Goal: Task Accomplishment & Management: Manage account settings

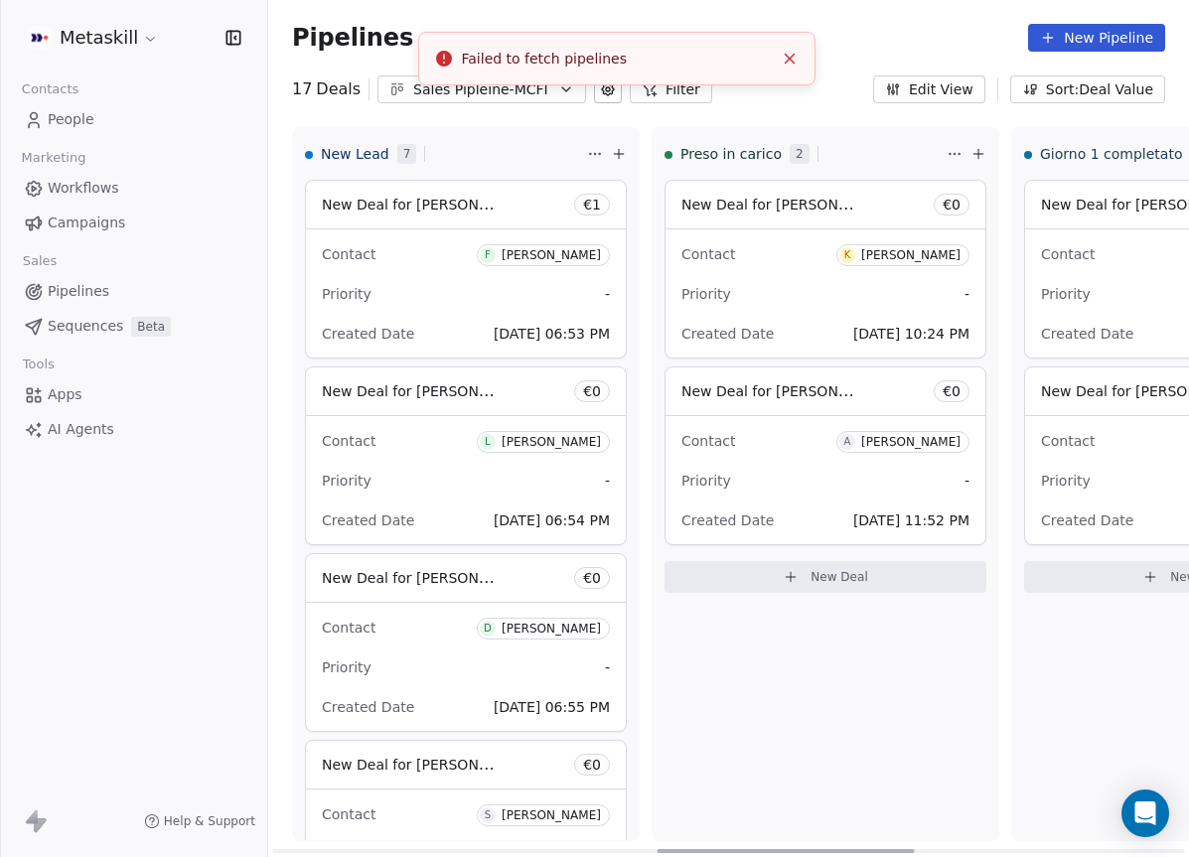
scroll to position [0, 1380]
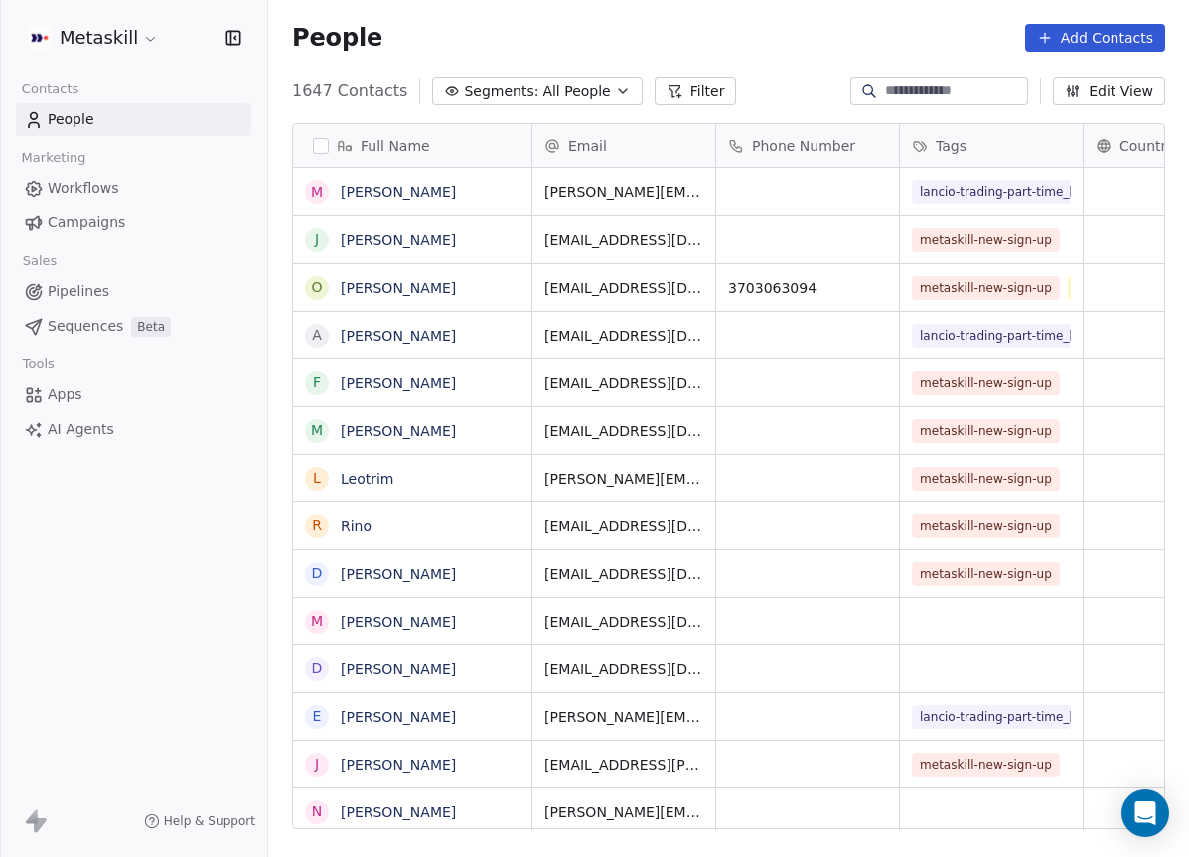
scroll to position [755, 921]
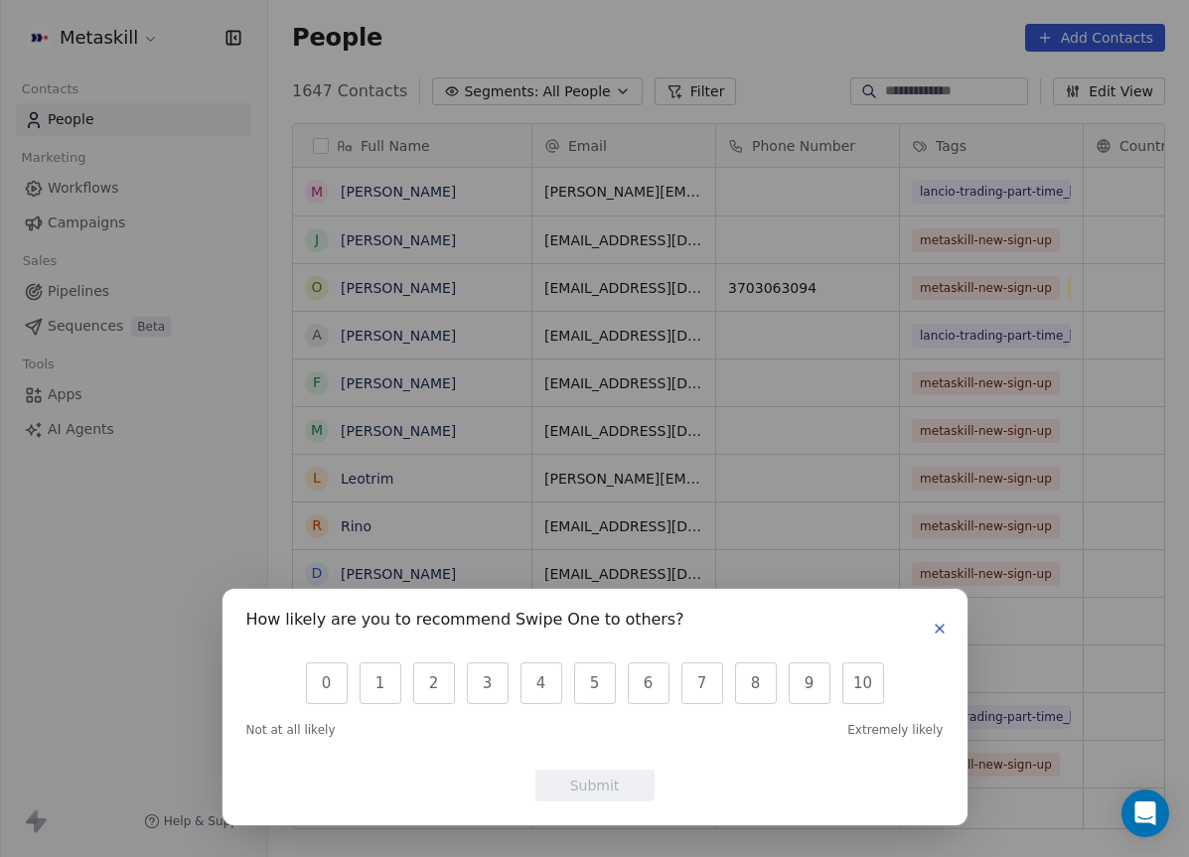
click at [939, 629] on icon "button" at bounding box center [940, 629] width 8 height 8
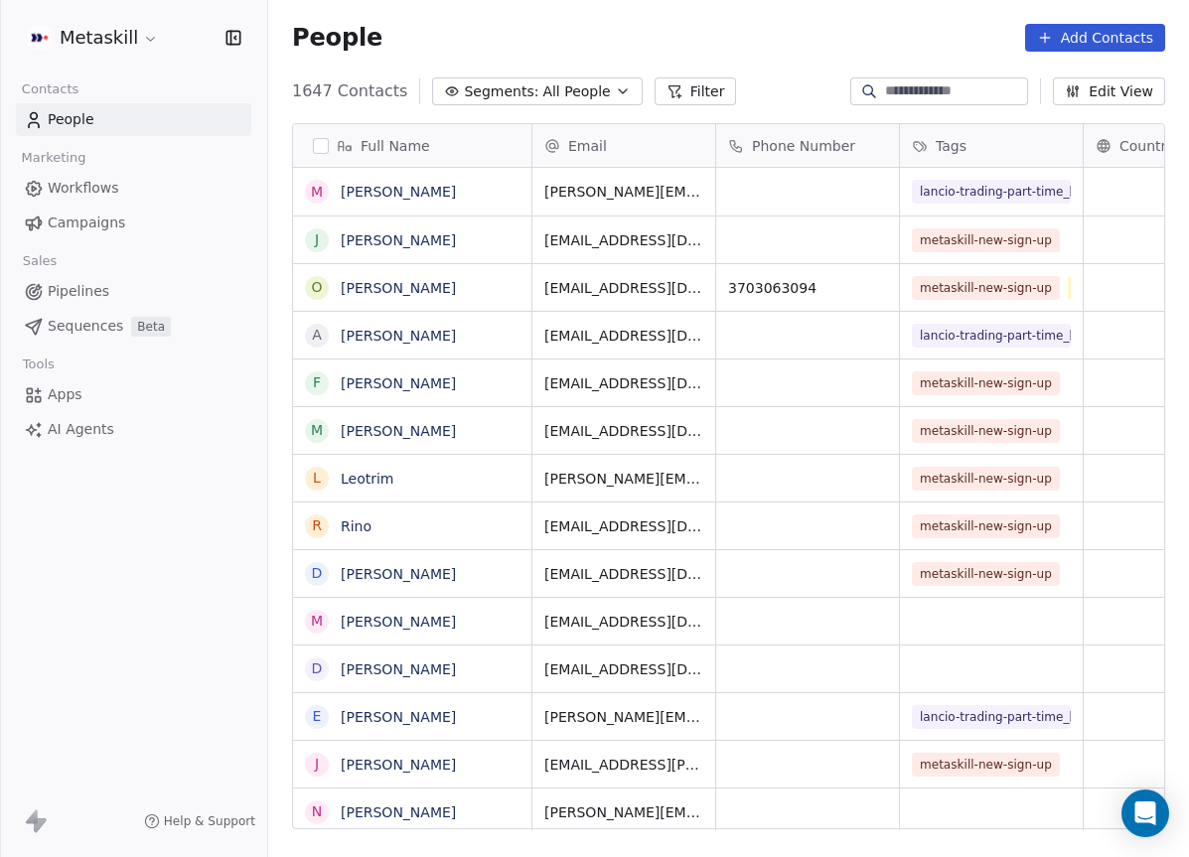
click at [169, 285] on link "Pipelines" at bounding box center [133, 291] width 235 height 33
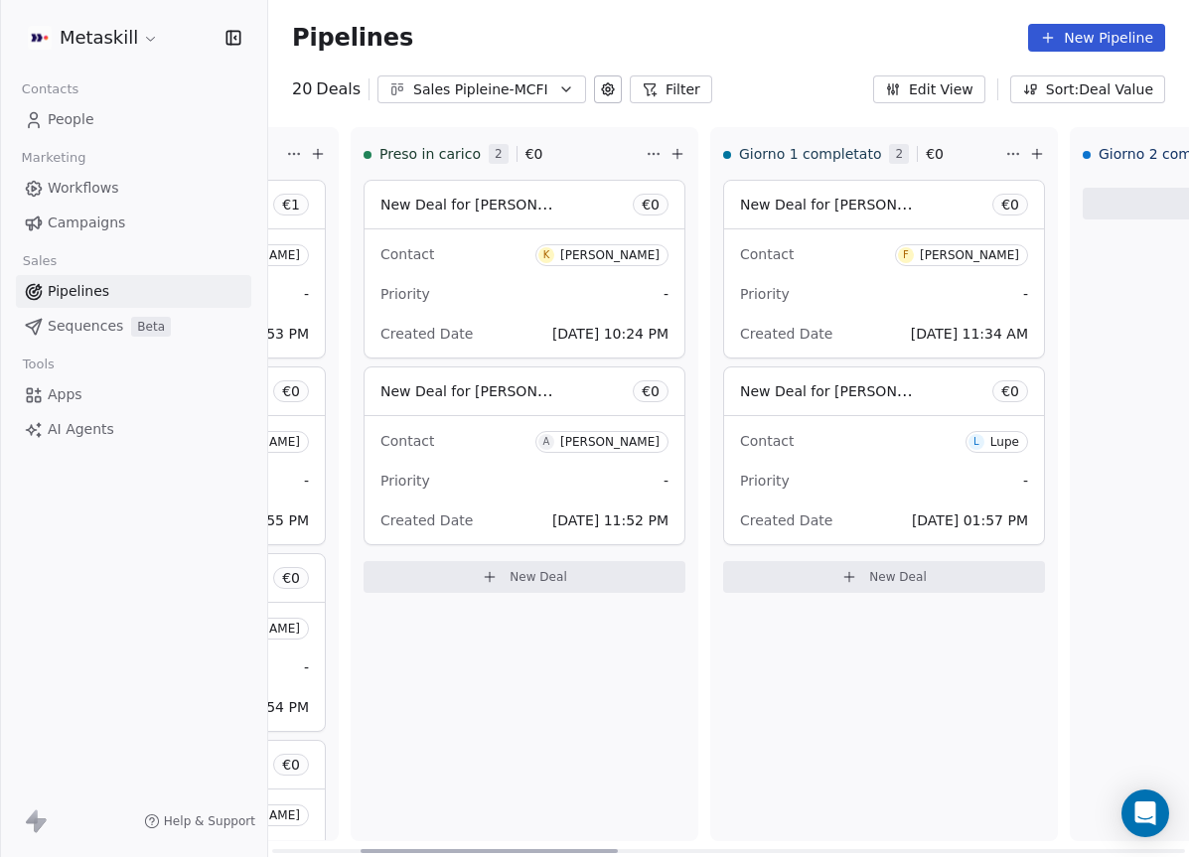
scroll to position [0, 327]
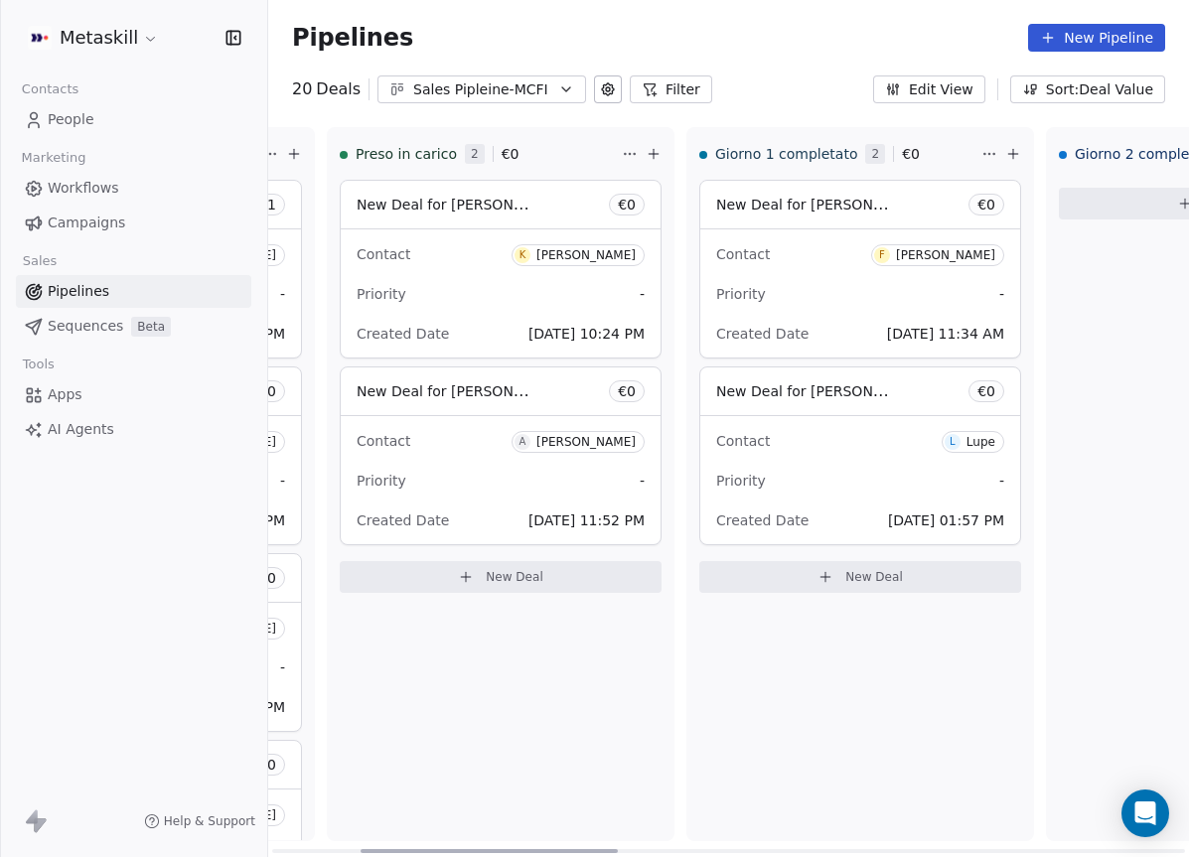
drag, startPoint x: 518, startPoint y: 850, endPoint x: 608, endPoint y: 773, distance: 119.1
click at [608, 849] on div at bounding box center [489, 851] width 257 height 4
click at [611, 652] on div "Preso in [PERSON_NAME] 2 € 0 New Deal for [PERSON_NAME] € 0 Contact K [PERSON_N…" at bounding box center [499, 484] width 348 height 714
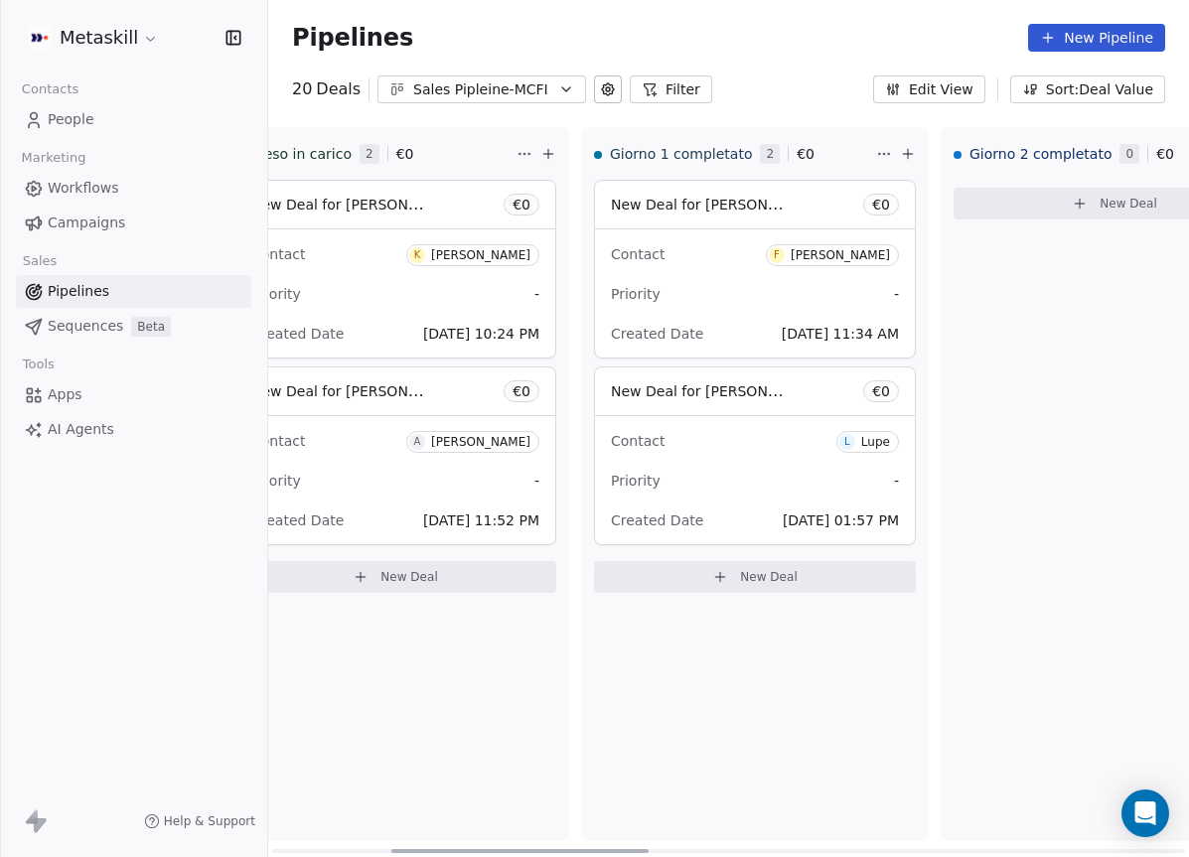
scroll to position [0, 427]
drag, startPoint x: 614, startPoint y: 850, endPoint x: 626, endPoint y: 808, distance: 44.4
click at [626, 849] on div at bounding box center [519, 851] width 257 height 4
click at [740, 265] on div "Contact F Fabio Passarani" at bounding box center [758, 253] width 288 height 33
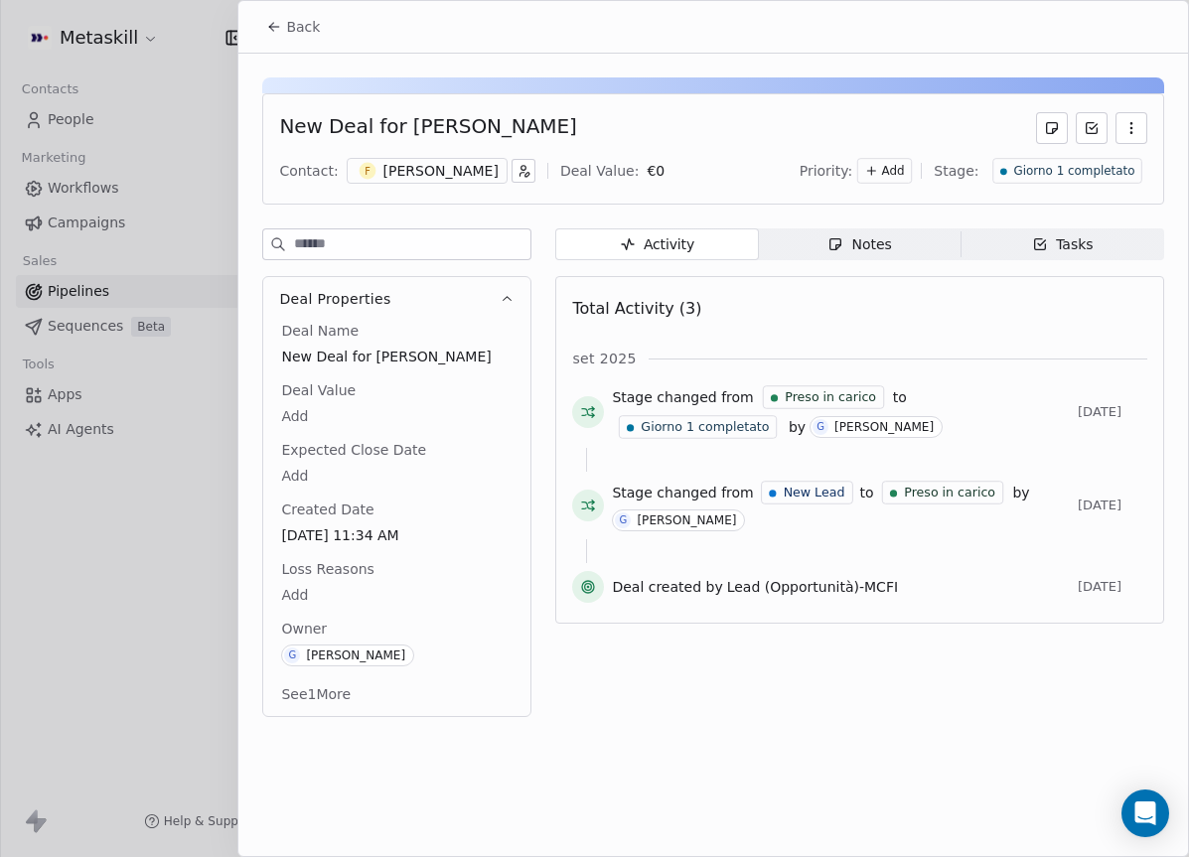
click at [448, 169] on div "[PERSON_NAME]" at bounding box center [441, 171] width 115 height 20
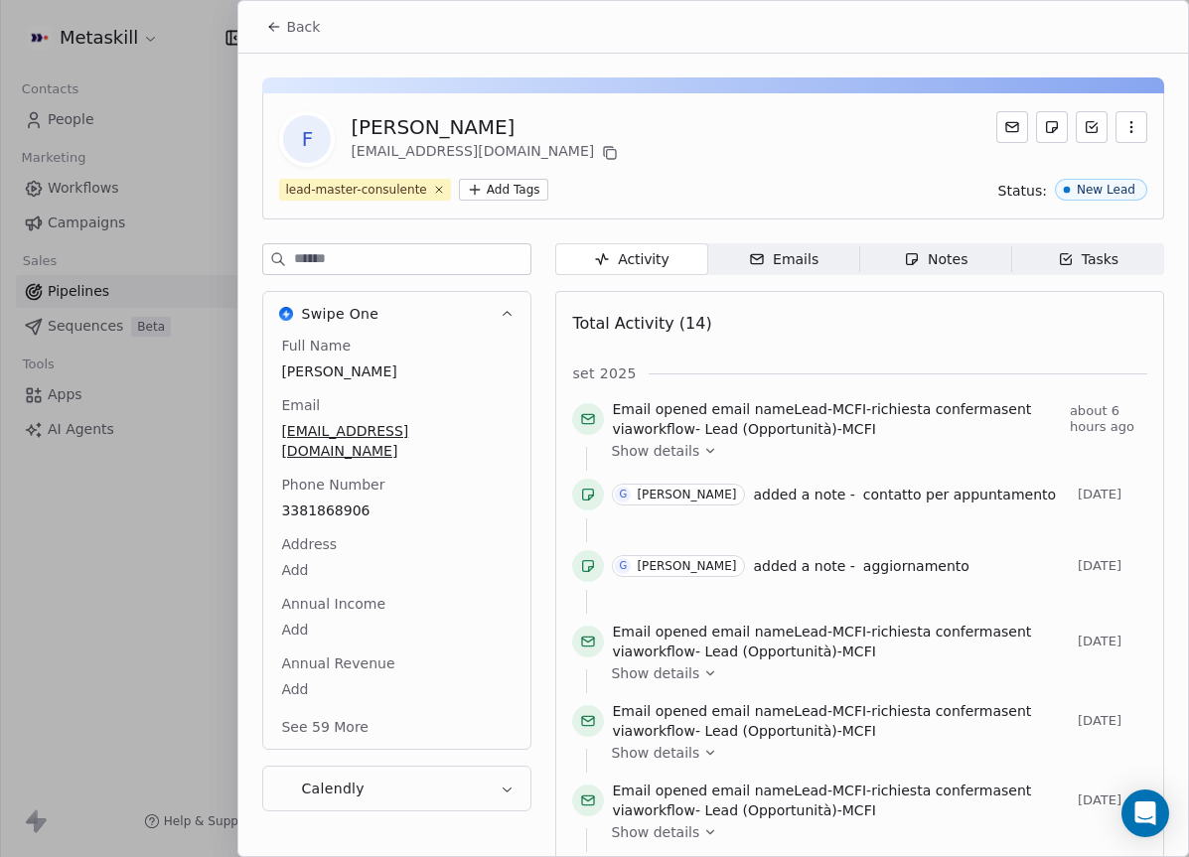
scroll to position [64, 0]
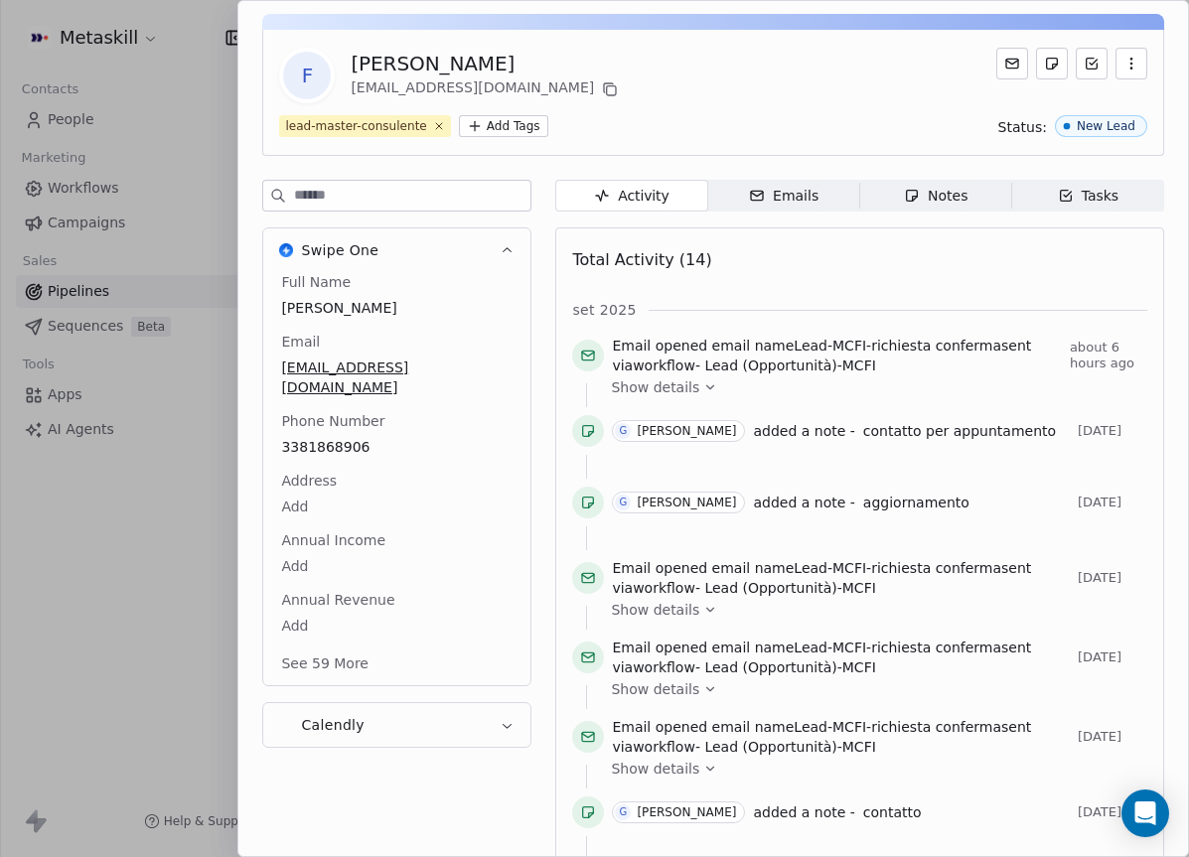
click at [352, 494] on div "Full Name Fabio Passarani Email fabio.passarani7@gmail.com Phone Number 3381868…" at bounding box center [396, 474] width 239 height 405
click at [350, 438] on span "3381868906" at bounding box center [397, 448] width 230 height 20
click at [350, 428] on input "**********" at bounding box center [396, 440] width 230 height 40
click at [490, 357] on html "Metaskill Contacts People Marketing Workflows Campaigns Sales Pipelines Sequenc…" at bounding box center [594, 428] width 1189 height 857
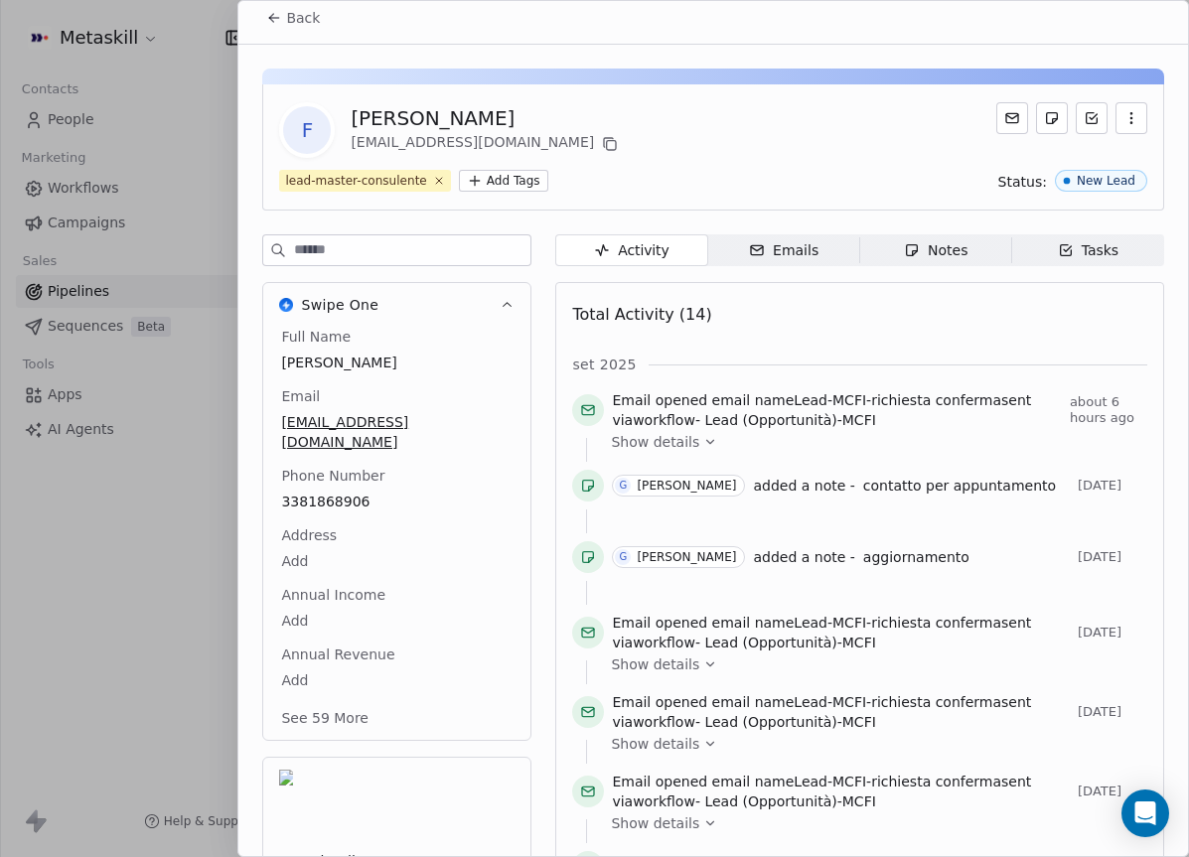
scroll to position [0, 0]
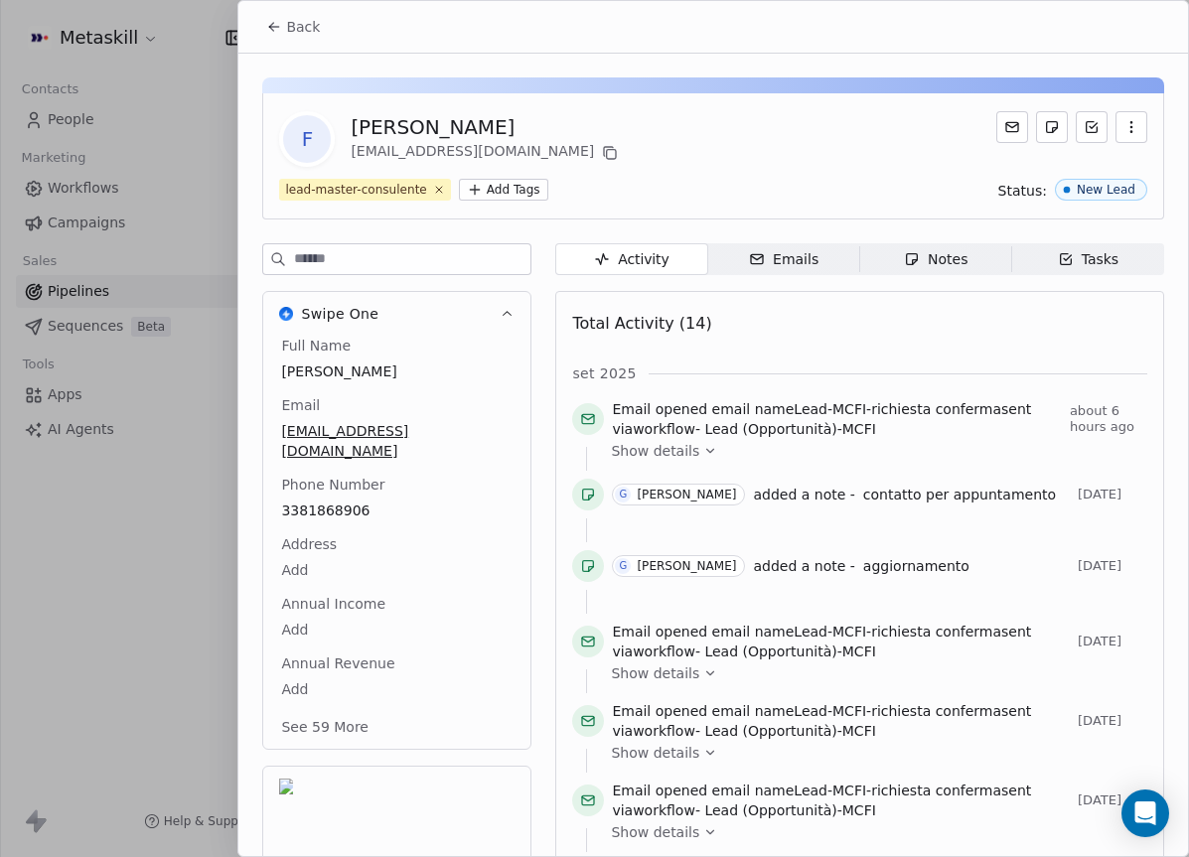
click at [294, 26] on span "Back" at bounding box center [303, 27] width 34 height 20
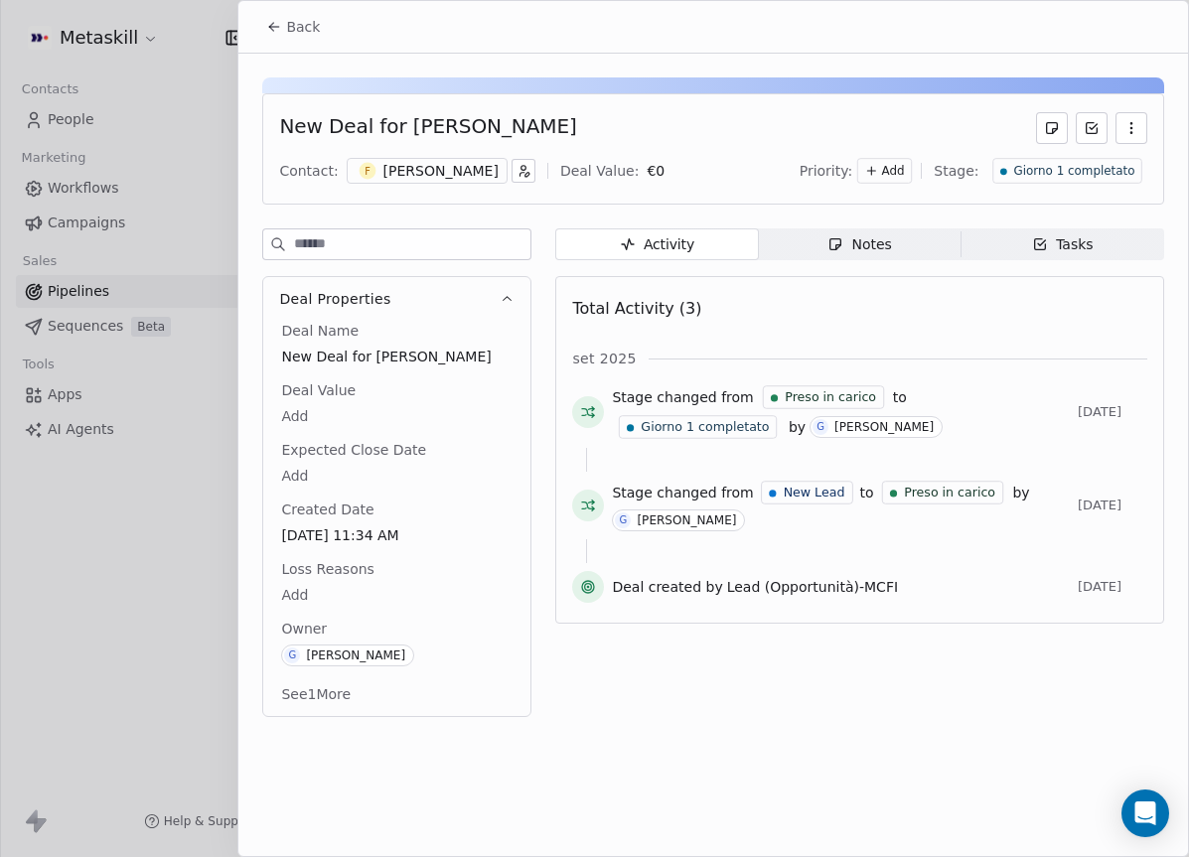
click at [1065, 165] on span "Giorno 1 completato" at bounding box center [1073, 171] width 121 height 17
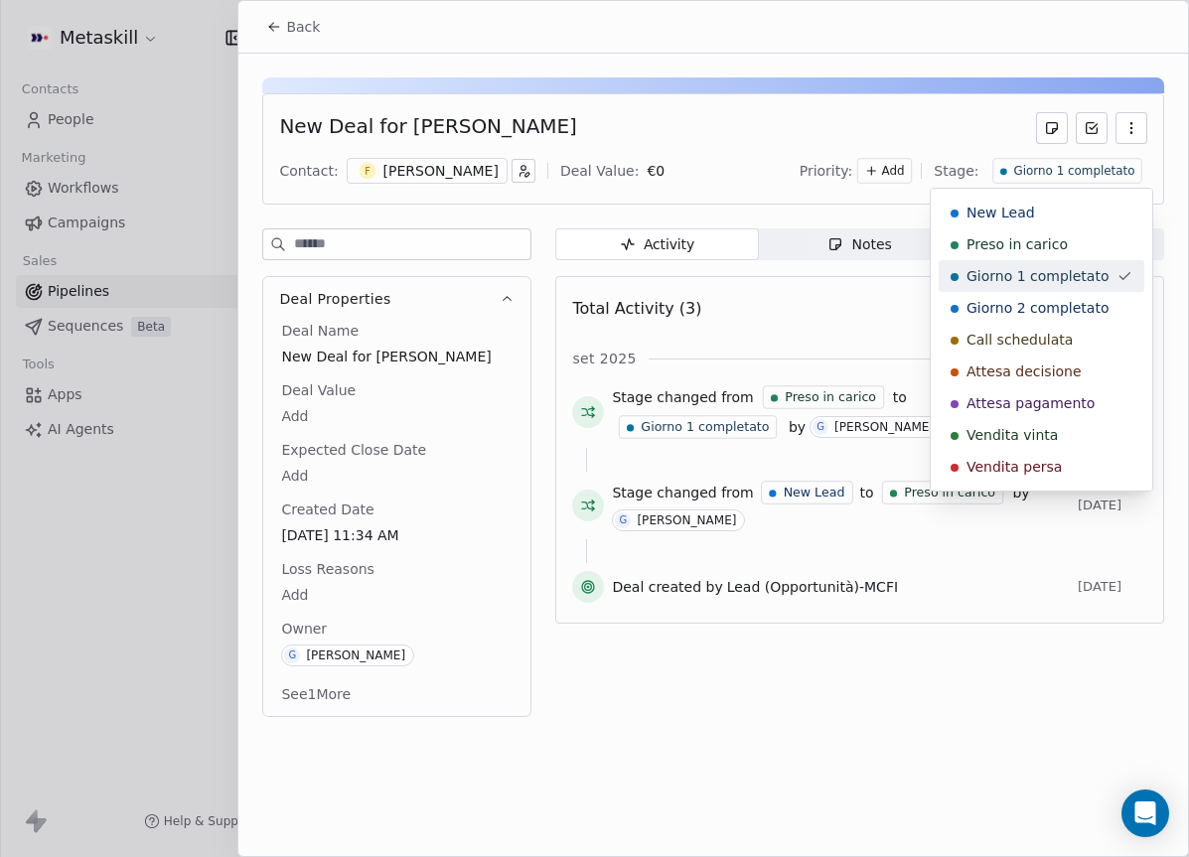
click at [1035, 298] on span "Giorno 2 completato" at bounding box center [1038, 308] width 142 height 20
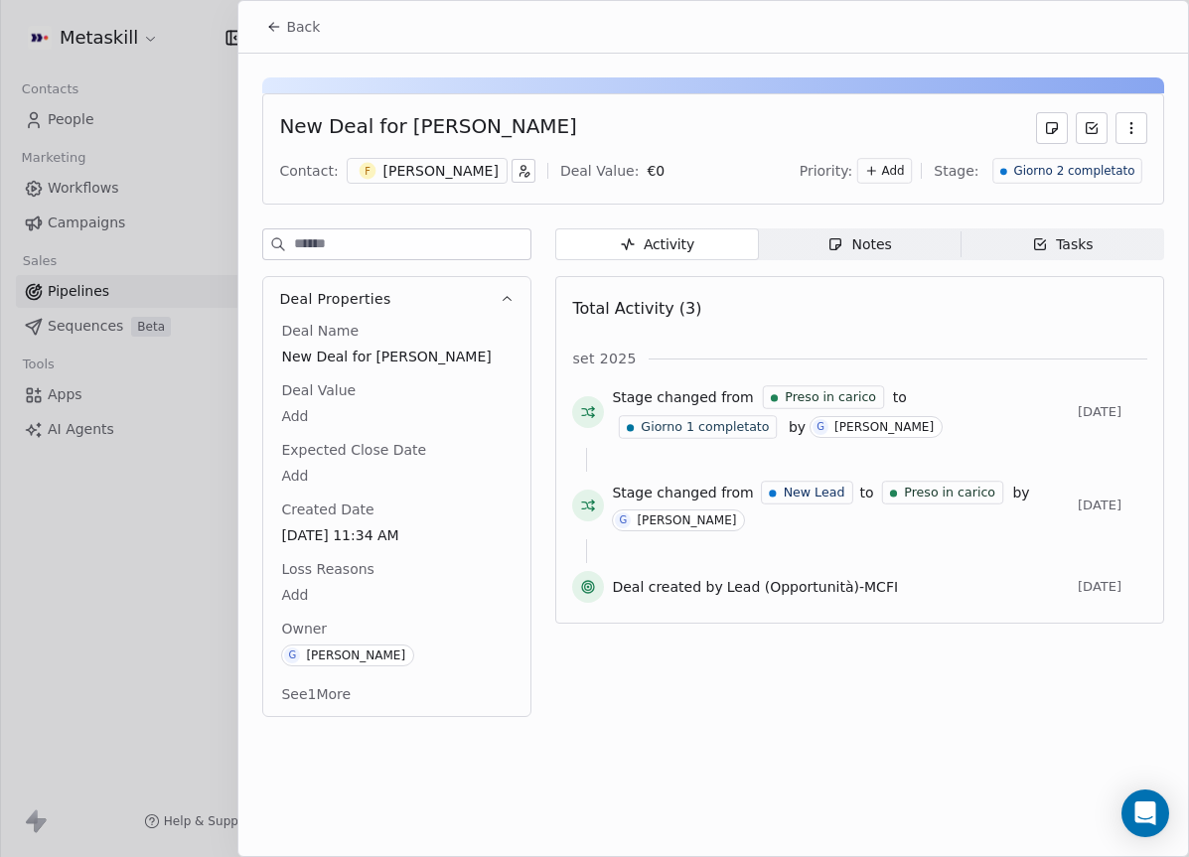
click at [289, 23] on span "Back" at bounding box center [303, 27] width 34 height 20
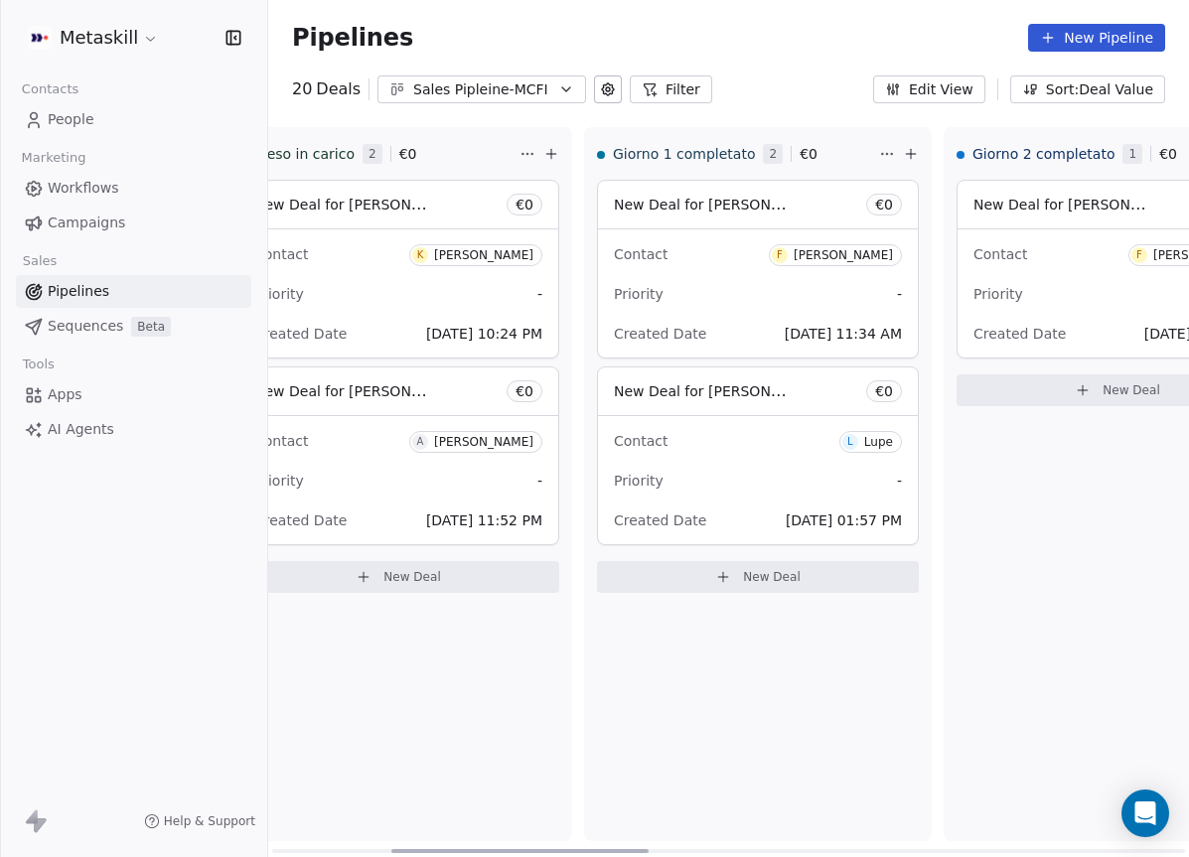
click at [874, 439] on div "Lupe" at bounding box center [878, 442] width 29 height 14
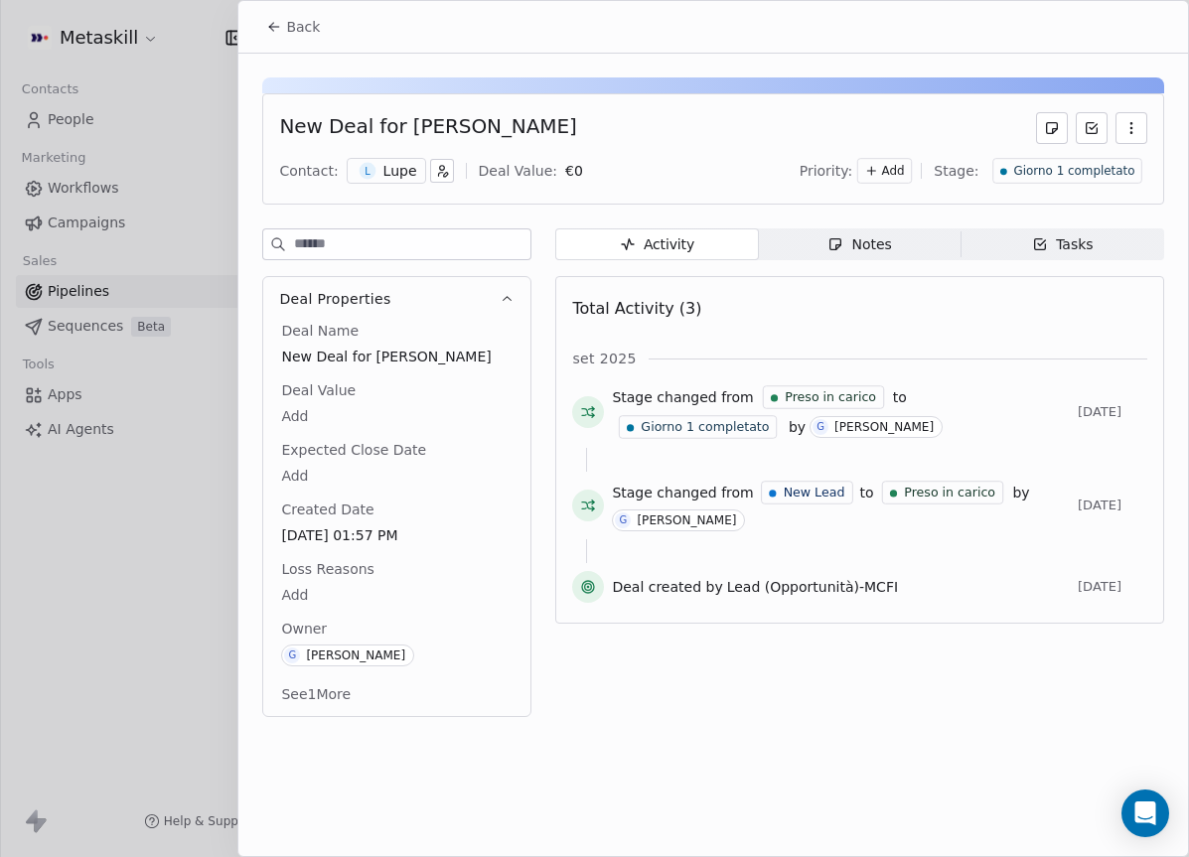
click at [497, 295] on button "Deal Properties" at bounding box center [396, 299] width 267 height 44
click at [392, 171] on div "Lupe" at bounding box center [401, 171] width 34 height 20
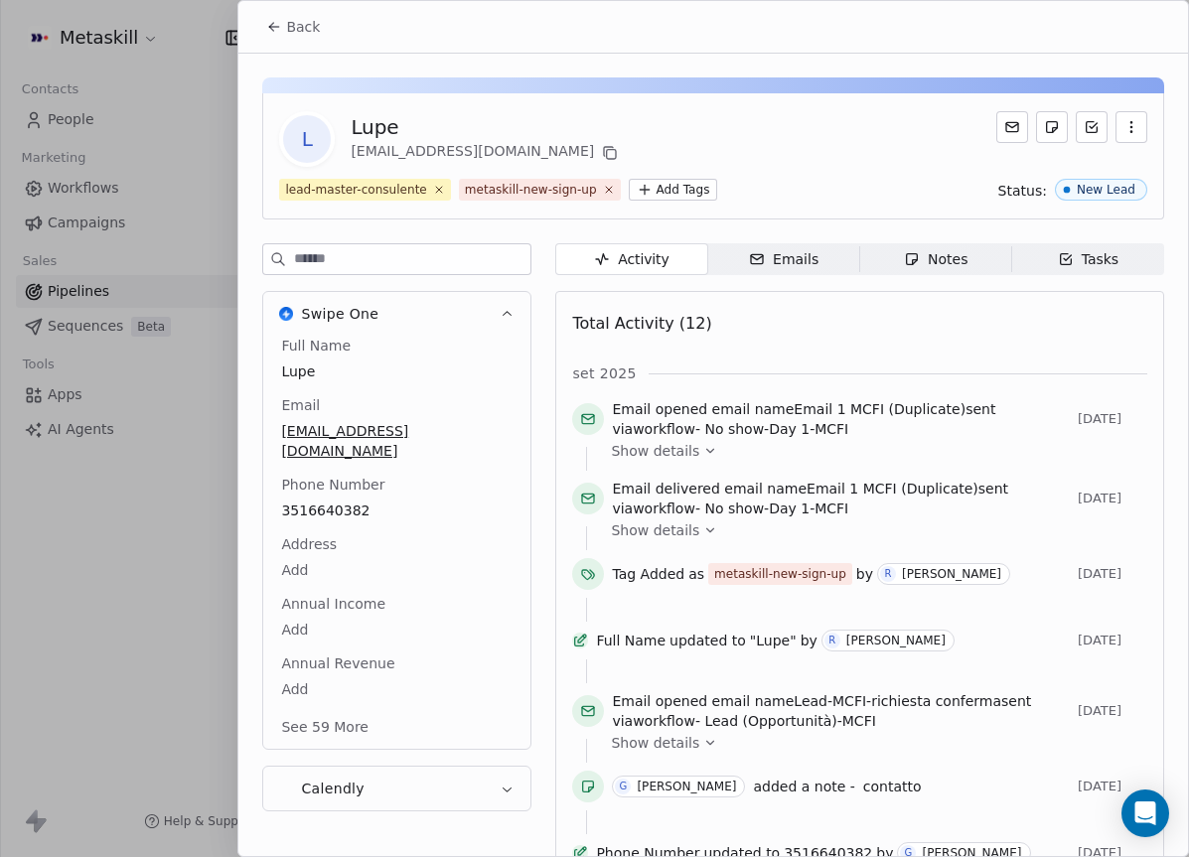
click at [961, 253] on div "Notes" at bounding box center [936, 259] width 64 height 21
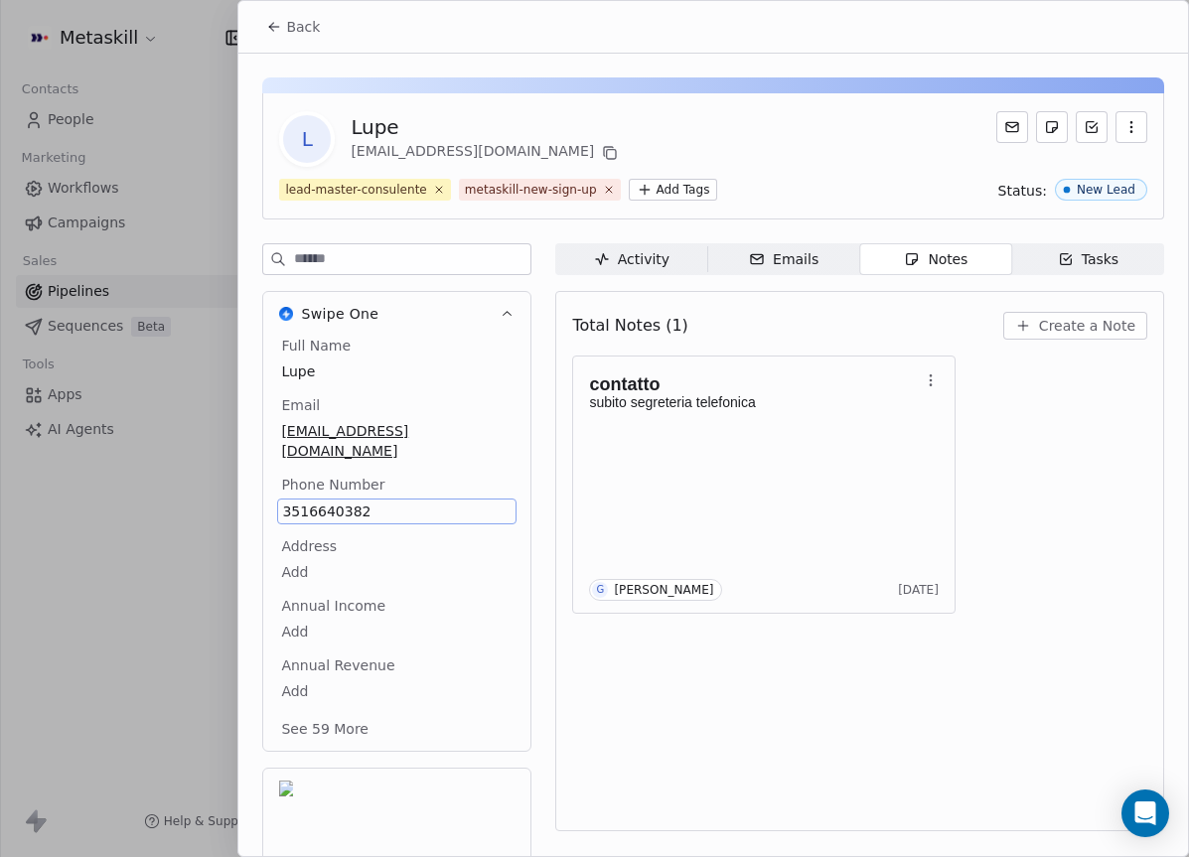
click at [335, 502] on span "3516640382" at bounding box center [397, 512] width 230 height 20
click at [342, 502] on span "3516640382" at bounding box center [397, 512] width 230 height 20
click at [345, 498] on input "**********" at bounding box center [396, 504] width 230 height 40
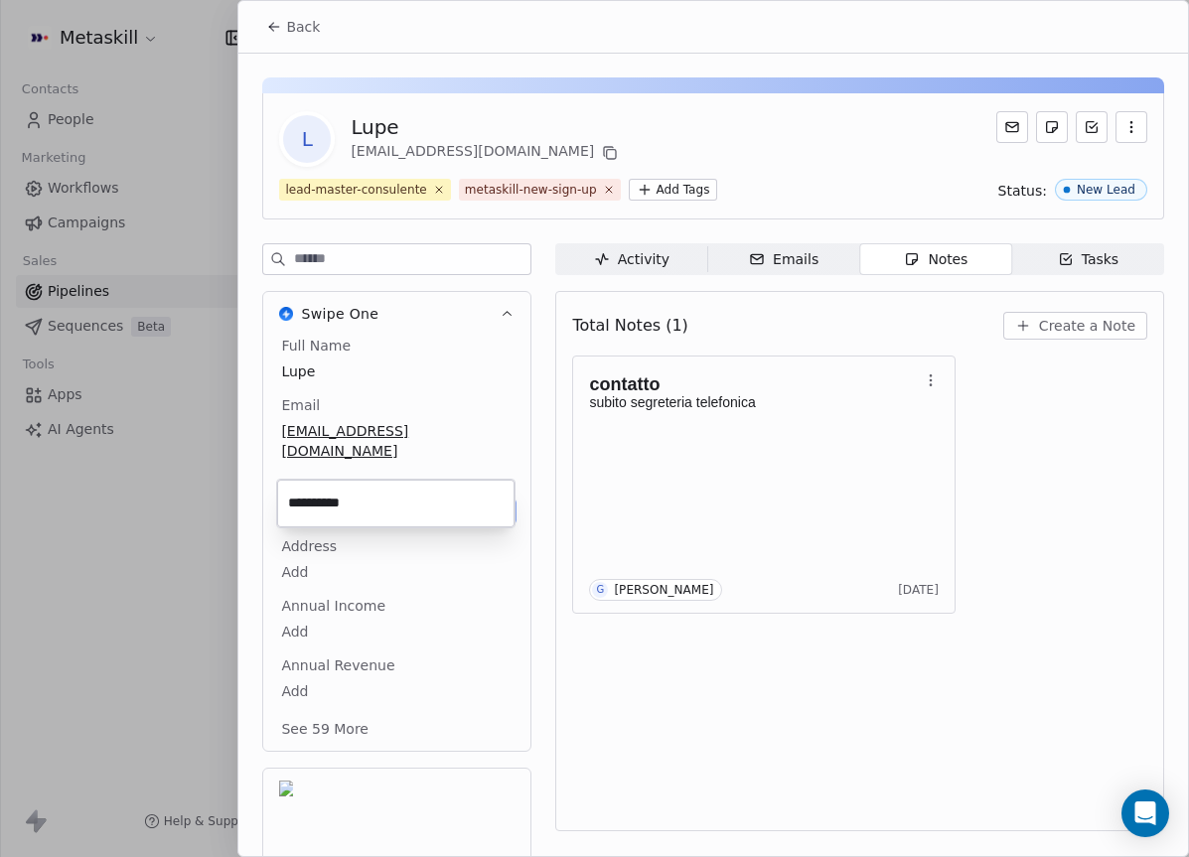
click at [345, 498] on input "**********" at bounding box center [396, 504] width 230 height 40
click at [430, 68] on html "Metaskill Contacts People Marketing Workflows Campaigns Sales Pipelines Sequenc…" at bounding box center [594, 428] width 1189 height 857
click at [292, 36] on span "Back" at bounding box center [303, 27] width 34 height 20
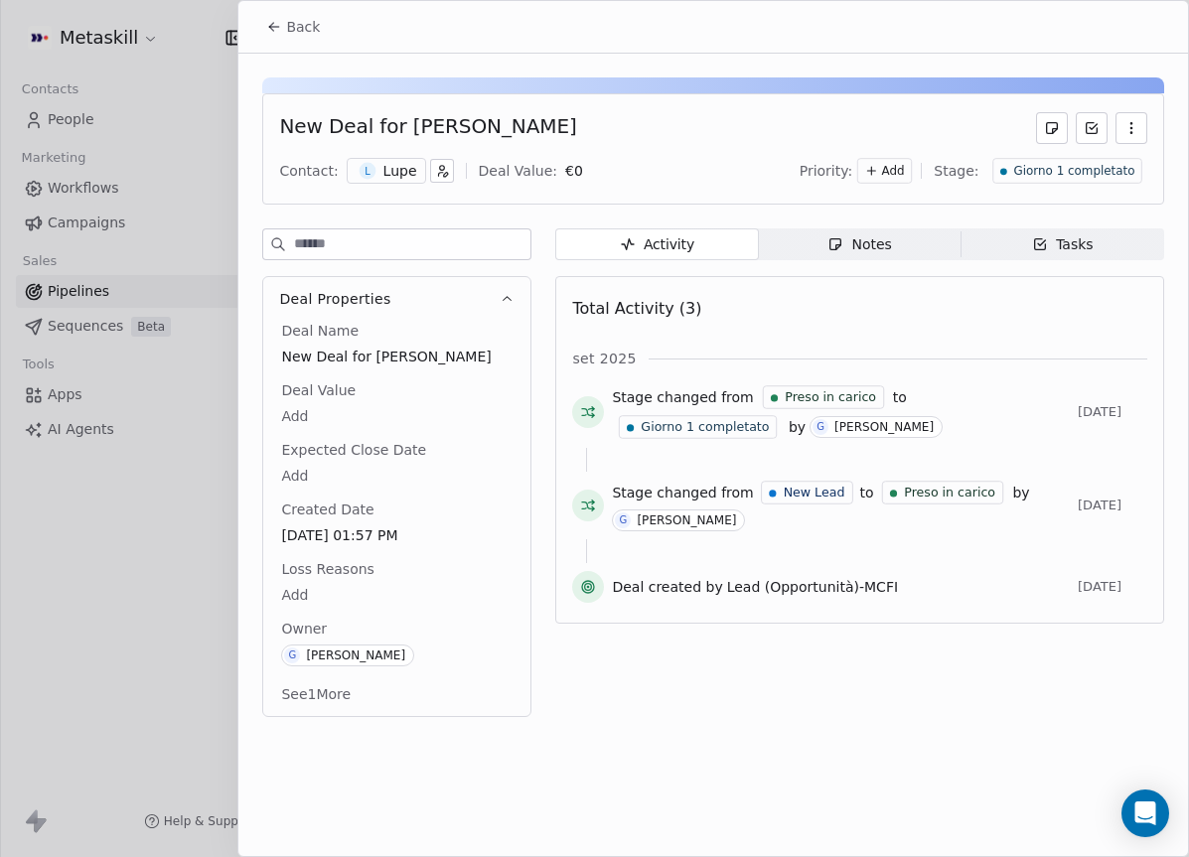
click at [1043, 177] on span "Giorno 1 completato" at bounding box center [1073, 171] width 121 height 17
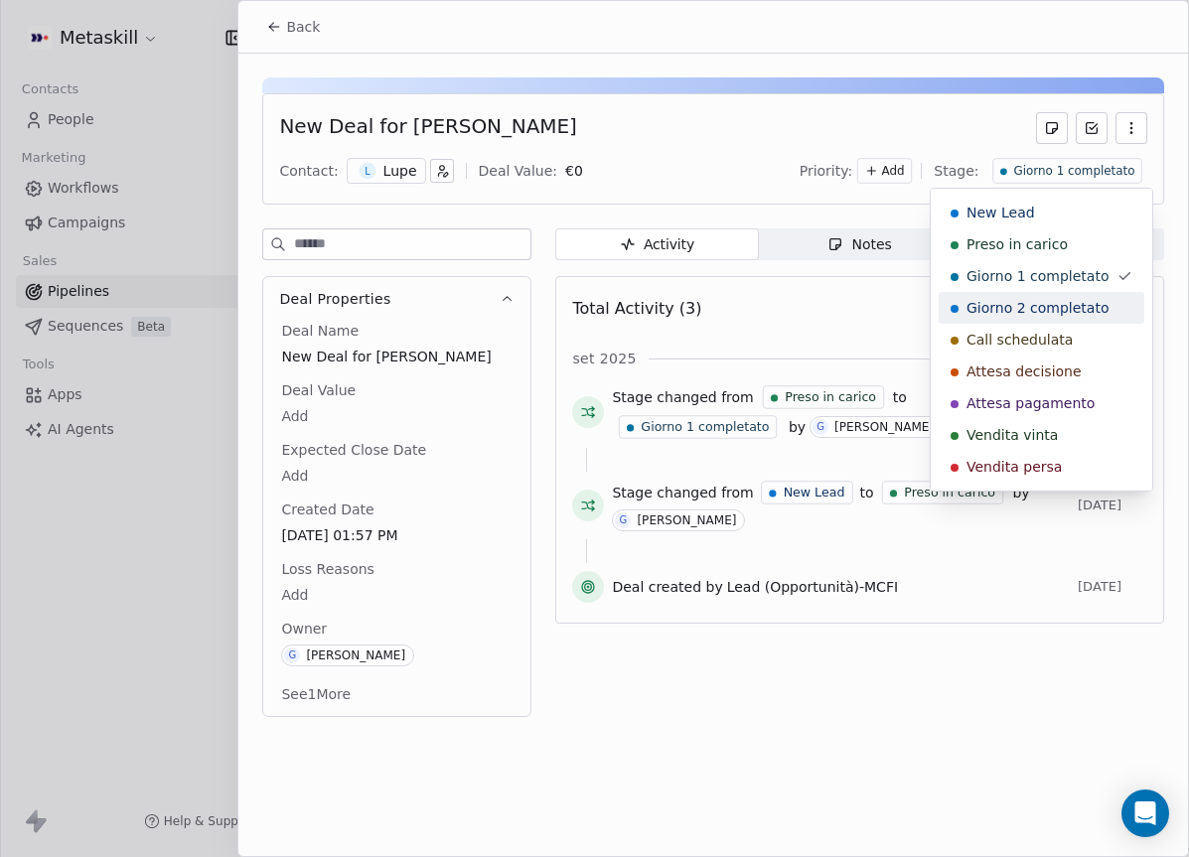
click at [1042, 302] on span "Giorno 2 completato" at bounding box center [1038, 308] width 142 height 20
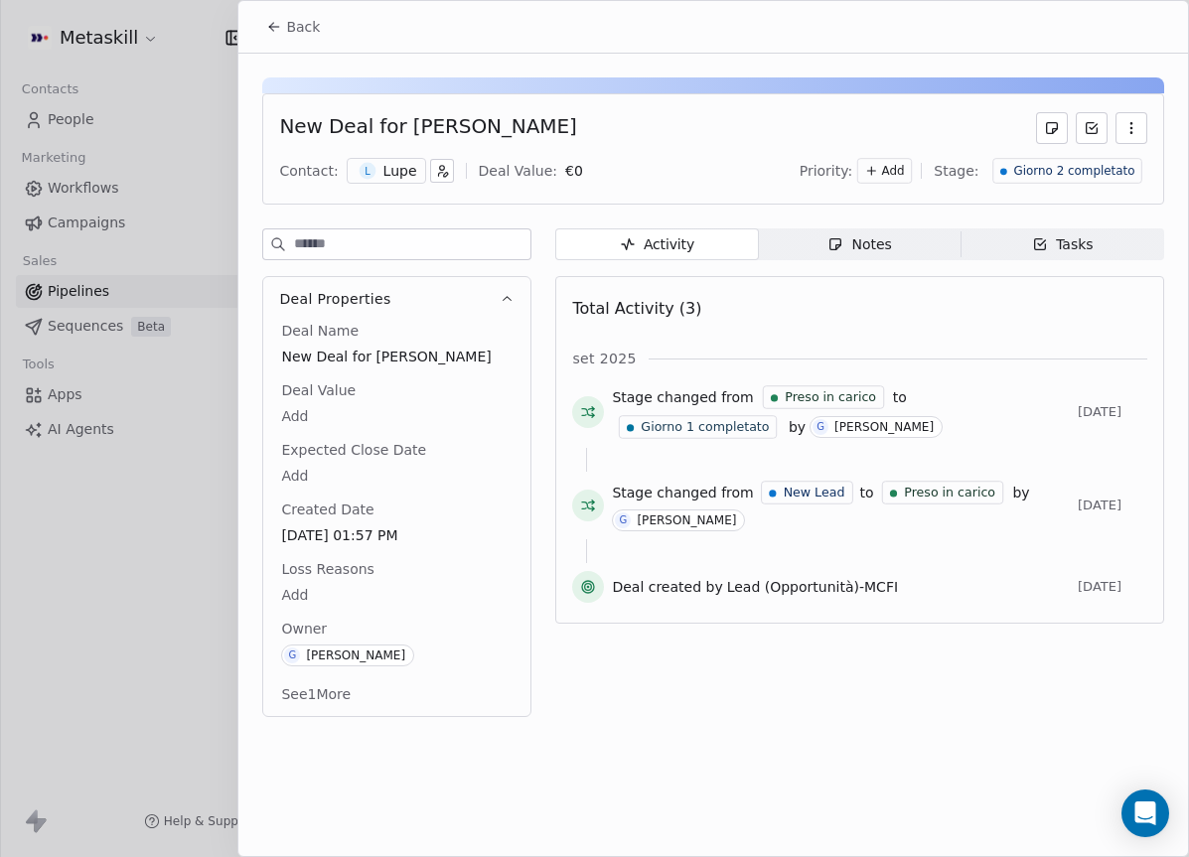
drag, startPoint x: 279, startPoint y: 30, endPoint x: 298, endPoint y: 28, distance: 19.0
click at [280, 29] on icon at bounding box center [274, 27] width 16 height 16
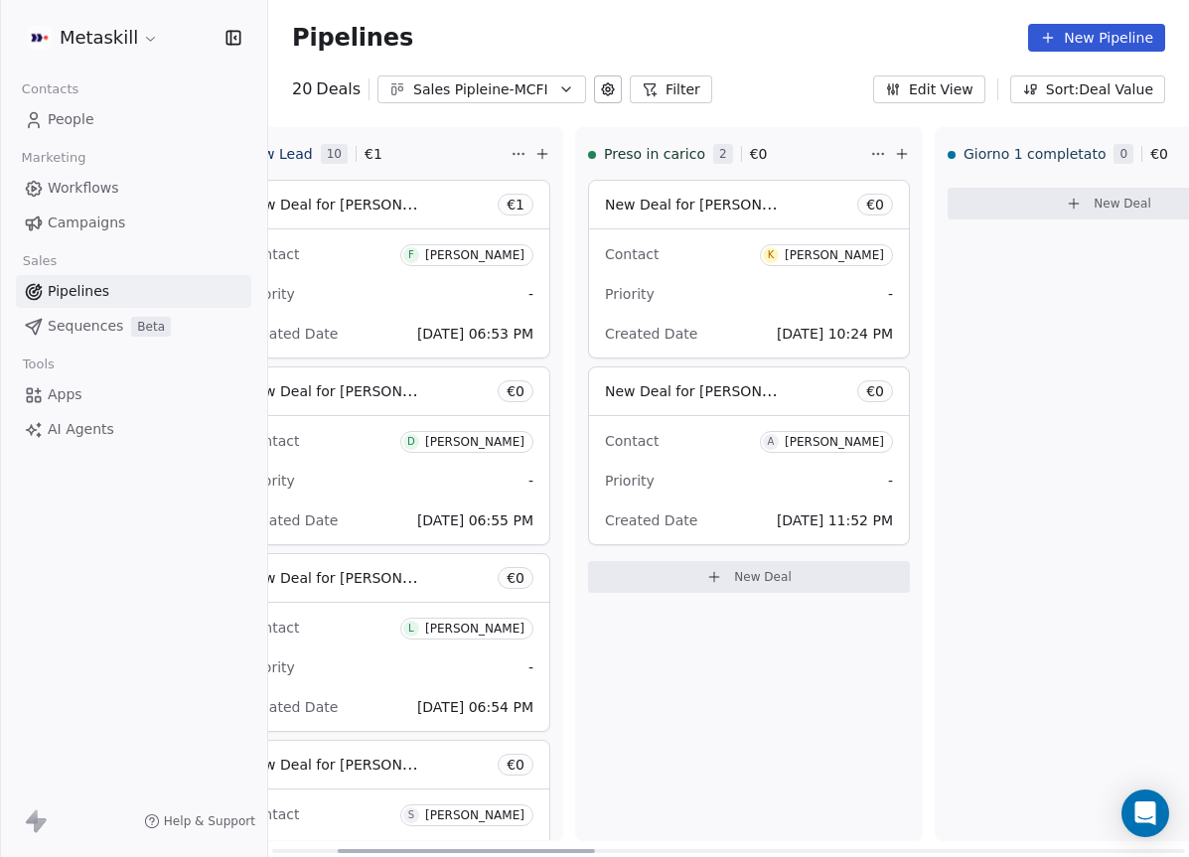
drag, startPoint x: 616, startPoint y: 849, endPoint x: 697, endPoint y: 768, distance: 115.2
click at [529, 849] on div at bounding box center [466, 851] width 257 height 4
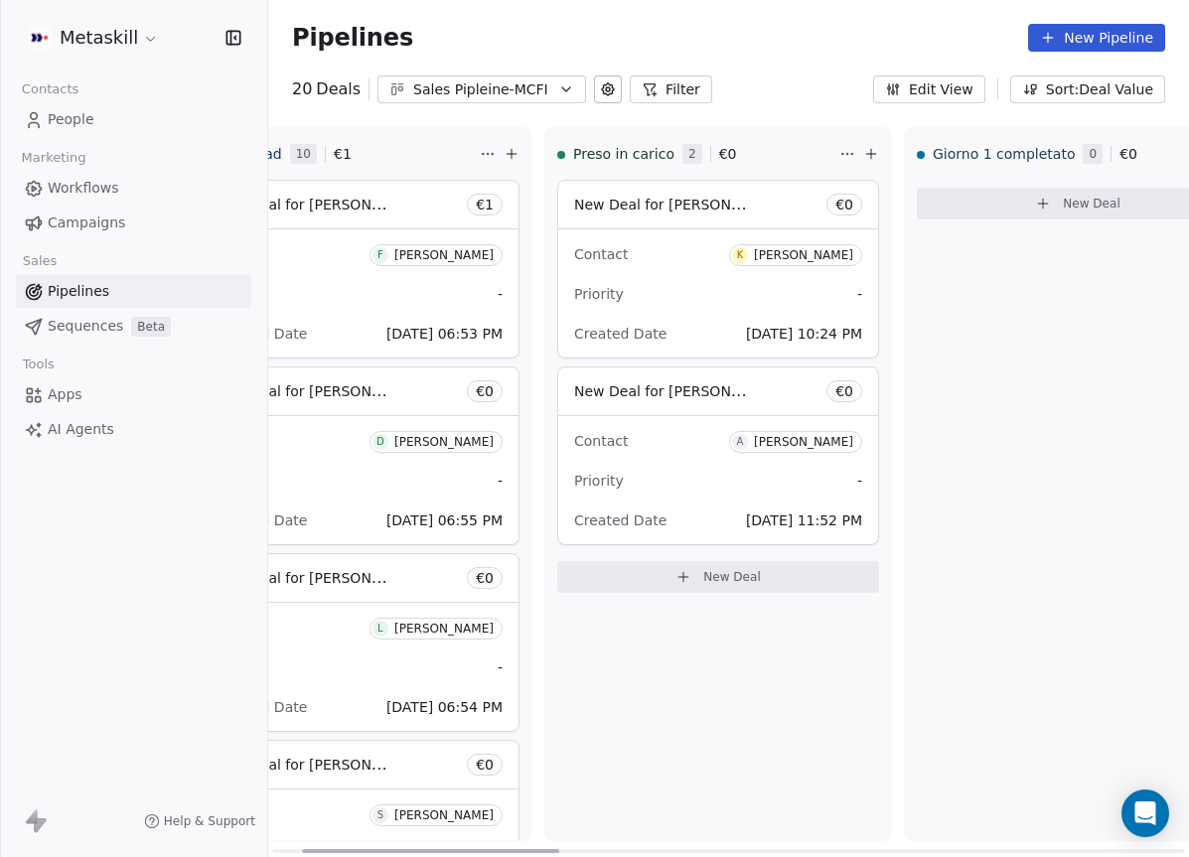
click at [754, 255] on div "Kevin Buonguerrieri" at bounding box center [803, 255] width 99 height 14
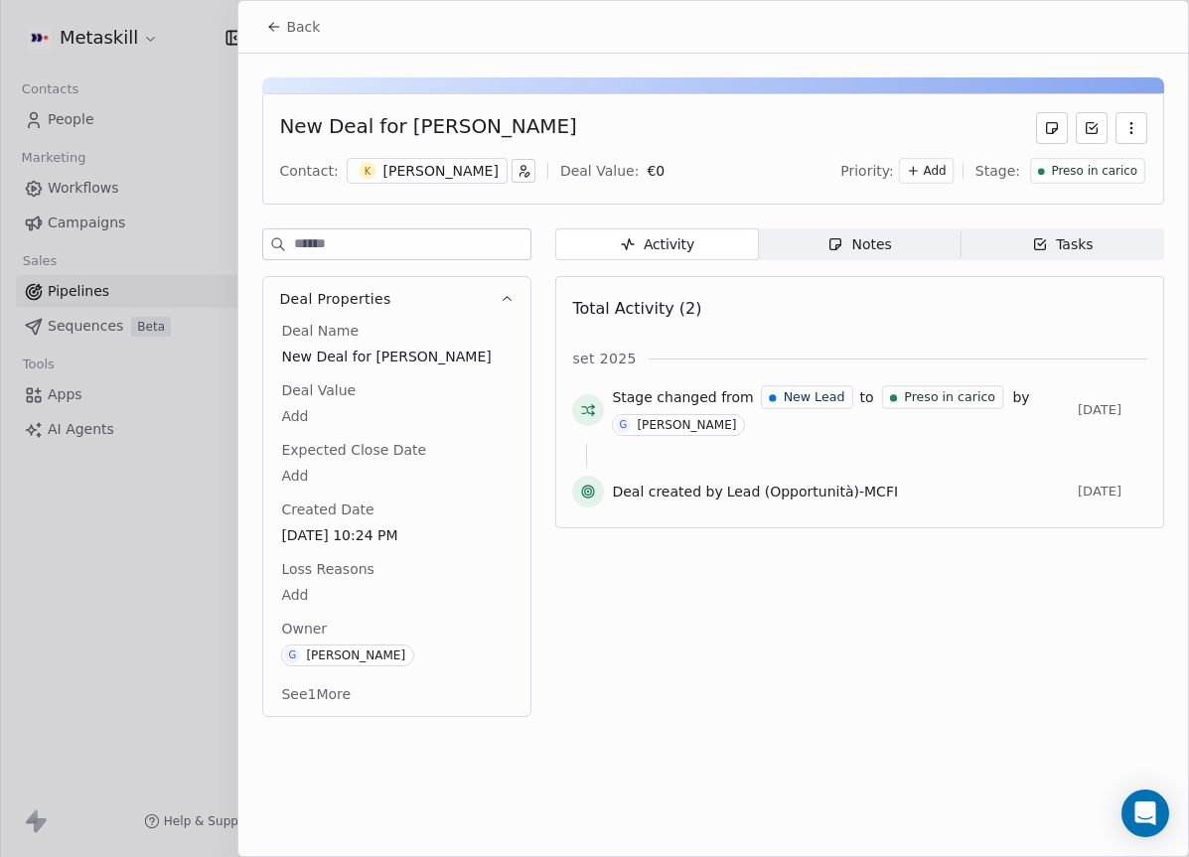
click at [839, 248] on icon "button" at bounding box center [839, 247] width 5 height 5
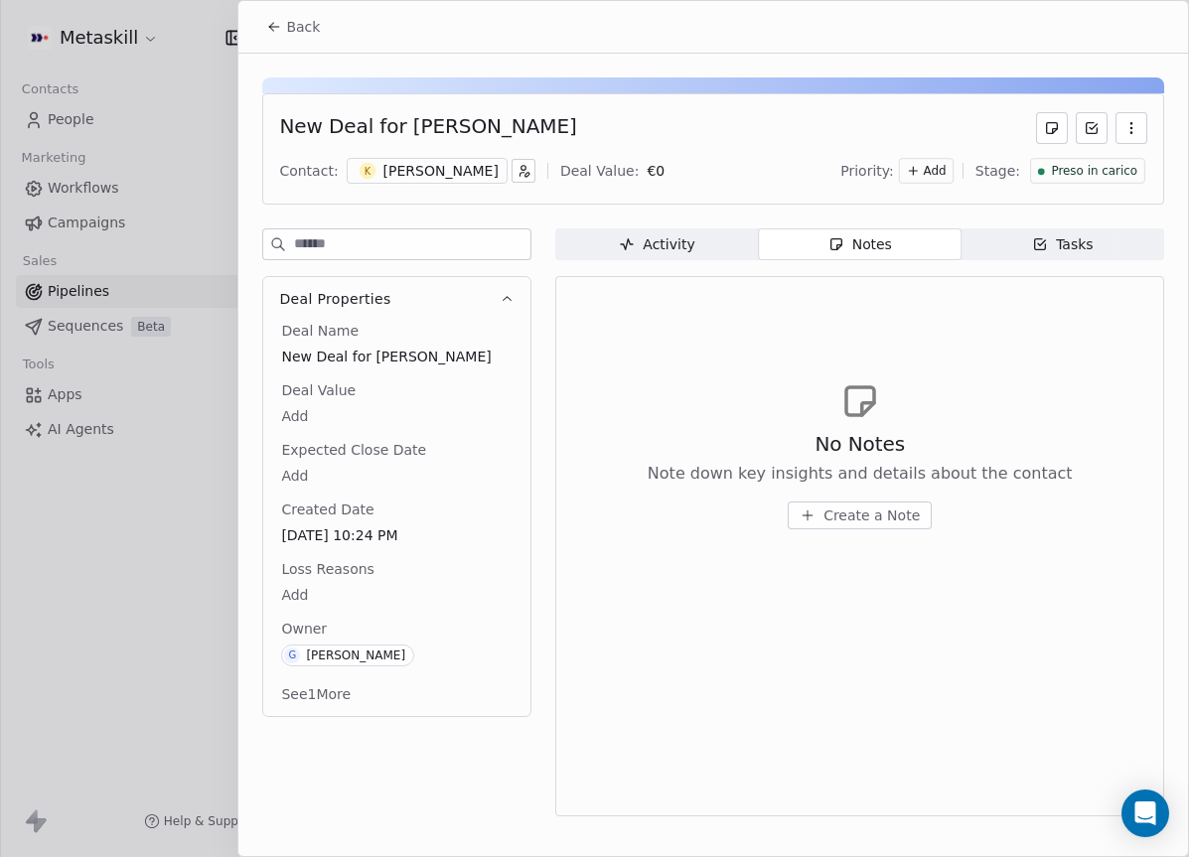
click at [662, 239] on div "Activity" at bounding box center [657, 244] width 76 height 21
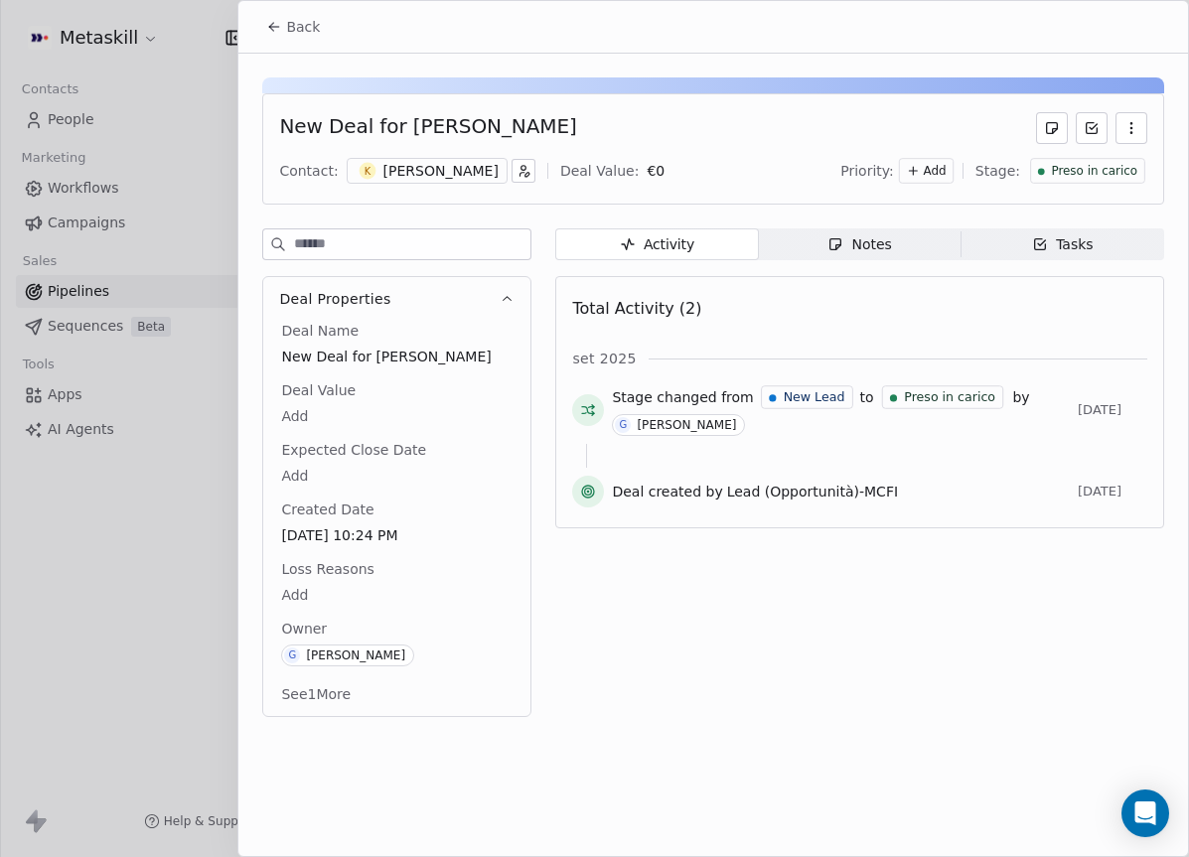
click at [849, 238] on div "Notes" at bounding box center [860, 244] width 64 height 21
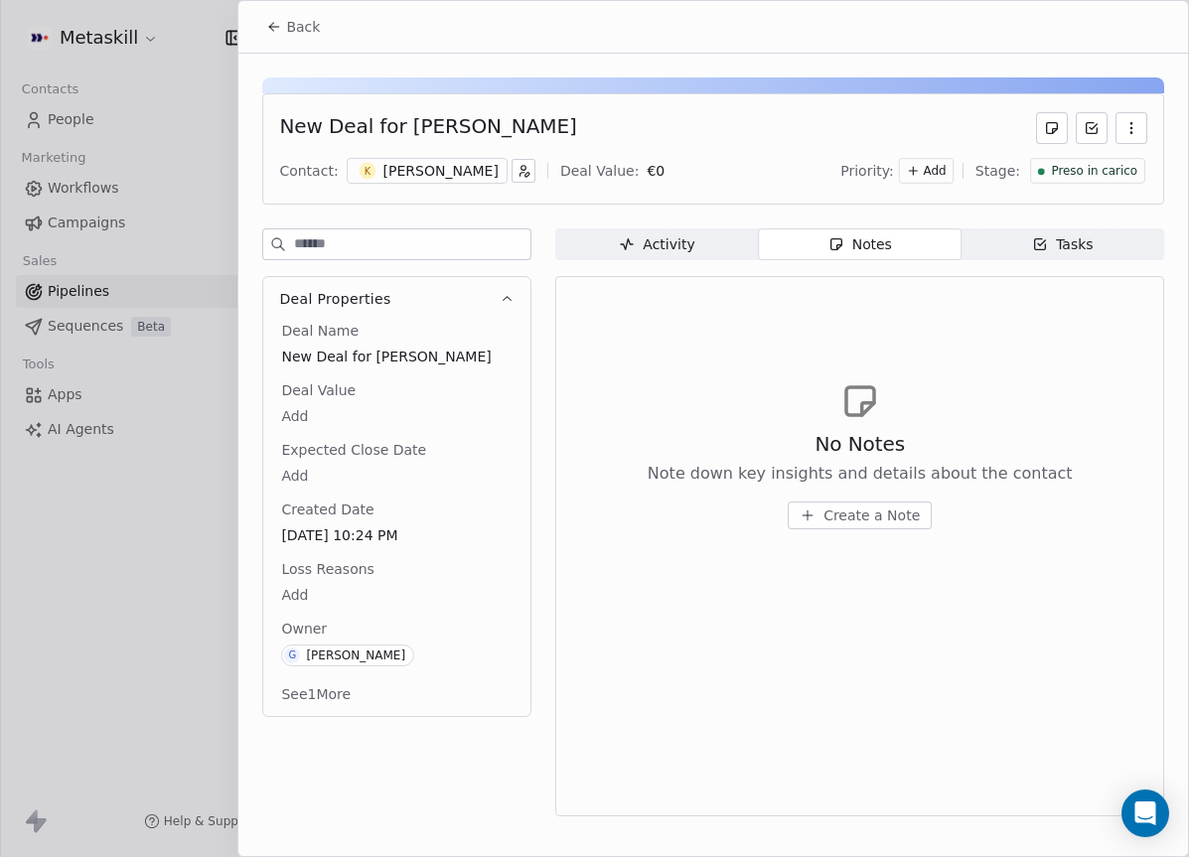
click at [690, 269] on div "Activity Activity Notes Notes Tasks Tasks No Notes Note down key insights and d…" at bounding box center [859, 529] width 609 height 600
click at [695, 254] on span "Activity Activity" at bounding box center [656, 245] width 203 height 32
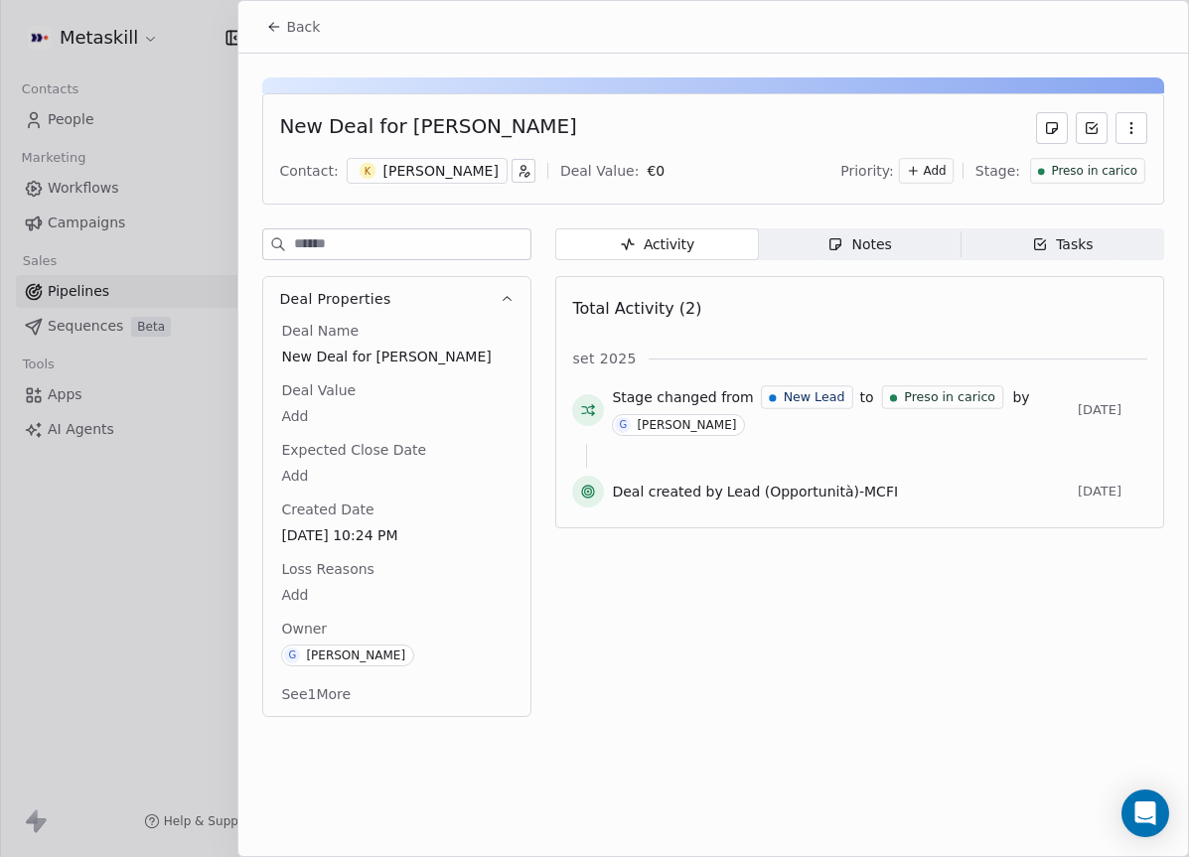
click at [476, 161] on div "Kevin Buonguerrieri" at bounding box center [441, 171] width 115 height 20
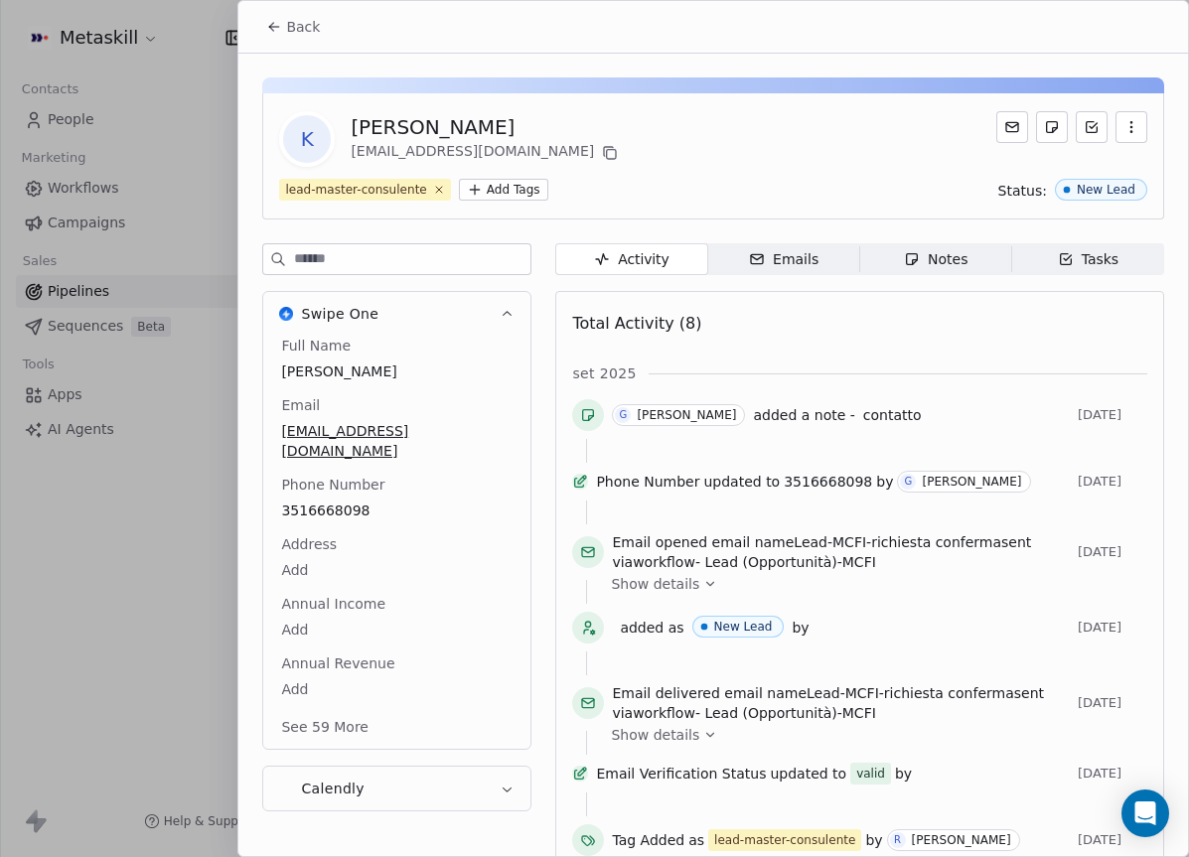
click at [339, 500] on div "Full Name Kevin Buonguerrieri Email buonguerrierikevin@gmail.com Phone Number 3…" at bounding box center [396, 538] width 239 height 405
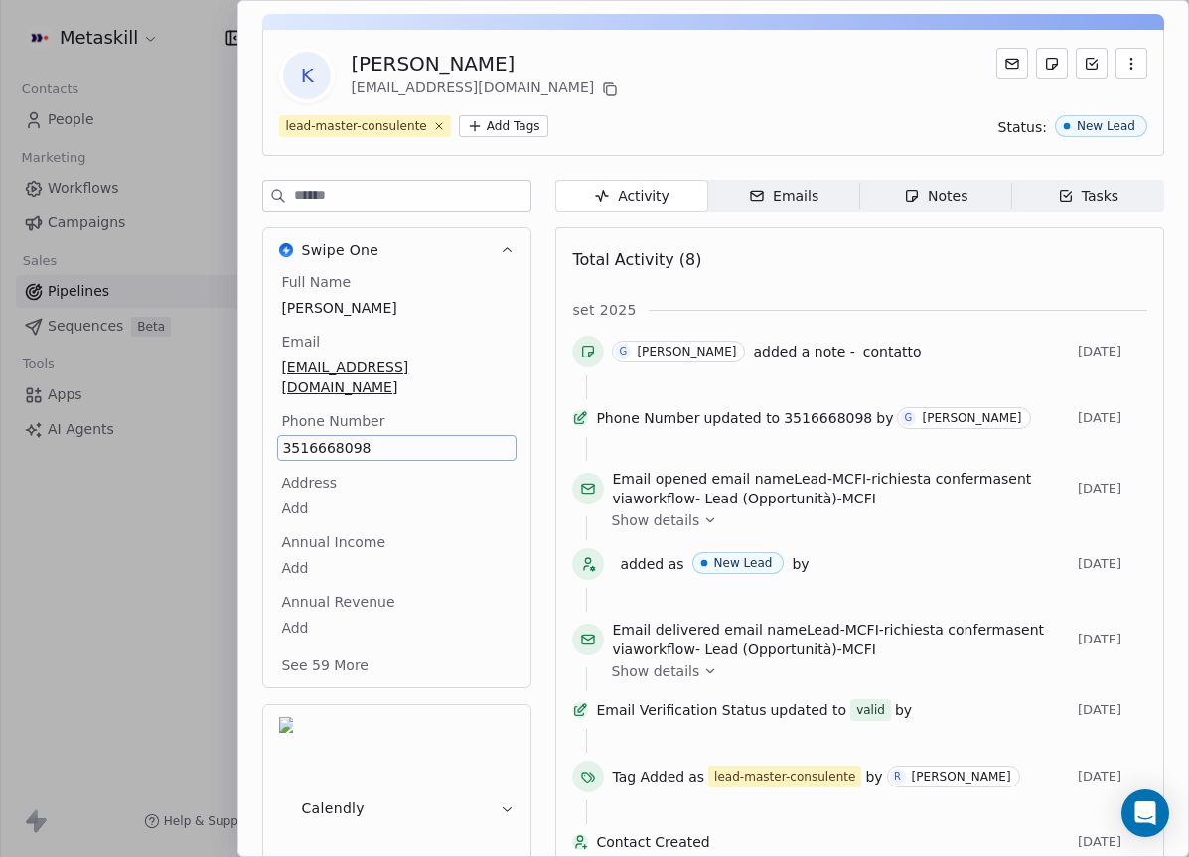
click at [361, 438] on span "3516668098" at bounding box center [397, 448] width 230 height 20
click at [361, 429] on input "**********" at bounding box center [396, 440] width 230 height 40
click at [717, 111] on html "Metaskill Contacts People Marketing Workflows Campaigns Sales Pipelines Sequenc…" at bounding box center [594, 428] width 1189 height 857
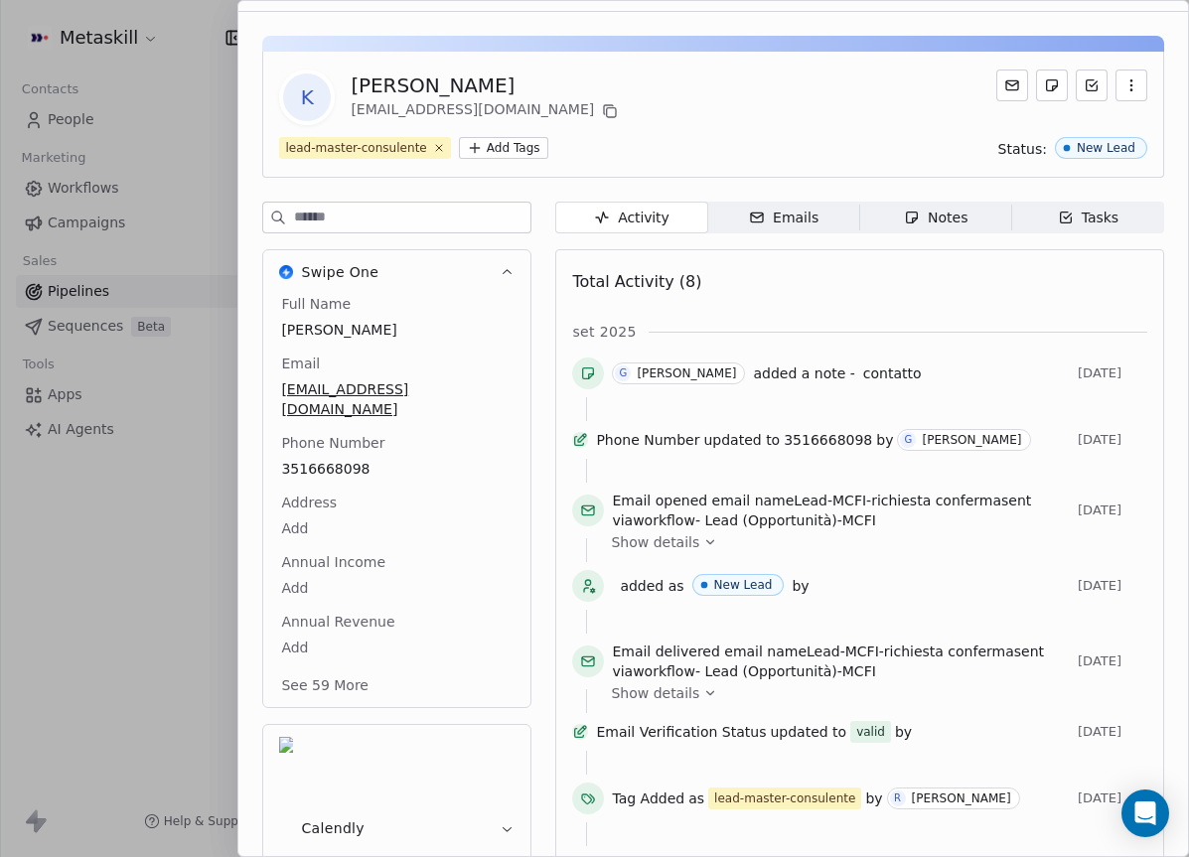
scroll to position [0, 0]
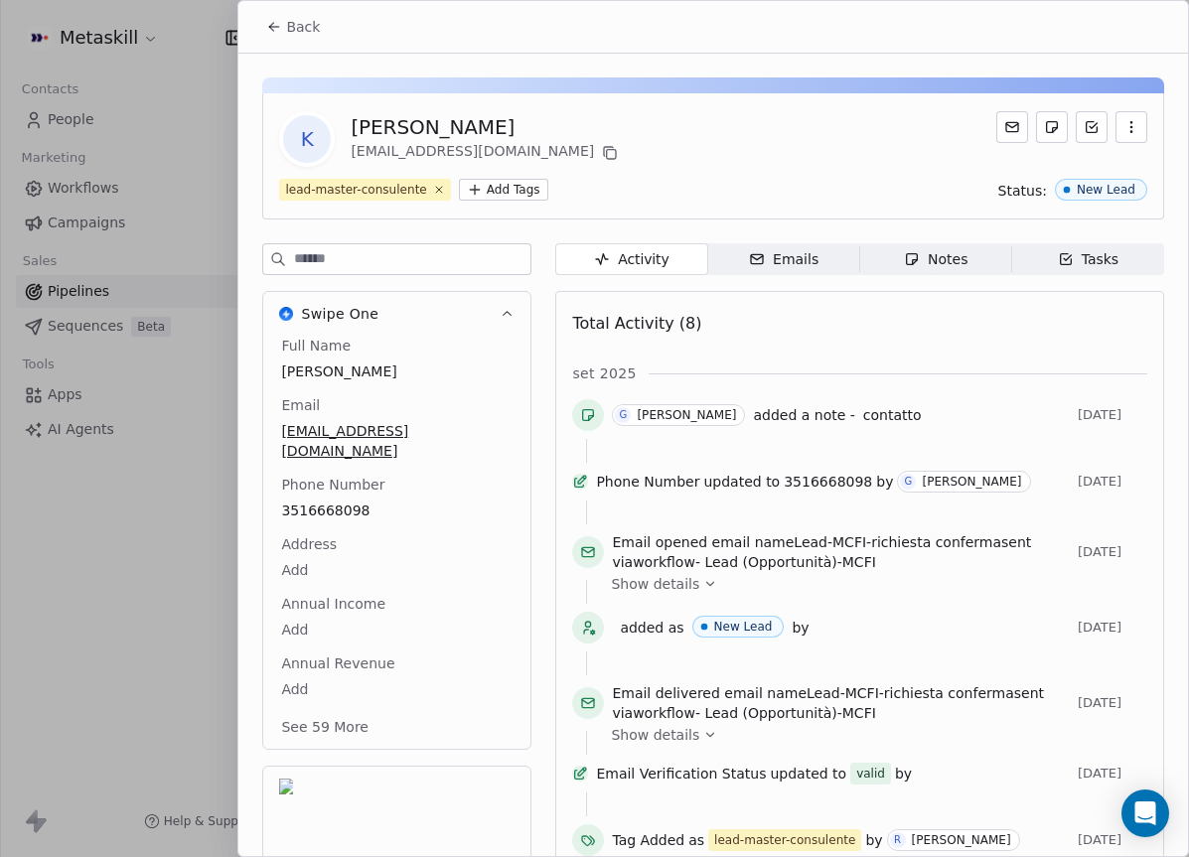
click at [282, 21] on button "Back" at bounding box center [292, 27] width 77 height 36
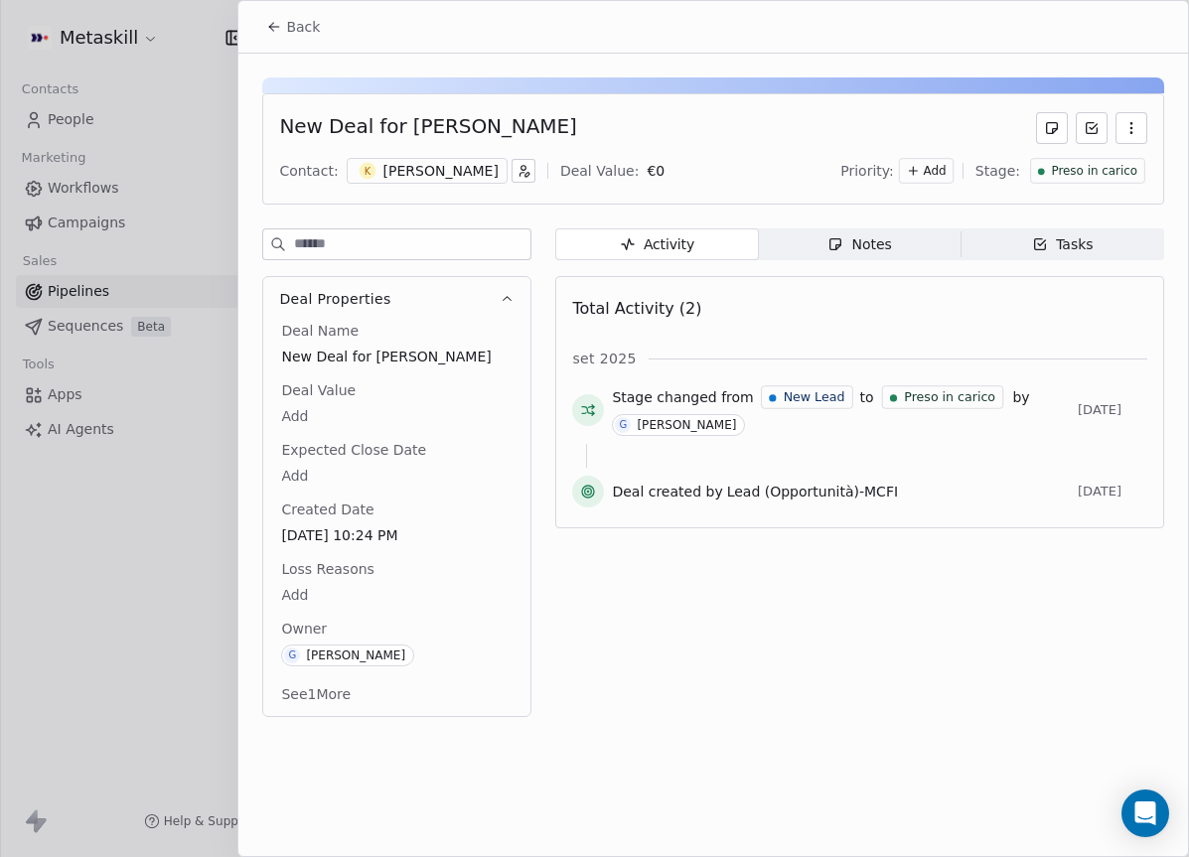
click at [1067, 165] on span "Preso in carico" at bounding box center [1094, 171] width 86 height 17
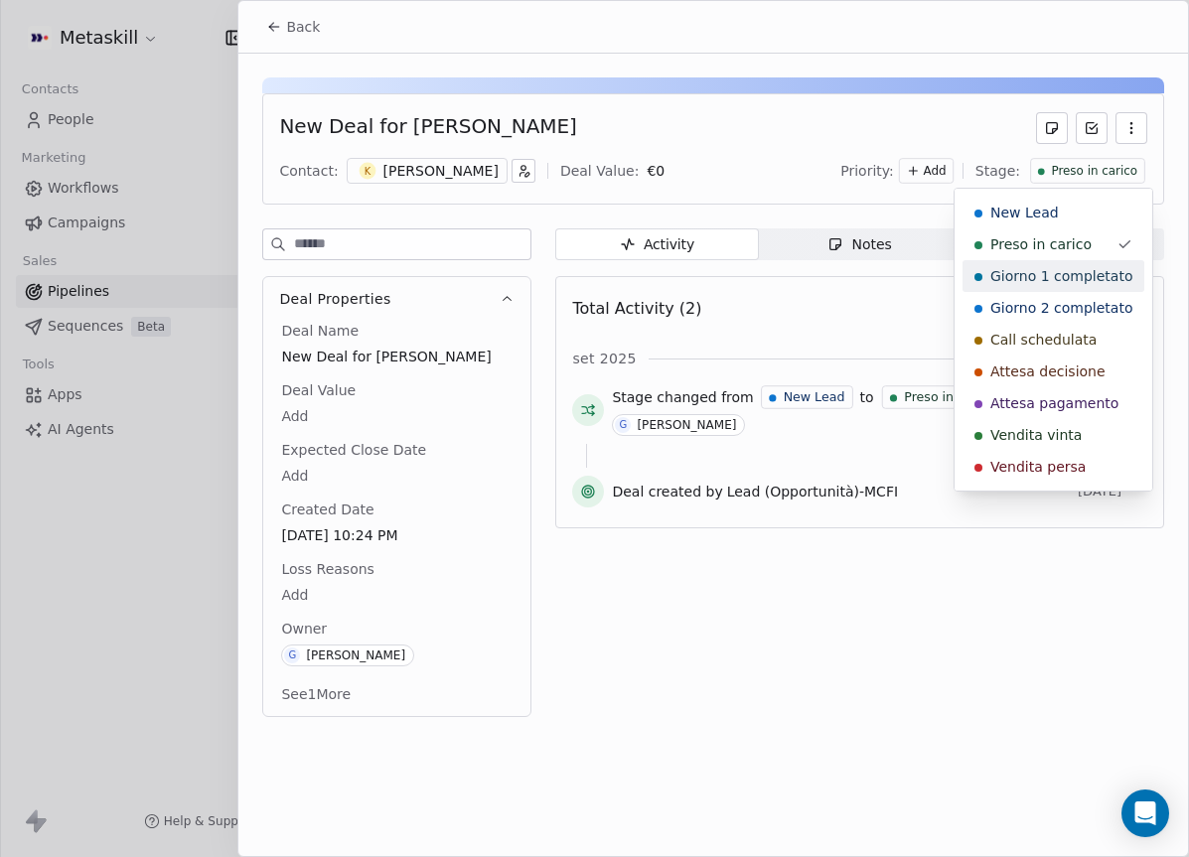
click at [1089, 274] on span "Giorno 1 completato" at bounding box center [1062, 276] width 142 height 20
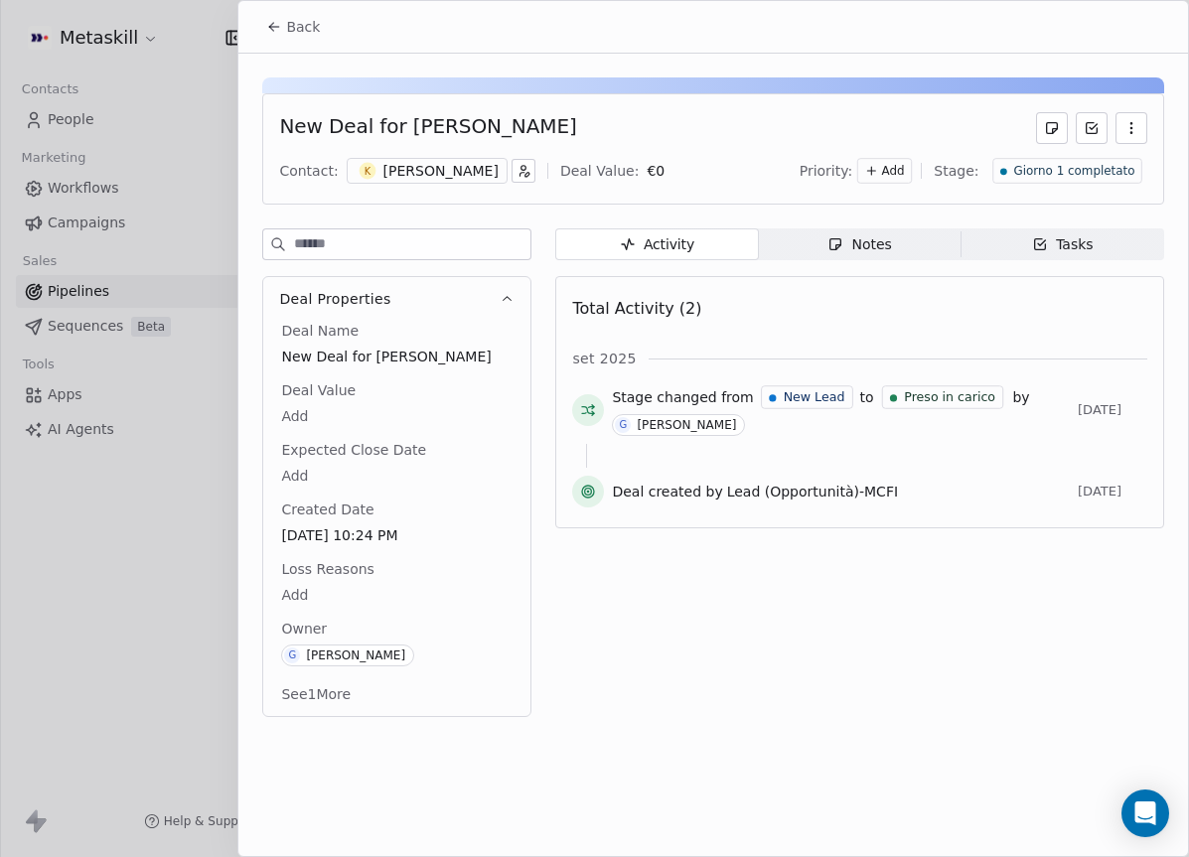
click at [307, 19] on span "Back" at bounding box center [303, 27] width 34 height 20
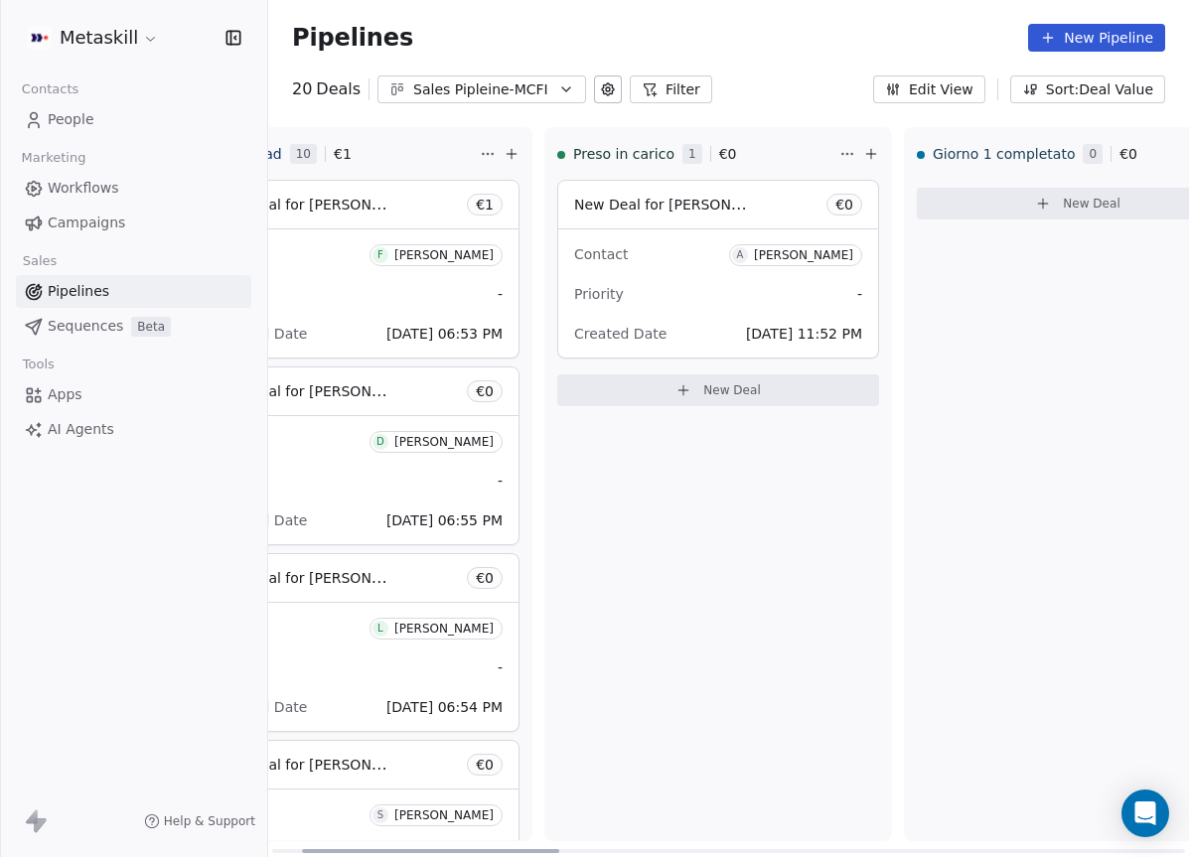
click at [688, 223] on div "New Deal for Anthony Vaselli € 0" at bounding box center [718, 205] width 320 height 48
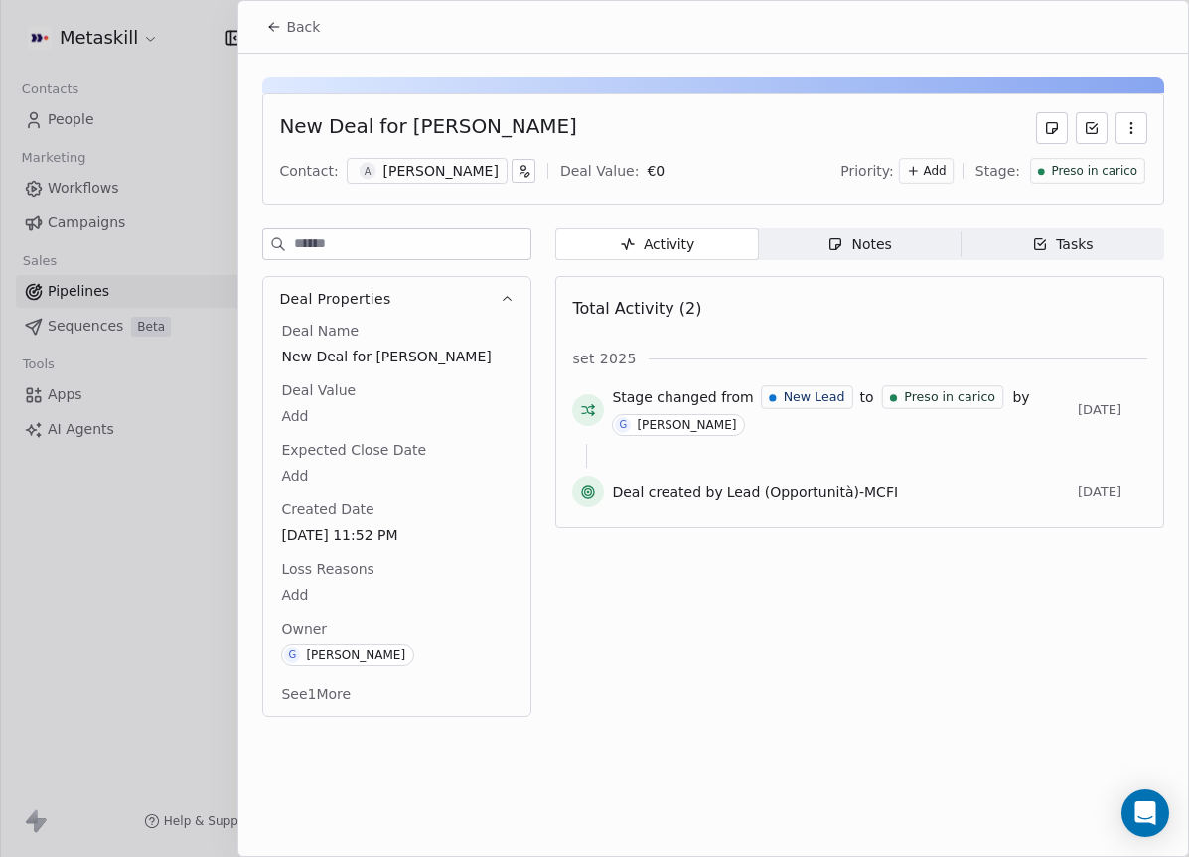
click at [383, 156] on div "Contact: A Anthony Vaselli Deal Value: € 0 Priority: Add Stage: Preso in carico" at bounding box center [713, 171] width 868 height 30
click at [384, 167] on div "Anthony Vaselli" at bounding box center [441, 171] width 115 height 20
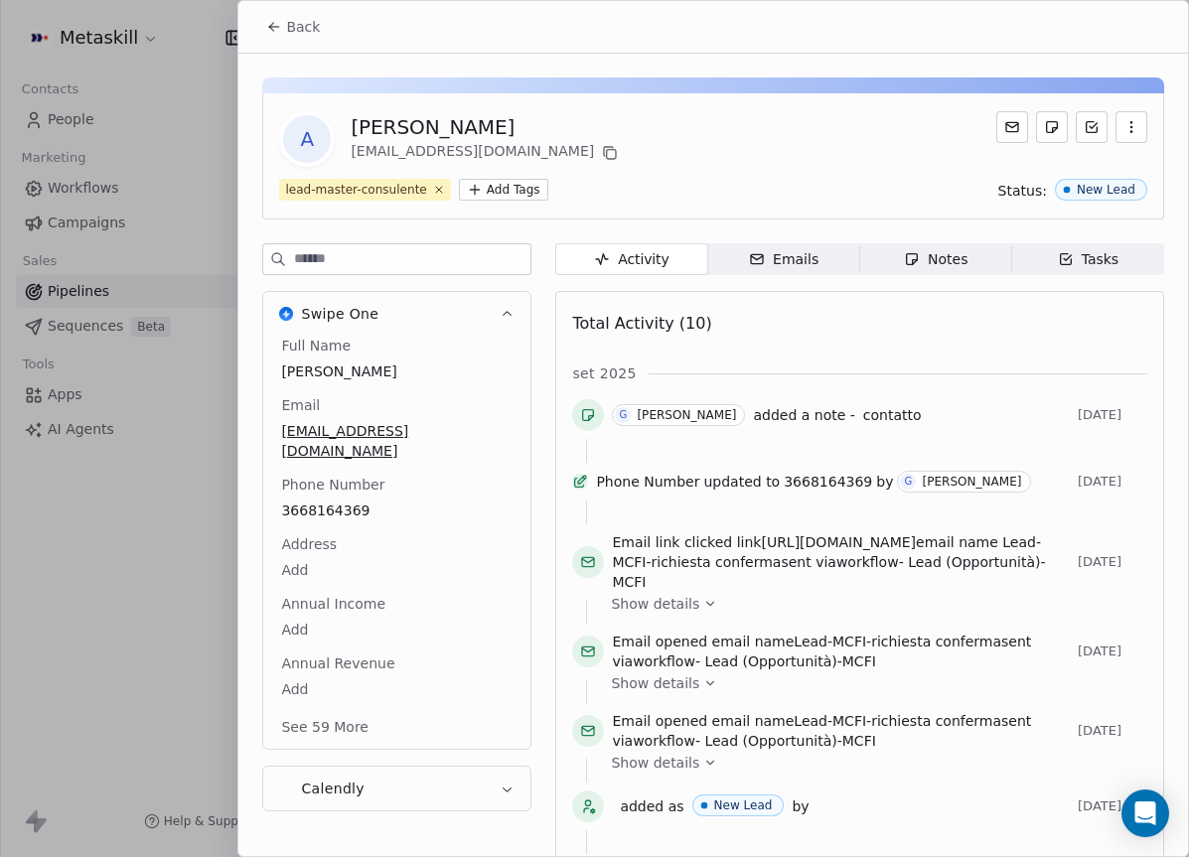
scroll to position [64, 0]
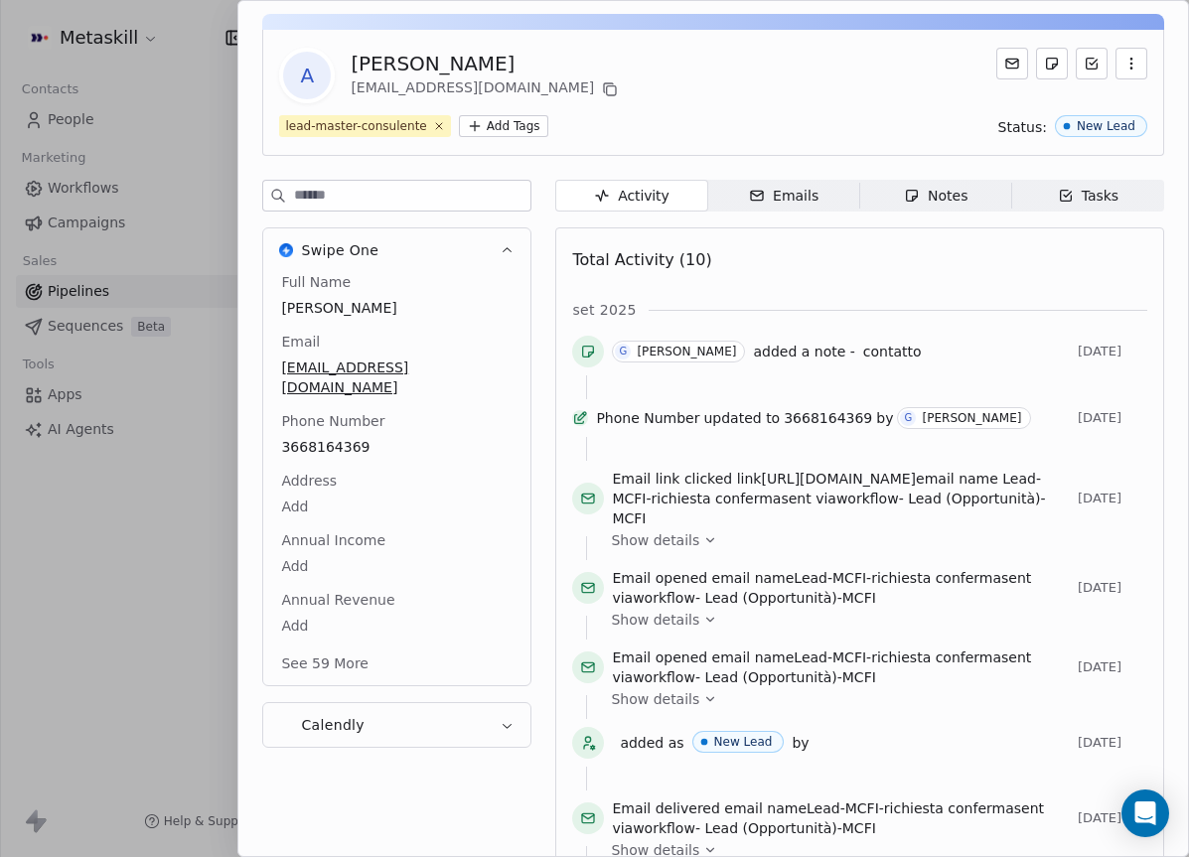
click at [348, 497] on div "Full Name Anthony Vaselli Email avaselli.ed@gmail.com Phone Number 3668164369 A…" at bounding box center [396, 474] width 239 height 405
click at [349, 438] on span "3668164369" at bounding box center [397, 448] width 230 height 20
click at [349, 424] on input "**********" at bounding box center [396, 440] width 230 height 40
click at [937, 203] on html "Metaskill Contacts People Marketing Workflows Campaigns Sales Pipelines Sequenc…" at bounding box center [594, 428] width 1189 height 857
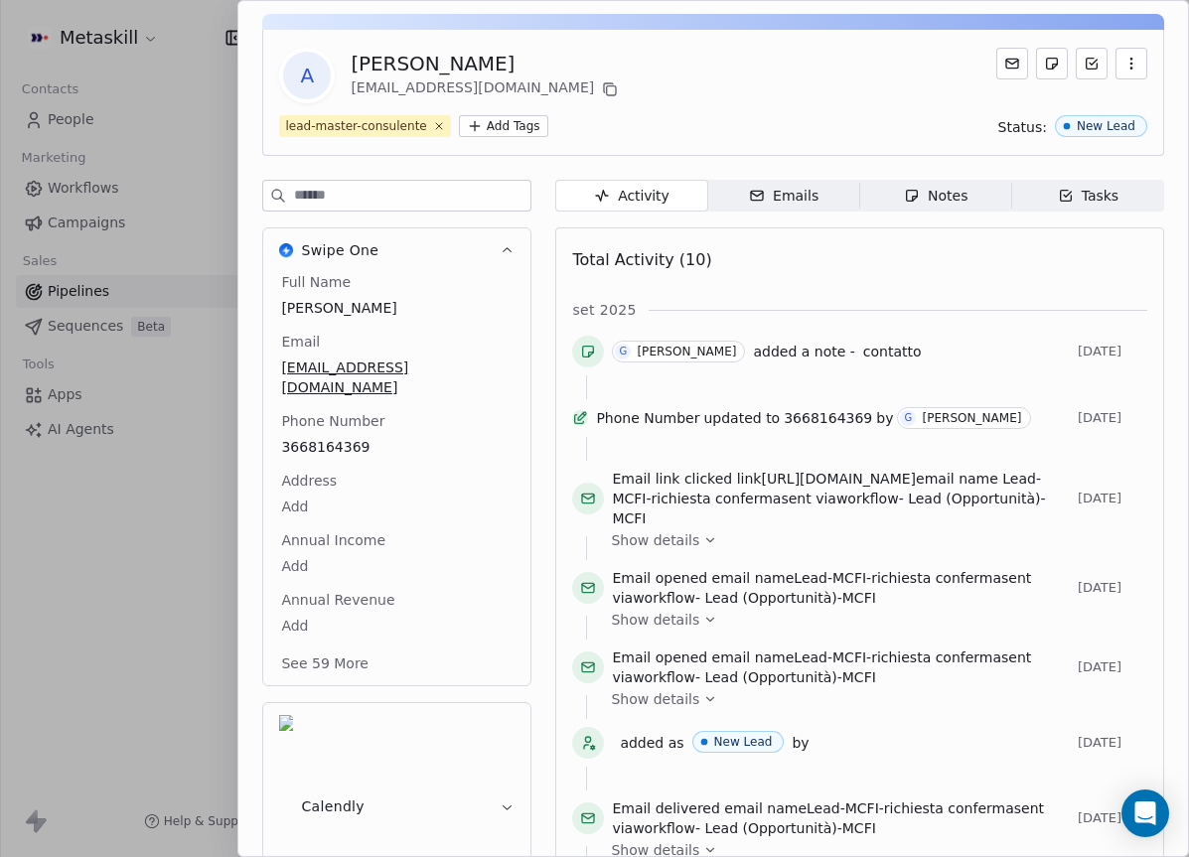
click at [950, 181] on span "Notes Notes" at bounding box center [936, 196] width 152 height 32
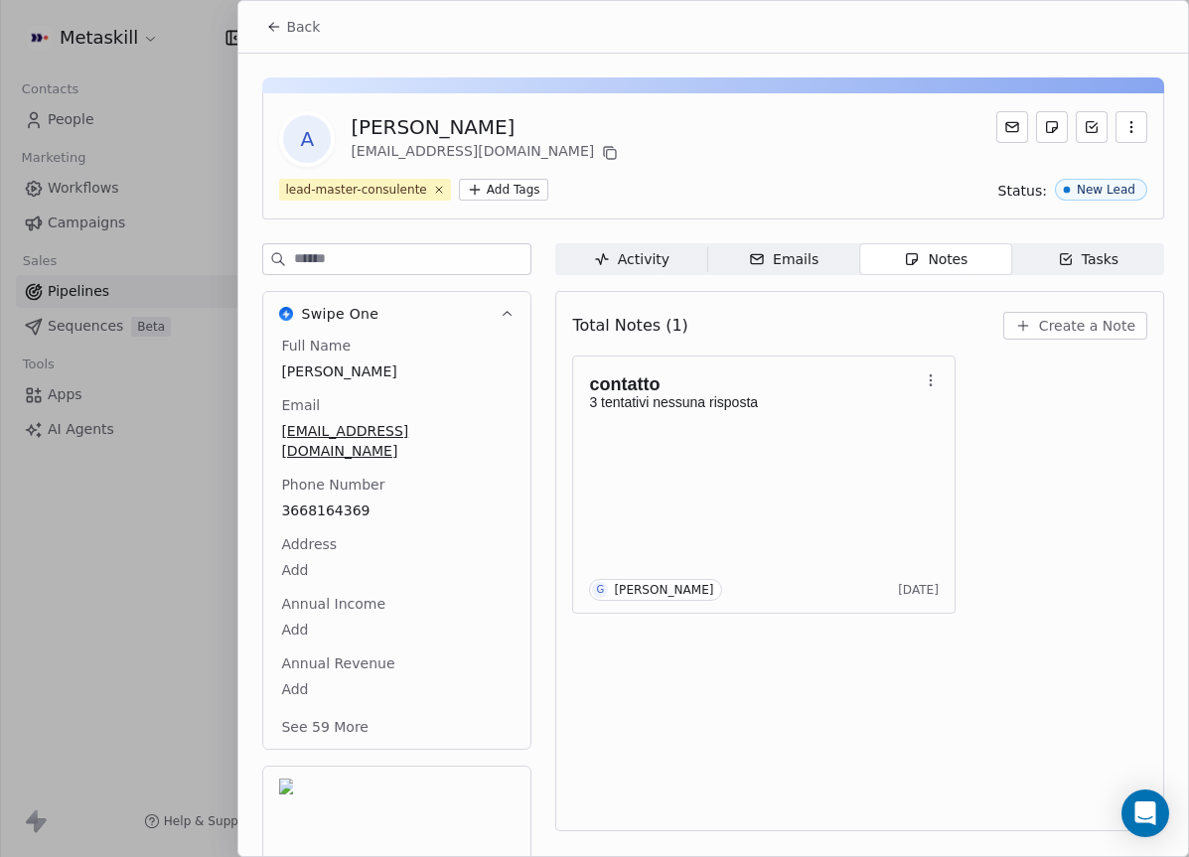
click at [1109, 324] on span "Create a Note" at bounding box center [1087, 326] width 96 height 20
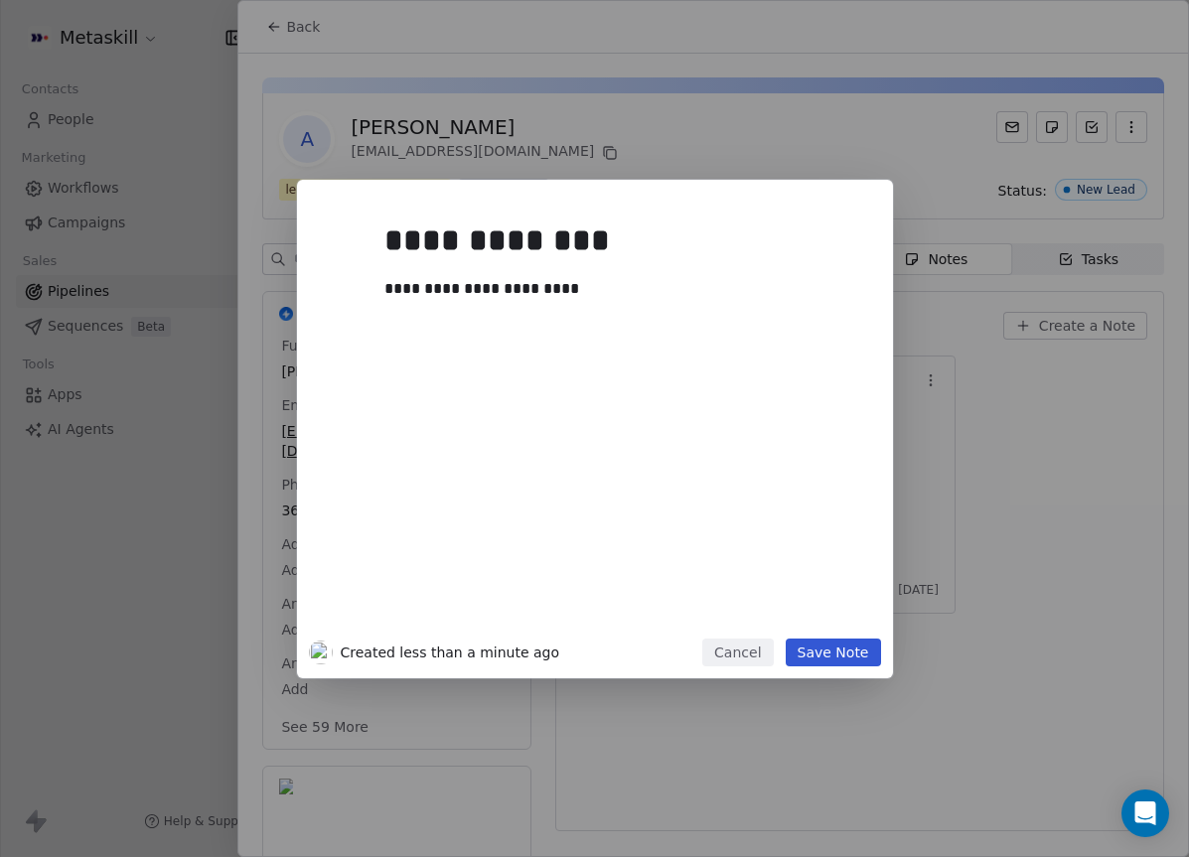
drag, startPoint x: 738, startPoint y: 411, endPoint x: 1520, endPoint y: 924, distance: 935.0
click at [1188, 856] on html "Metaskill Contacts People Marketing Workflows Campaigns Sales Pipelines Sequenc…" at bounding box center [594, 428] width 1189 height 857
click at [846, 645] on button "Save Note" at bounding box center [833, 653] width 95 height 28
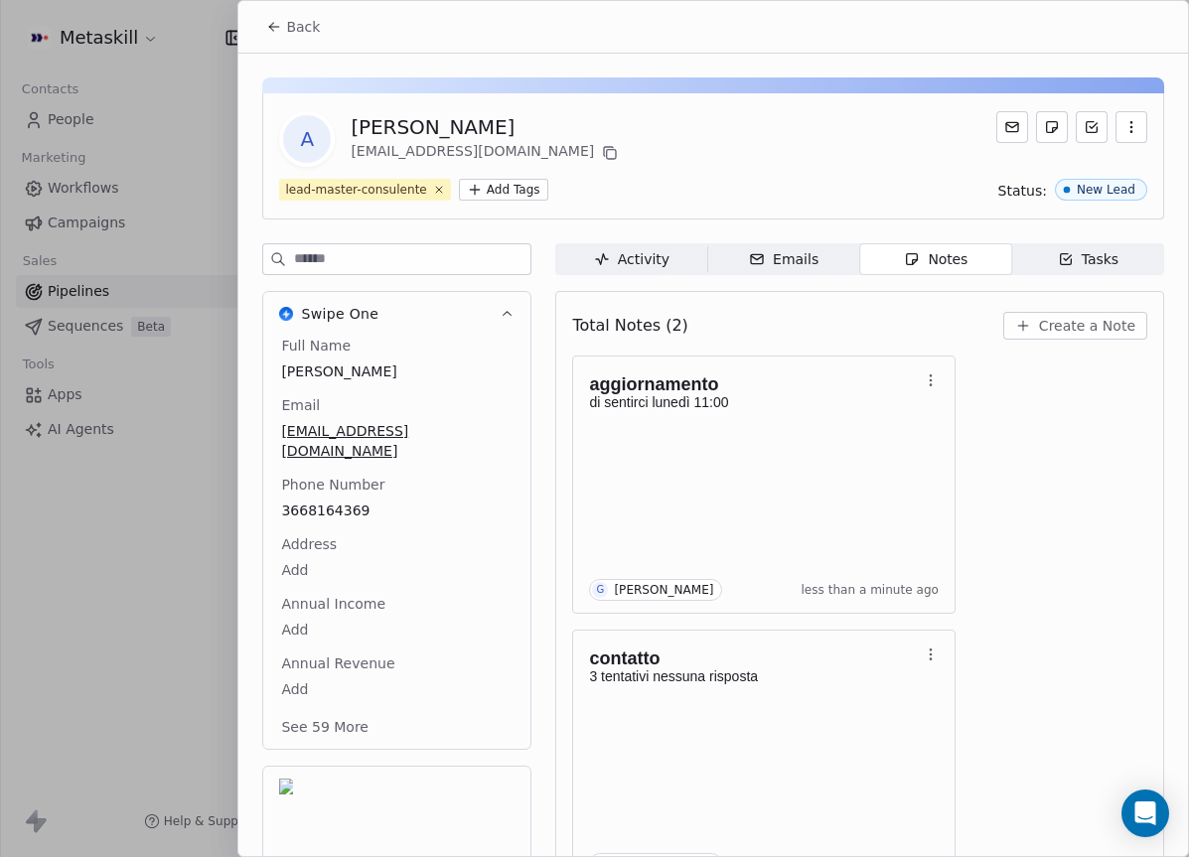
click at [420, 128] on div "Anthony Vaselli" at bounding box center [486, 127] width 271 height 28
click at [428, 129] on div "Anthony Vaselli" at bounding box center [486, 127] width 271 height 28
copy div "Anthony Vaselli"
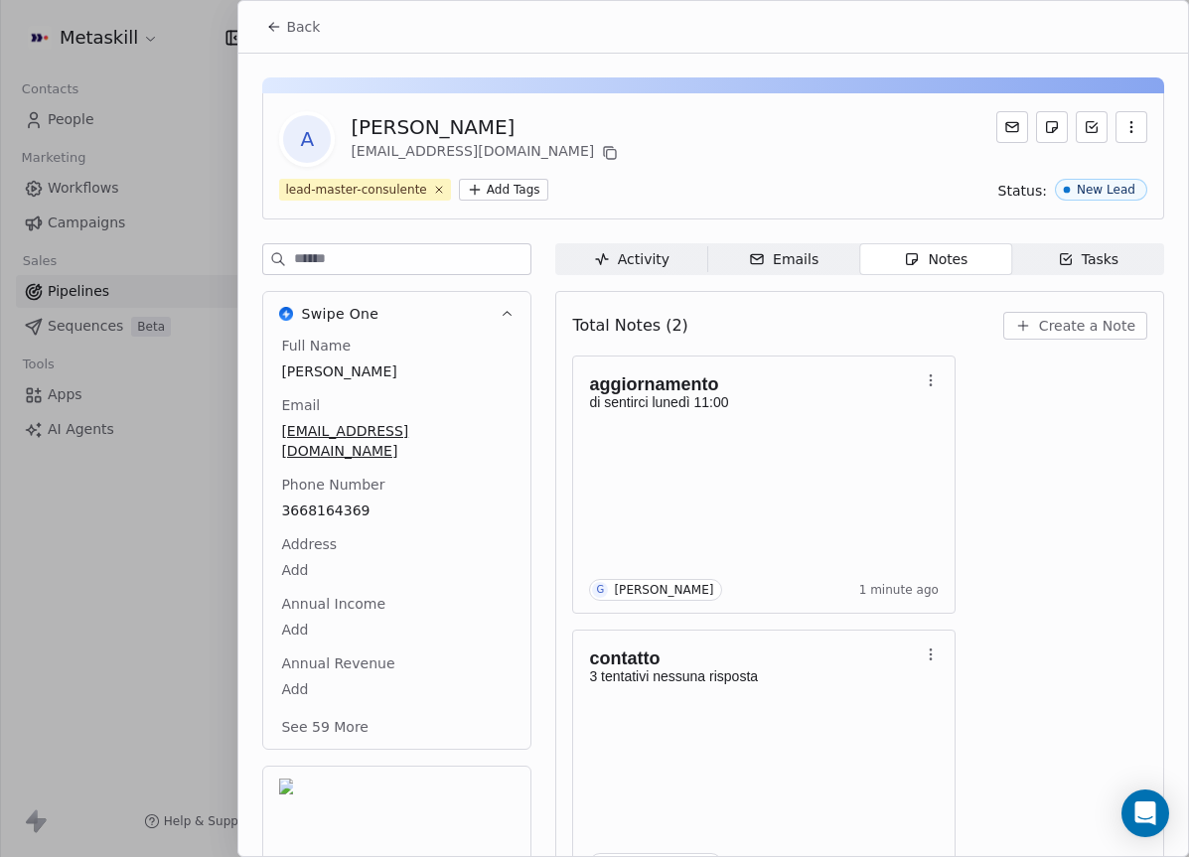
click at [755, 308] on div "Total Notes (2) Create a Note" at bounding box center [859, 326] width 575 height 44
click at [608, 77] on div at bounding box center [713, 85] width 902 height 16
click at [694, 190] on div "lead-master-consulente Add Tags Status: New Lead" at bounding box center [713, 190] width 868 height 22
drag, startPoint x: 304, startPoint y: 31, endPoint x: 517, endPoint y: 26, distance: 212.7
click at [525, 27] on div "Back" at bounding box center [713, 27] width 950 height 52
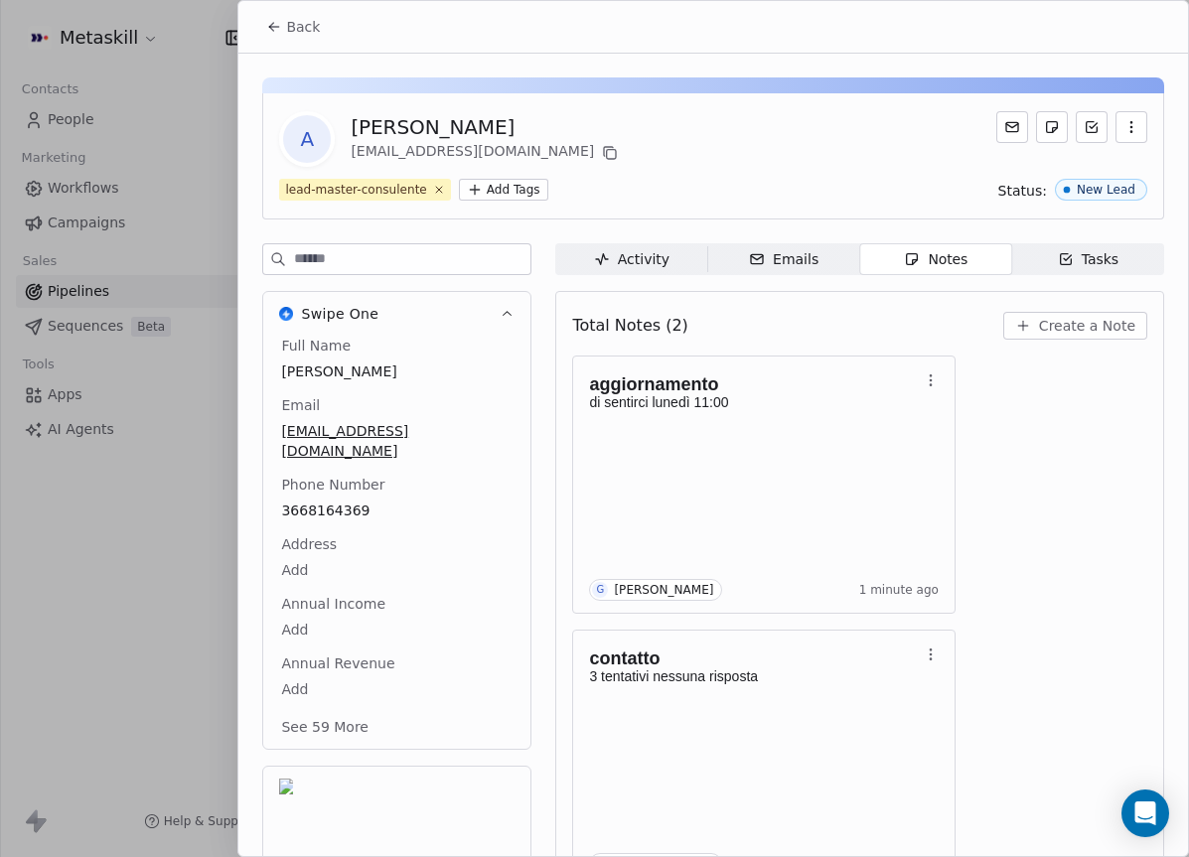
click at [323, 31] on button "Back" at bounding box center [292, 27] width 77 height 36
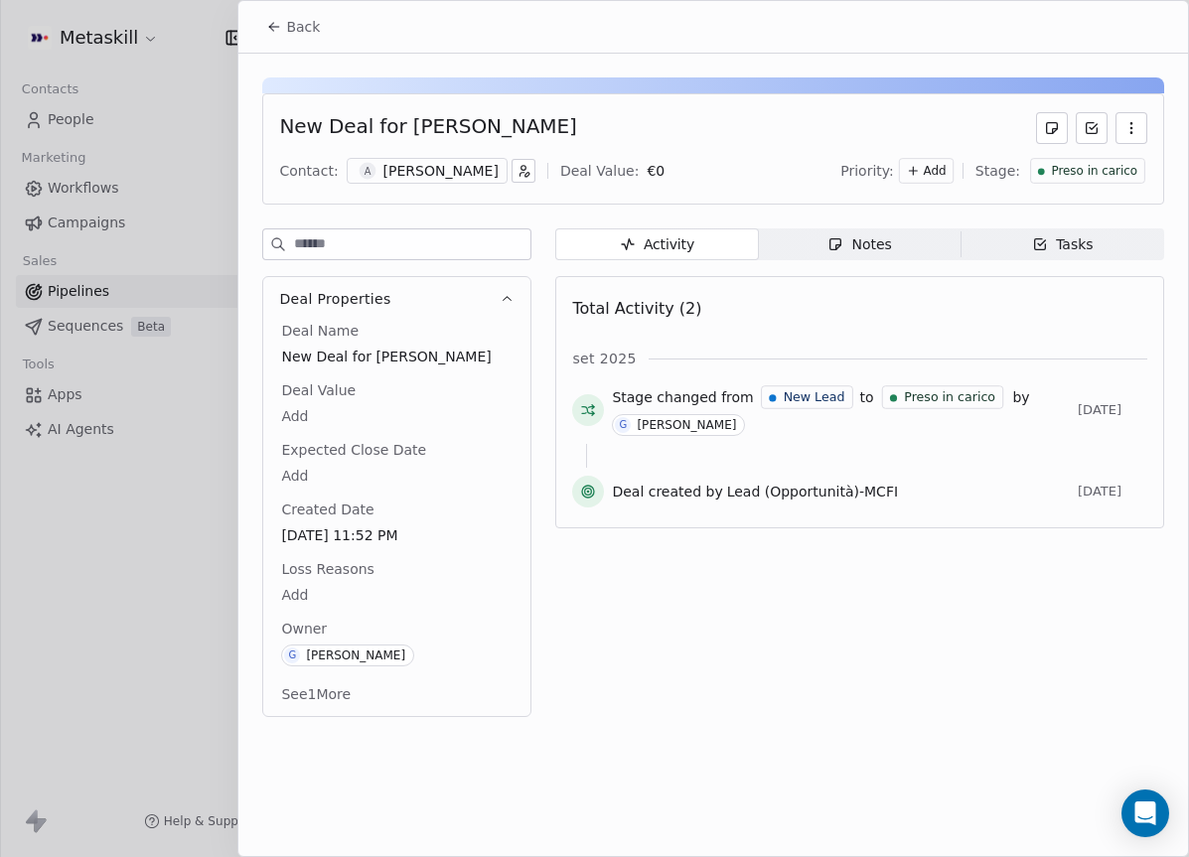
click at [1072, 178] on span "Preso in carico" at bounding box center [1094, 171] width 86 height 17
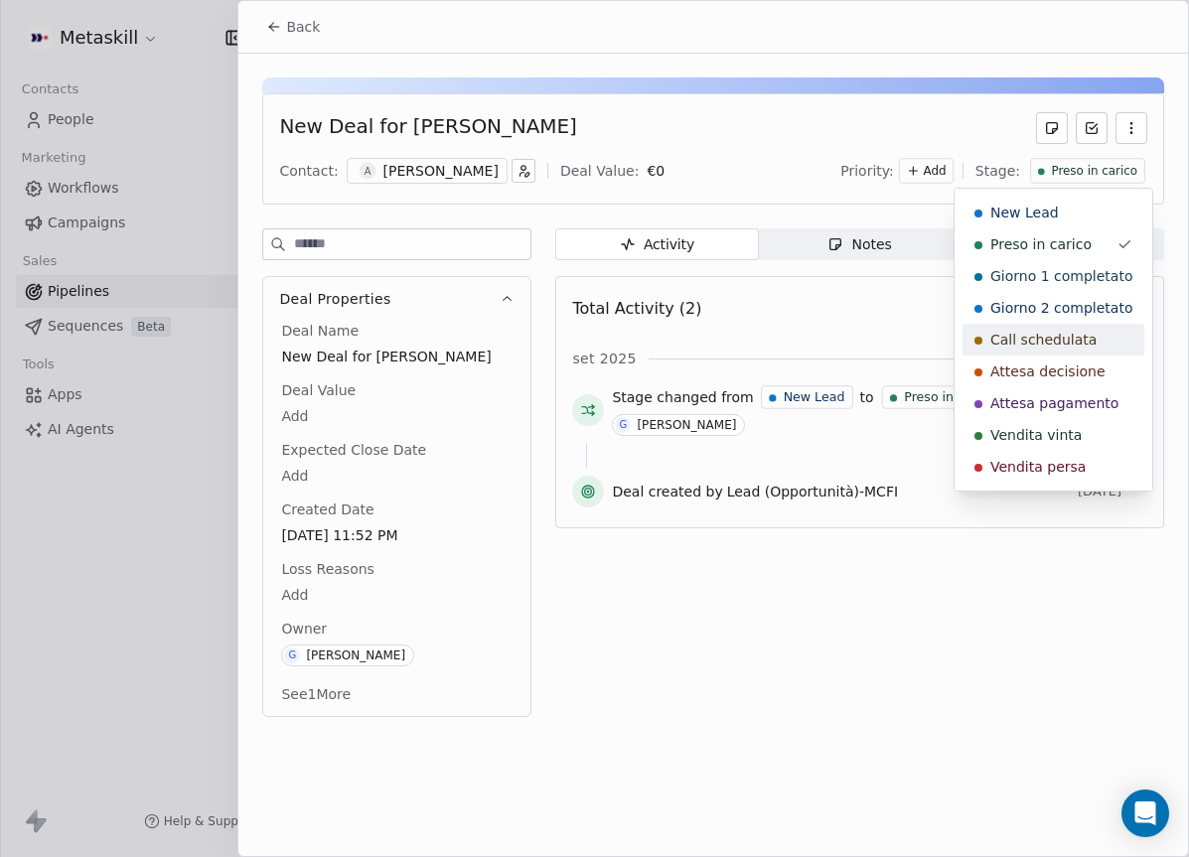
click at [1069, 342] on span "Call schedulata" at bounding box center [1044, 340] width 106 height 20
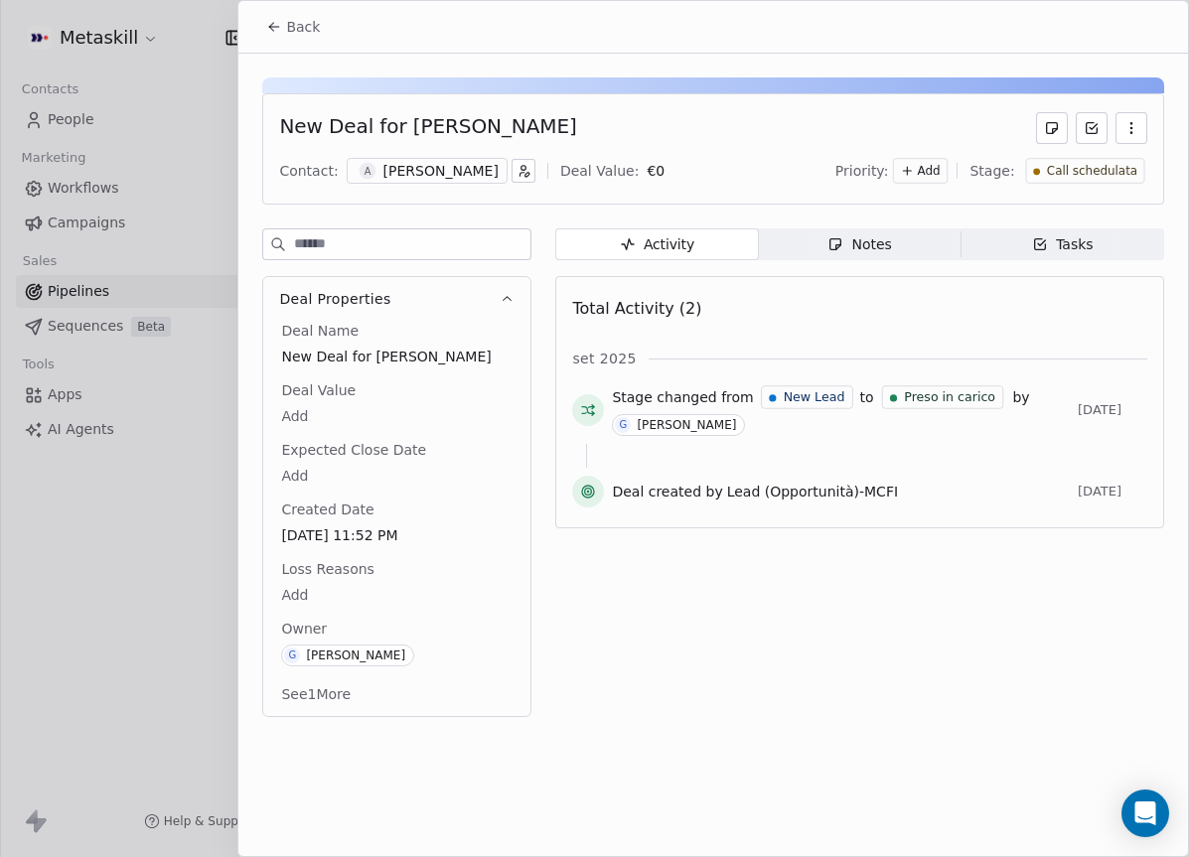
click at [287, 42] on button "Back" at bounding box center [292, 27] width 77 height 36
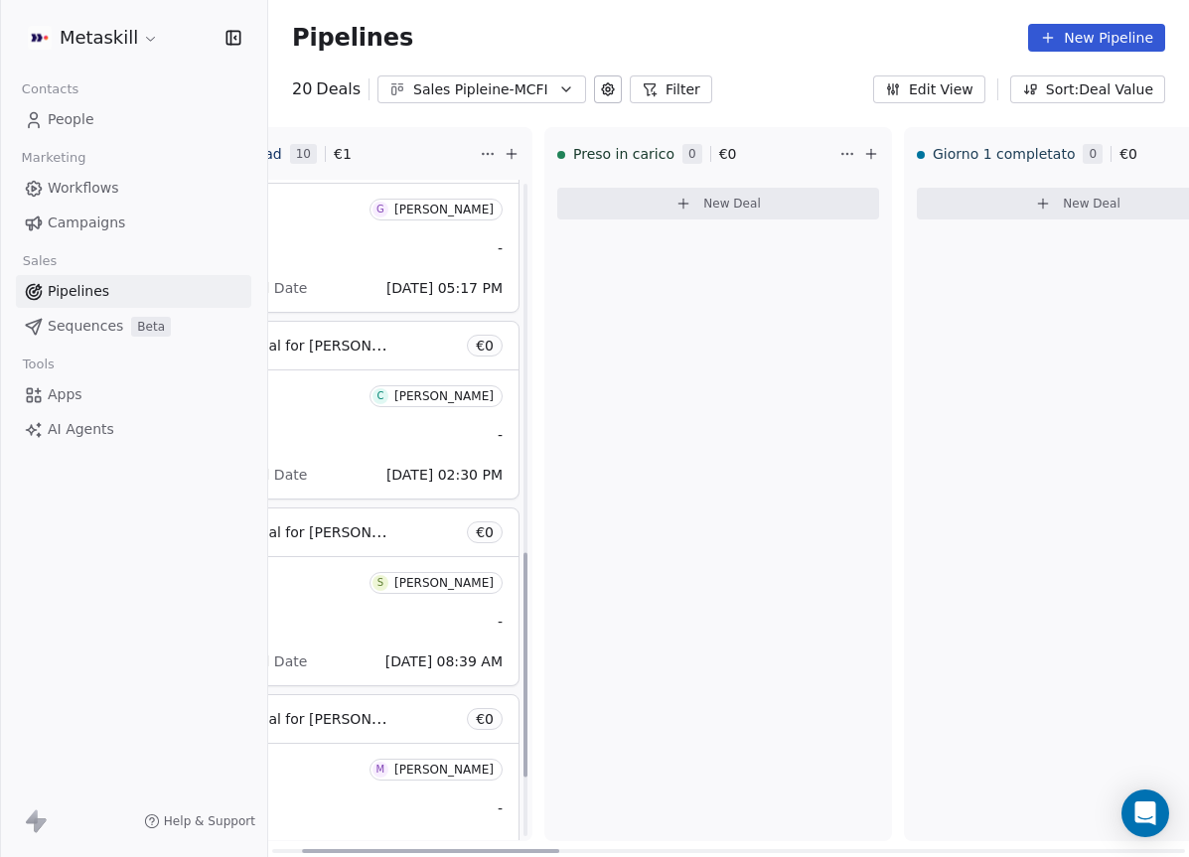
scroll to position [1263, 0]
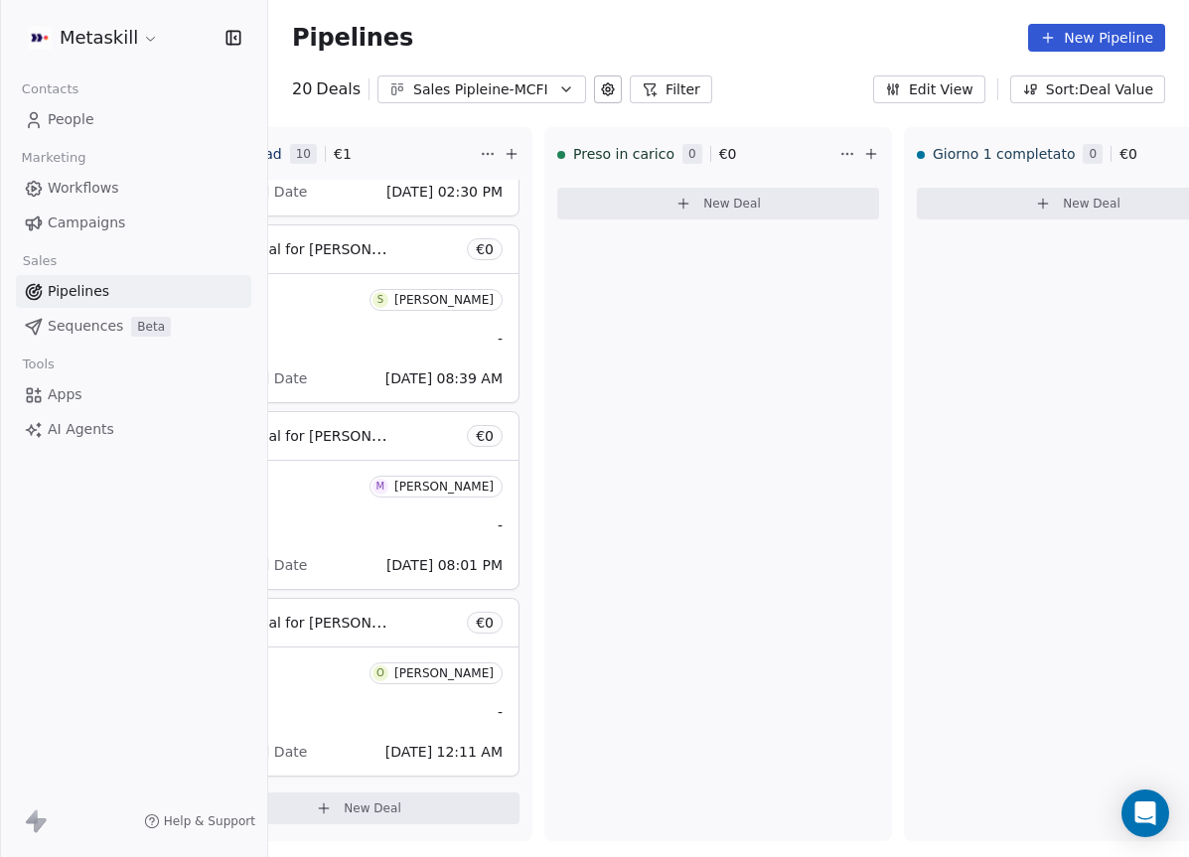
click at [435, 82] on div "Sales Pipleine-MCFI" at bounding box center [481, 89] width 137 height 21
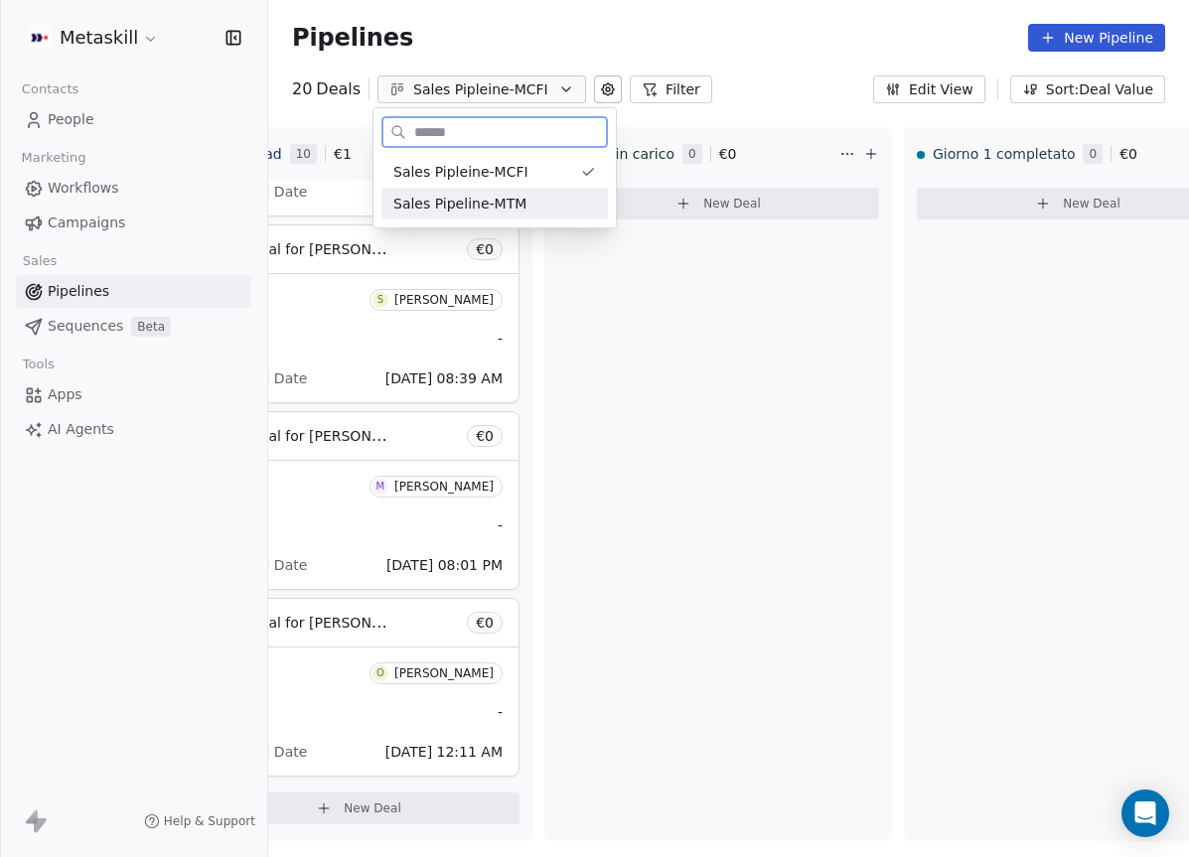
click at [458, 201] on span "Sales Pipeline-MTM" at bounding box center [459, 204] width 133 height 21
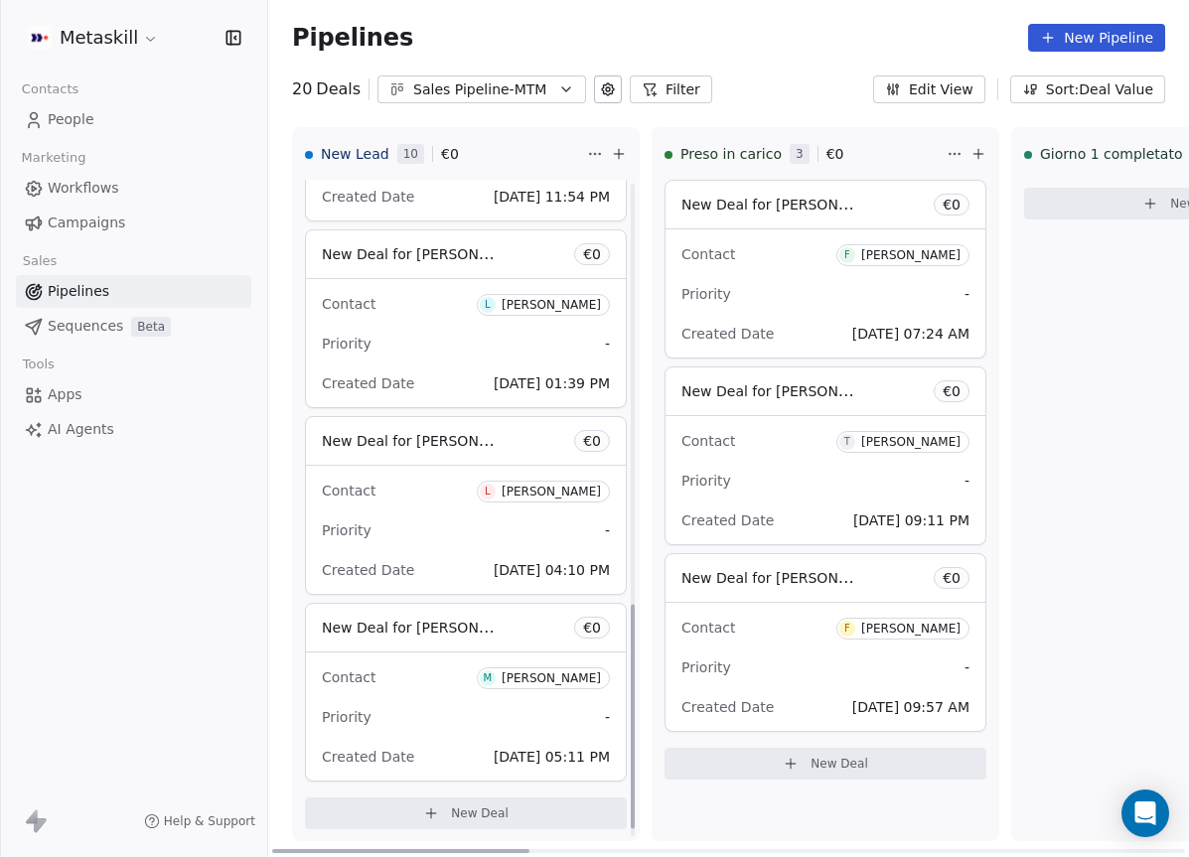
scroll to position [1263, 0]
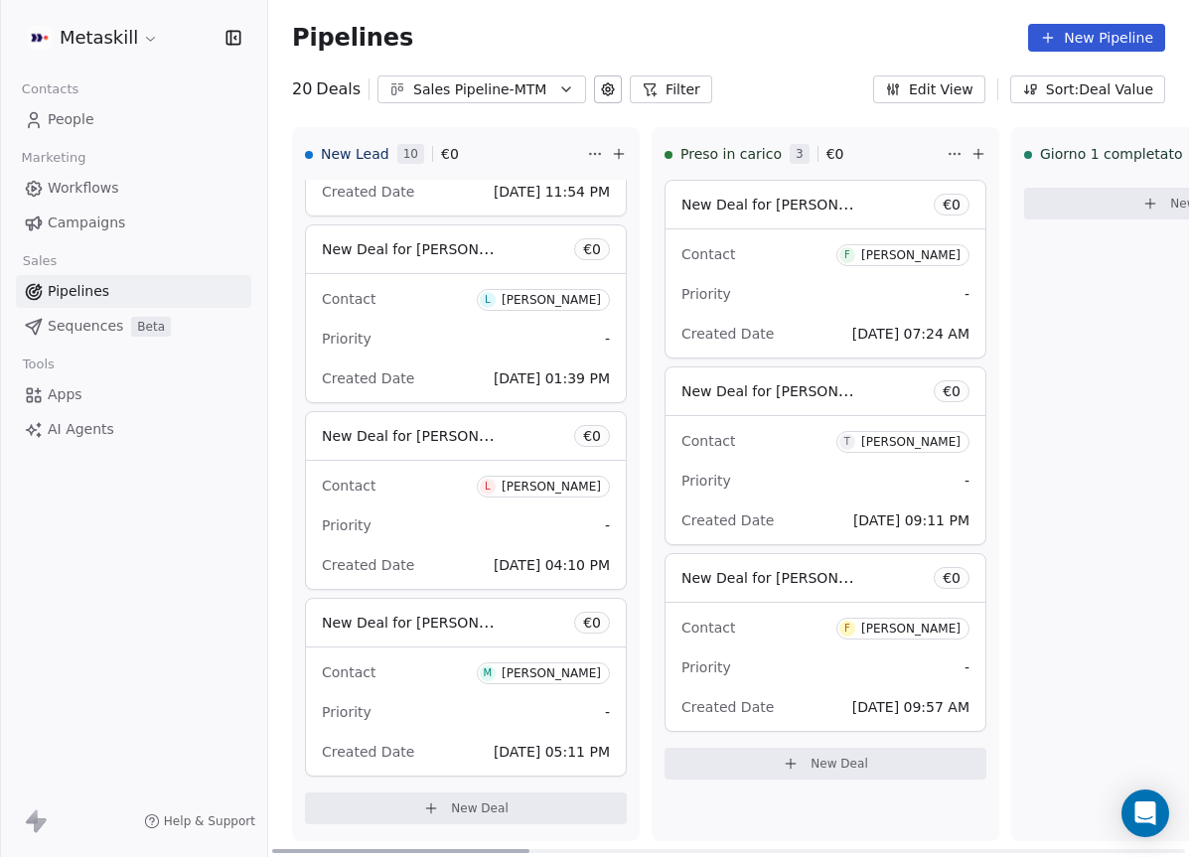
click at [897, 255] on div "[PERSON_NAME]" at bounding box center [910, 255] width 99 height 14
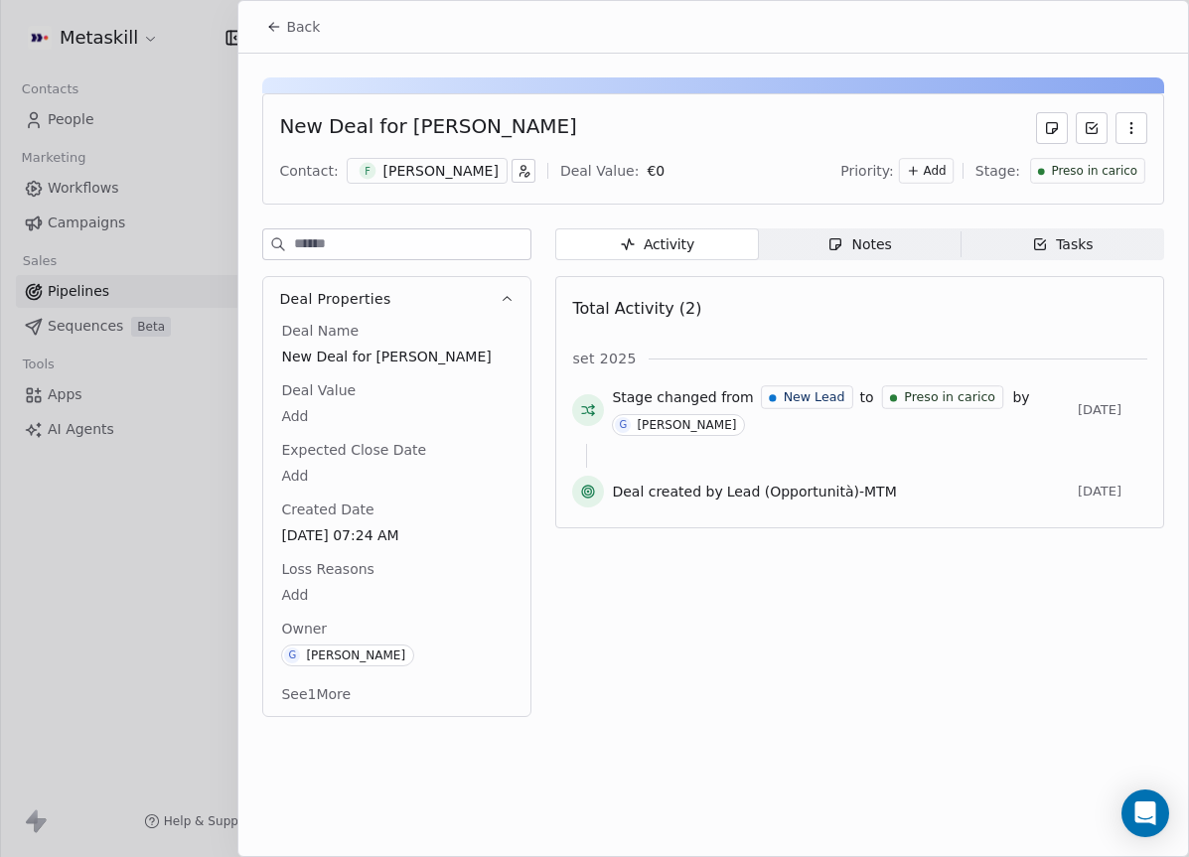
click at [442, 161] on div "[PERSON_NAME]" at bounding box center [441, 171] width 115 height 20
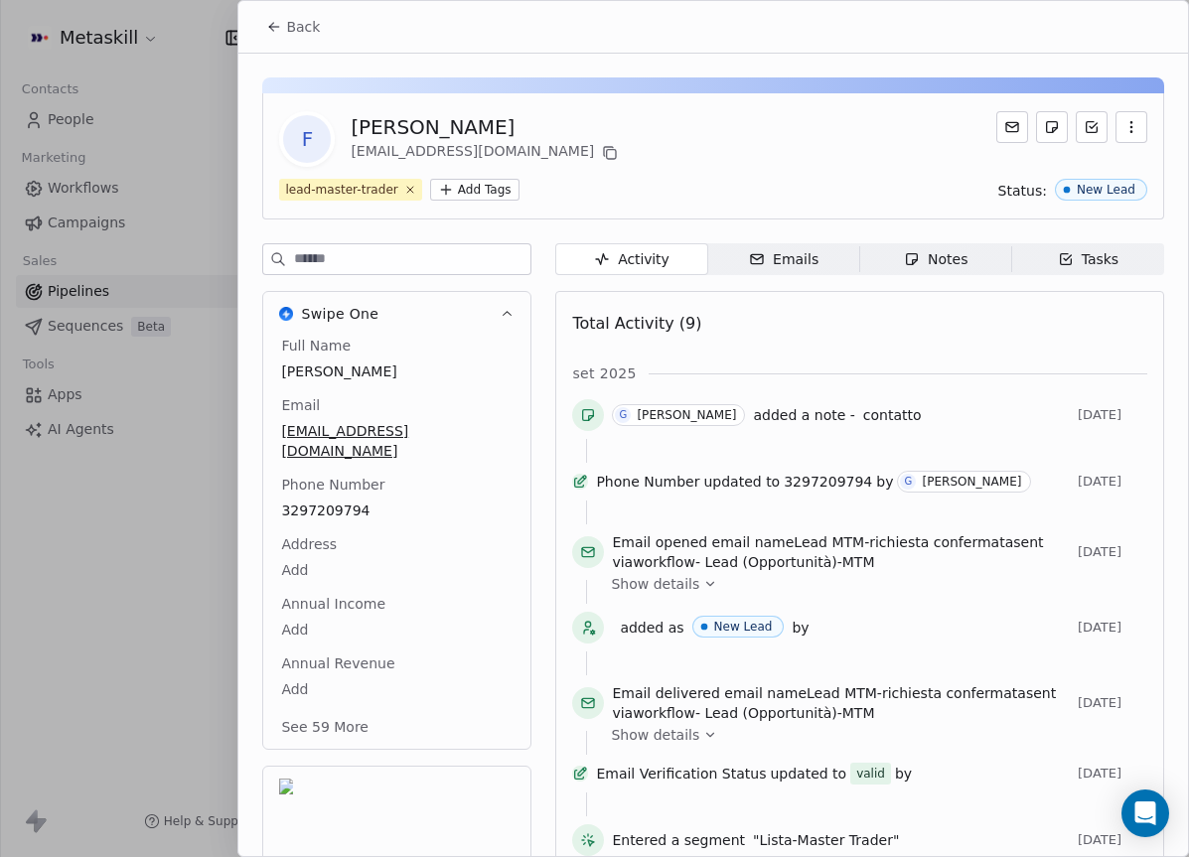
click at [336, 496] on div "Full Name [PERSON_NAME] Email [EMAIL_ADDRESS][DOMAIN_NAME] Phone Number [PHONE_…" at bounding box center [396, 538] width 239 height 405
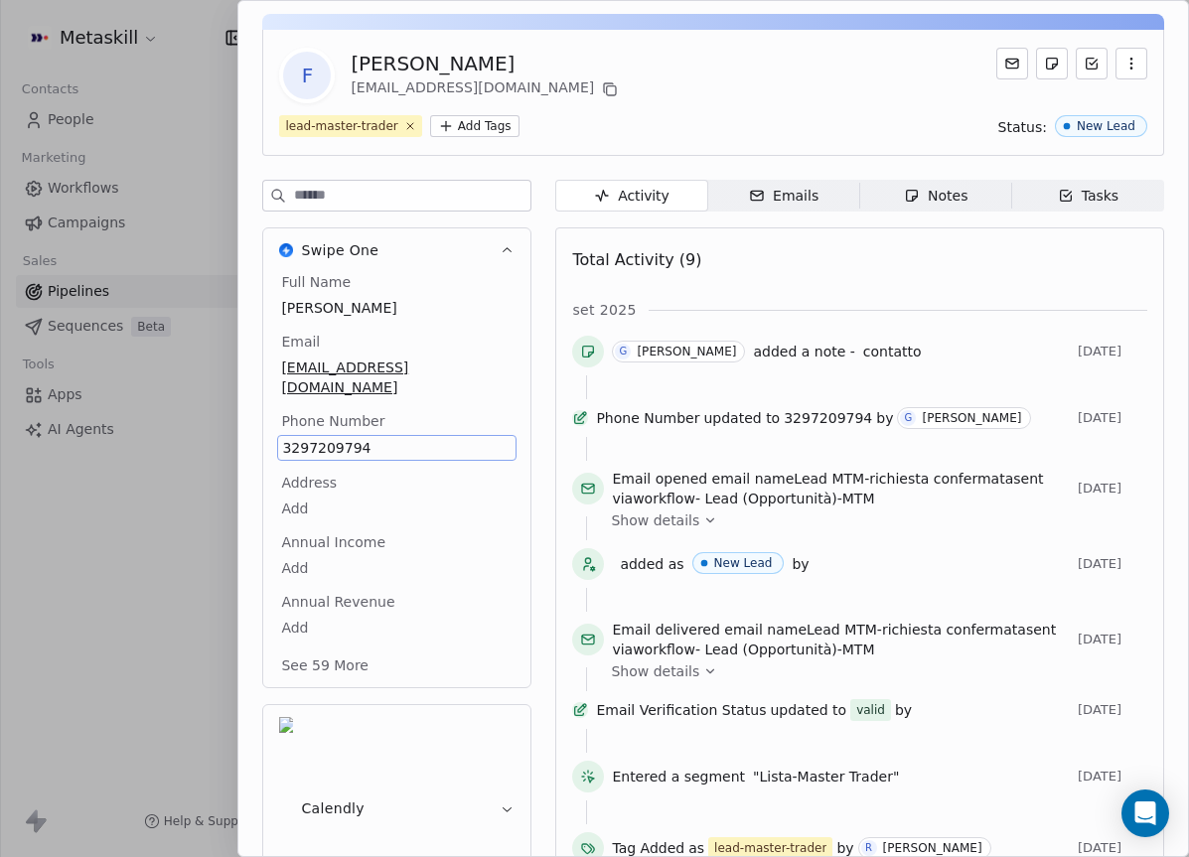
click at [334, 440] on div "3297209794" at bounding box center [396, 448] width 239 height 26
click at [340, 438] on span "3297209794" at bounding box center [397, 448] width 230 height 20
click at [340, 428] on input "**********" at bounding box center [396, 440] width 230 height 40
click at [656, 97] on html "Metaskill Contacts People Marketing Workflows Campaigns Sales Pipelines Sequenc…" at bounding box center [594, 428] width 1189 height 857
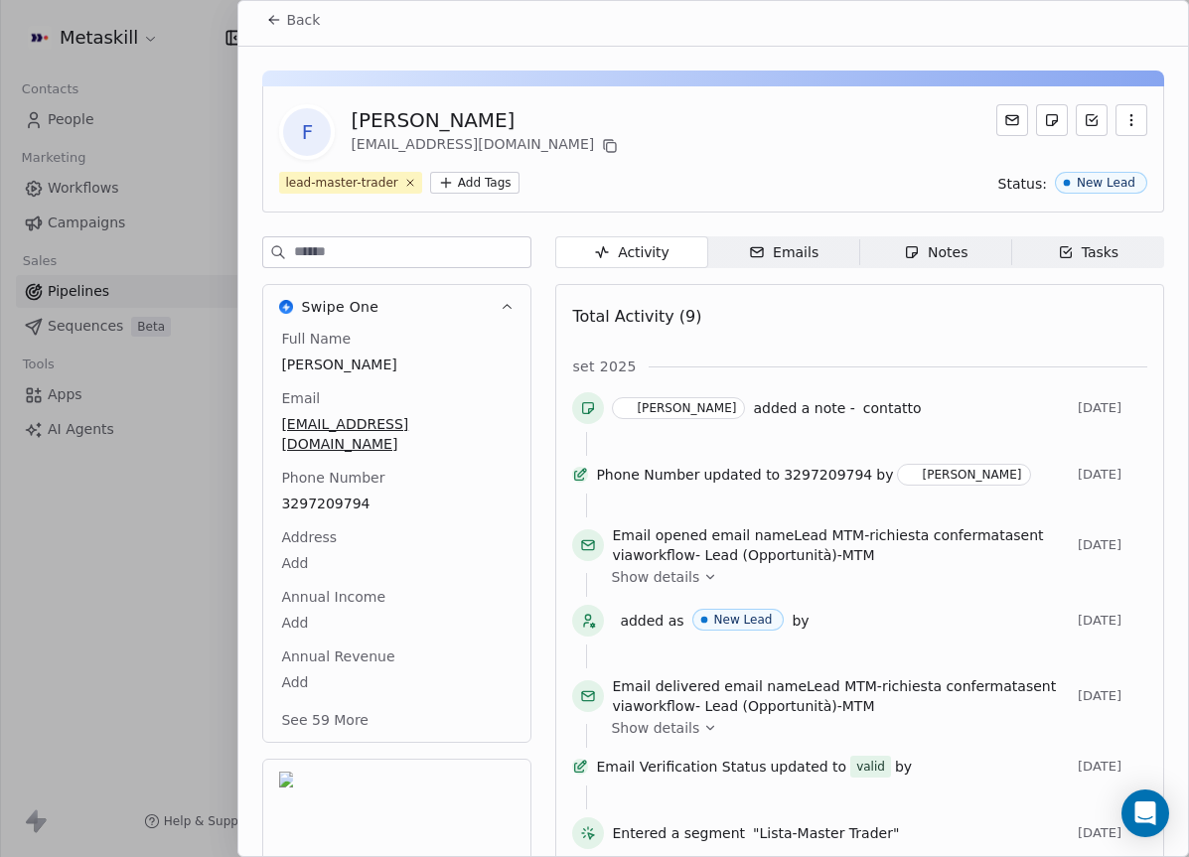
scroll to position [0, 0]
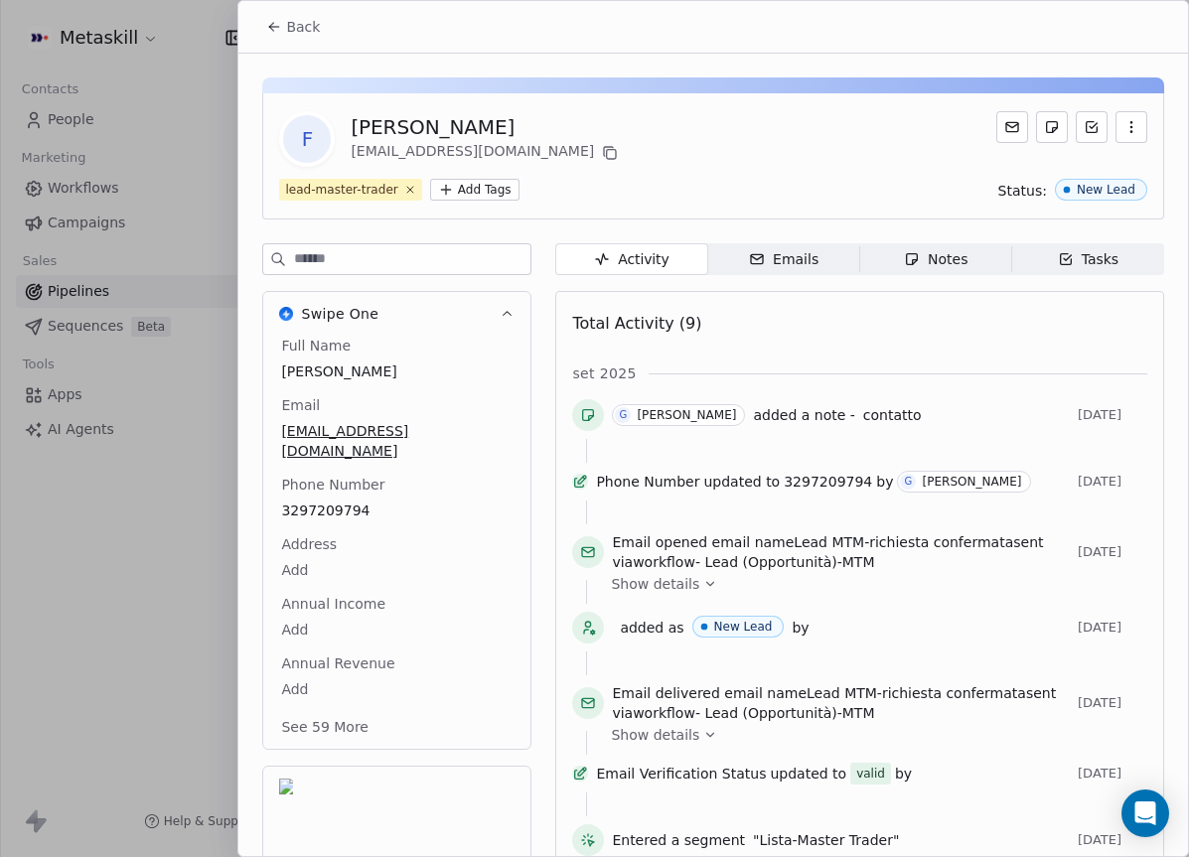
click at [277, 21] on icon at bounding box center [274, 27] width 16 height 16
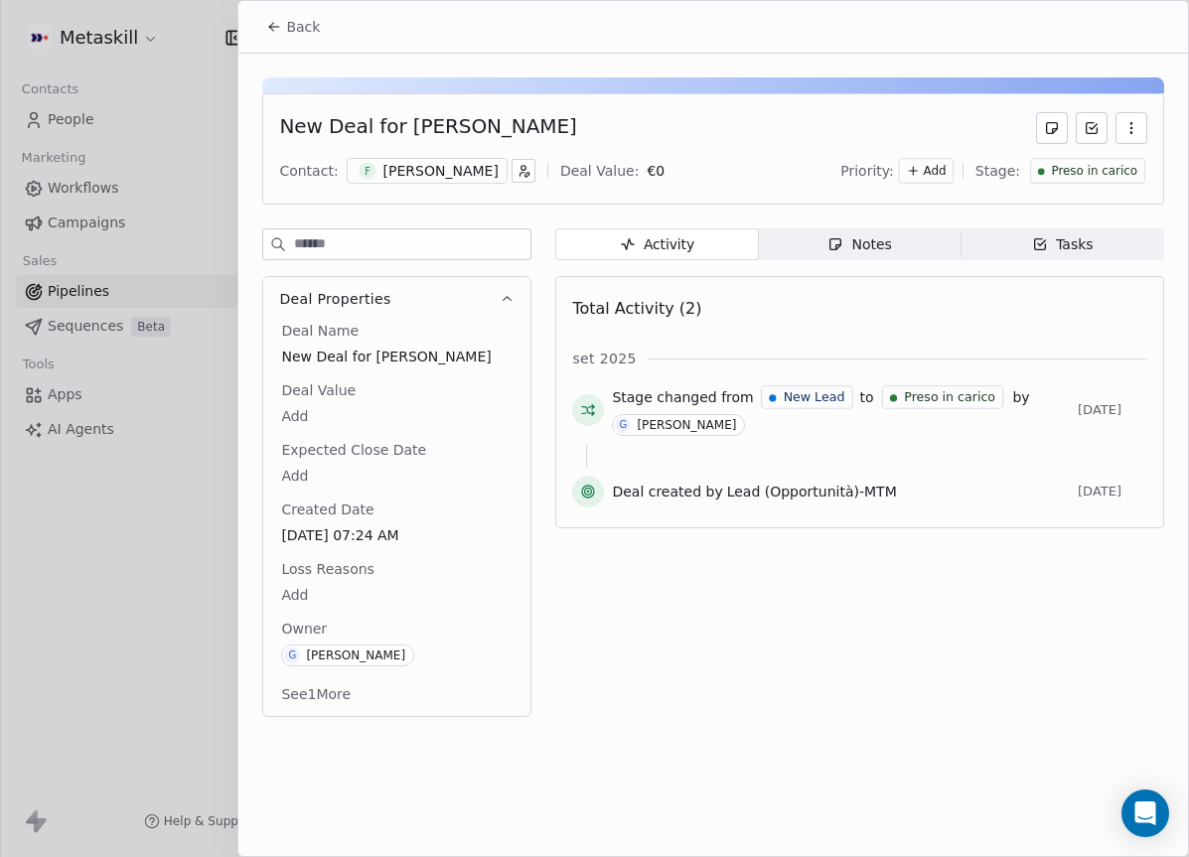
click at [1106, 169] on span "Preso in carico" at bounding box center [1094, 171] width 86 height 17
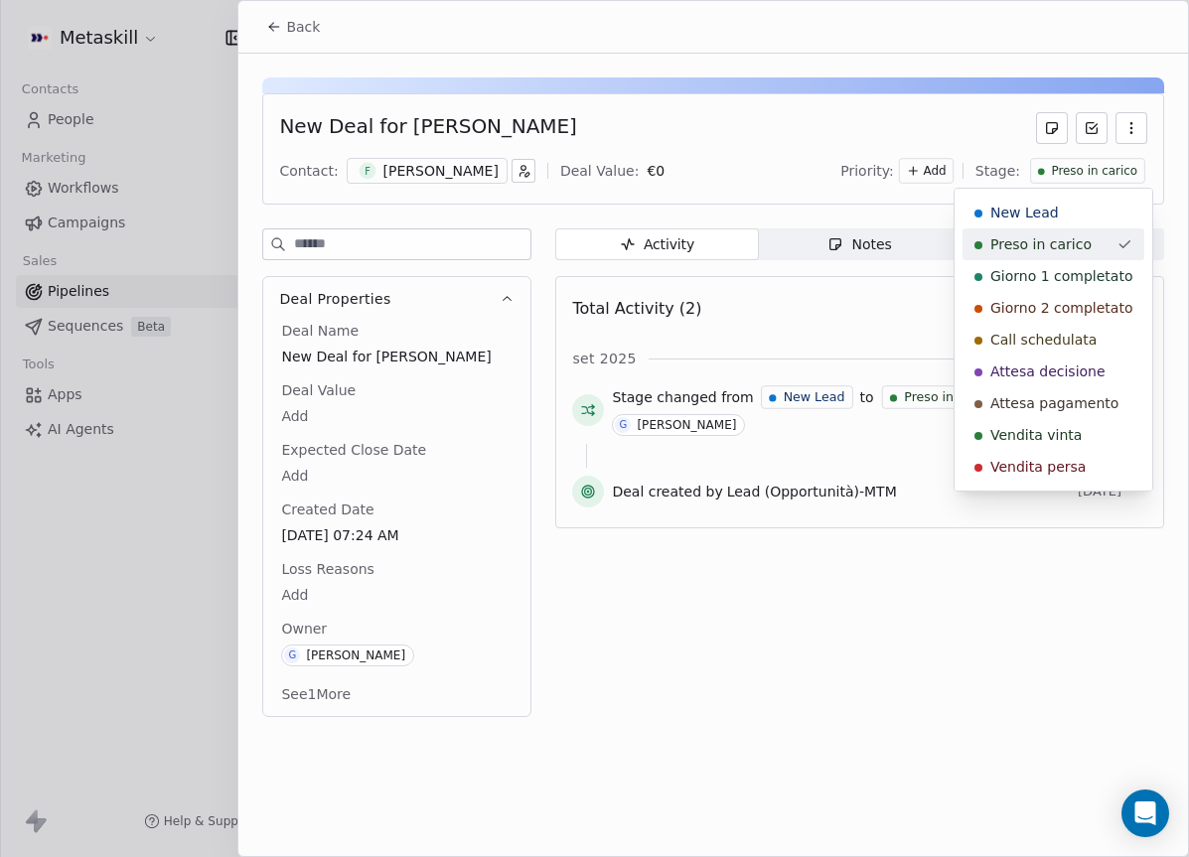
click at [1051, 264] on div "Giorno 1 completato" at bounding box center [1054, 276] width 182 height 32
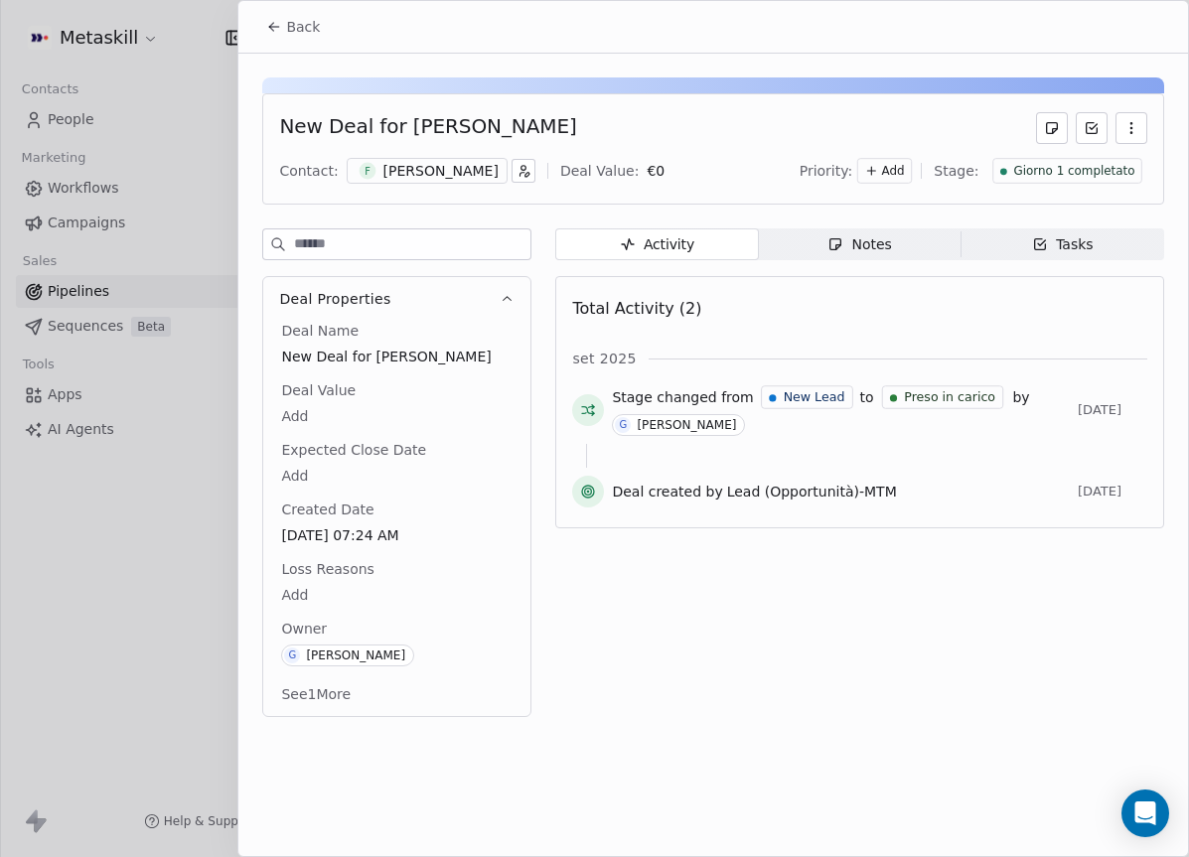
click at [299, 9] on button "Back" at bounding box center [292, 27] width 77 height 36
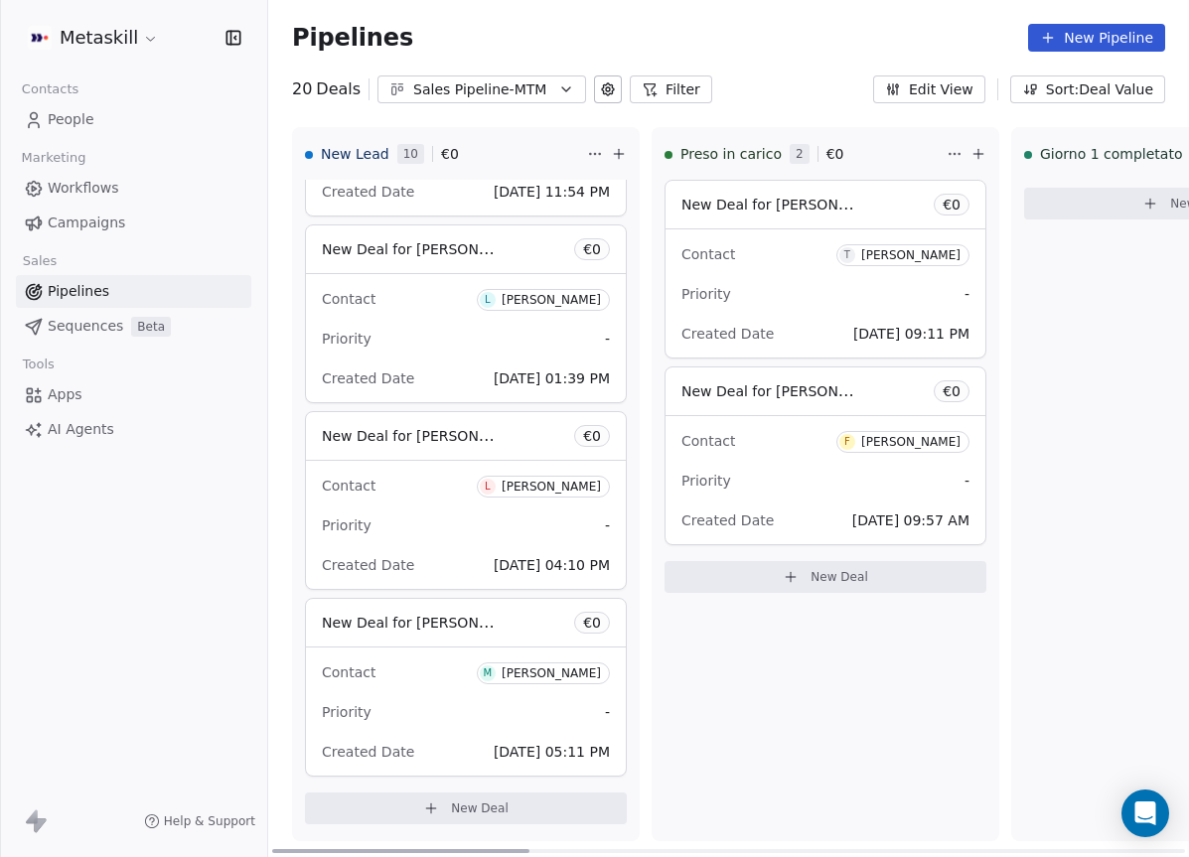
drag, startPoint x: 887, startPoint y: 249, endPoint x: 826, endPoint y: 226, distance: 66.1
click at [861, 253] on div "[PERSON_NAME]" at bounding box center [910, 255] width 99 height 14
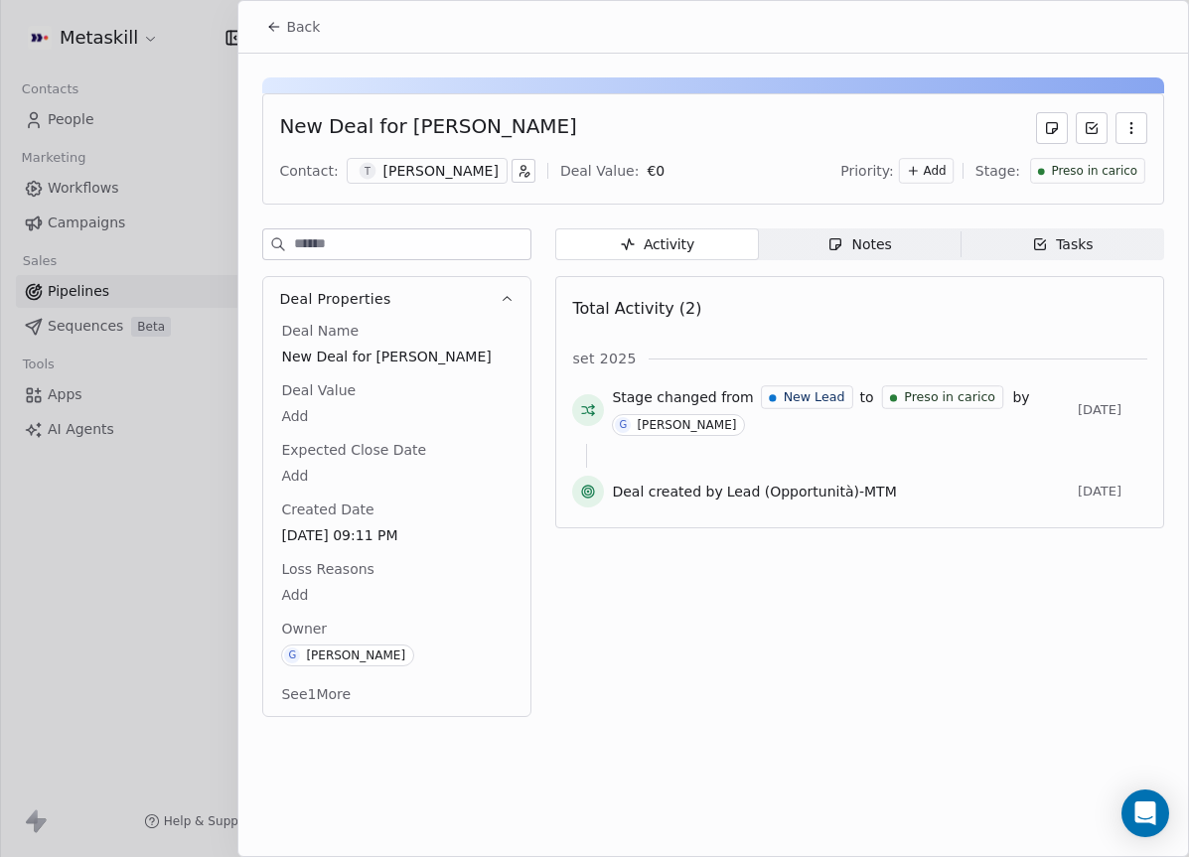
click at [1135, 166] on span "Preso in carico" at bounding box center [1094, 171] width 86 height 17
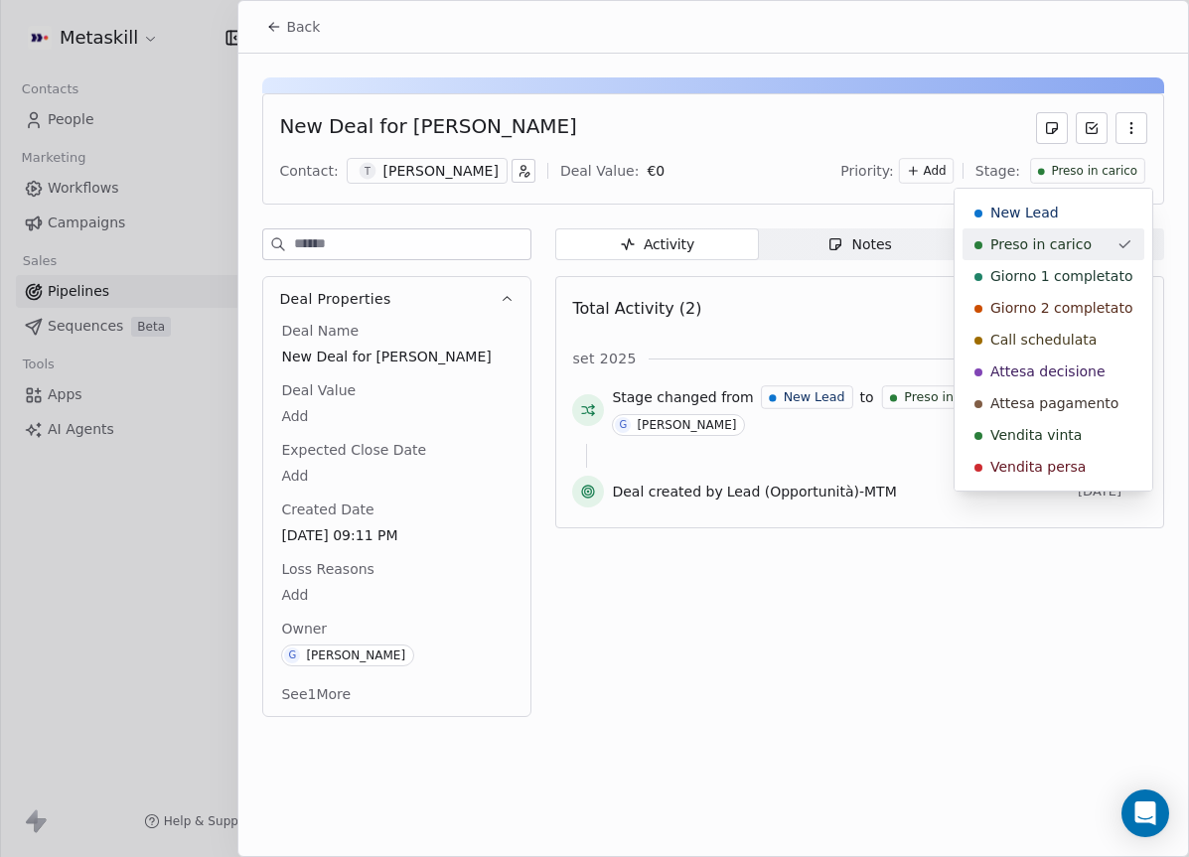
click at [808, 292] on html "Metaskill Contacts People Marketing Workflows Campaigns Sales Pipelines Sequenc…" at bounding box center [594, 428] width 1189 height 857
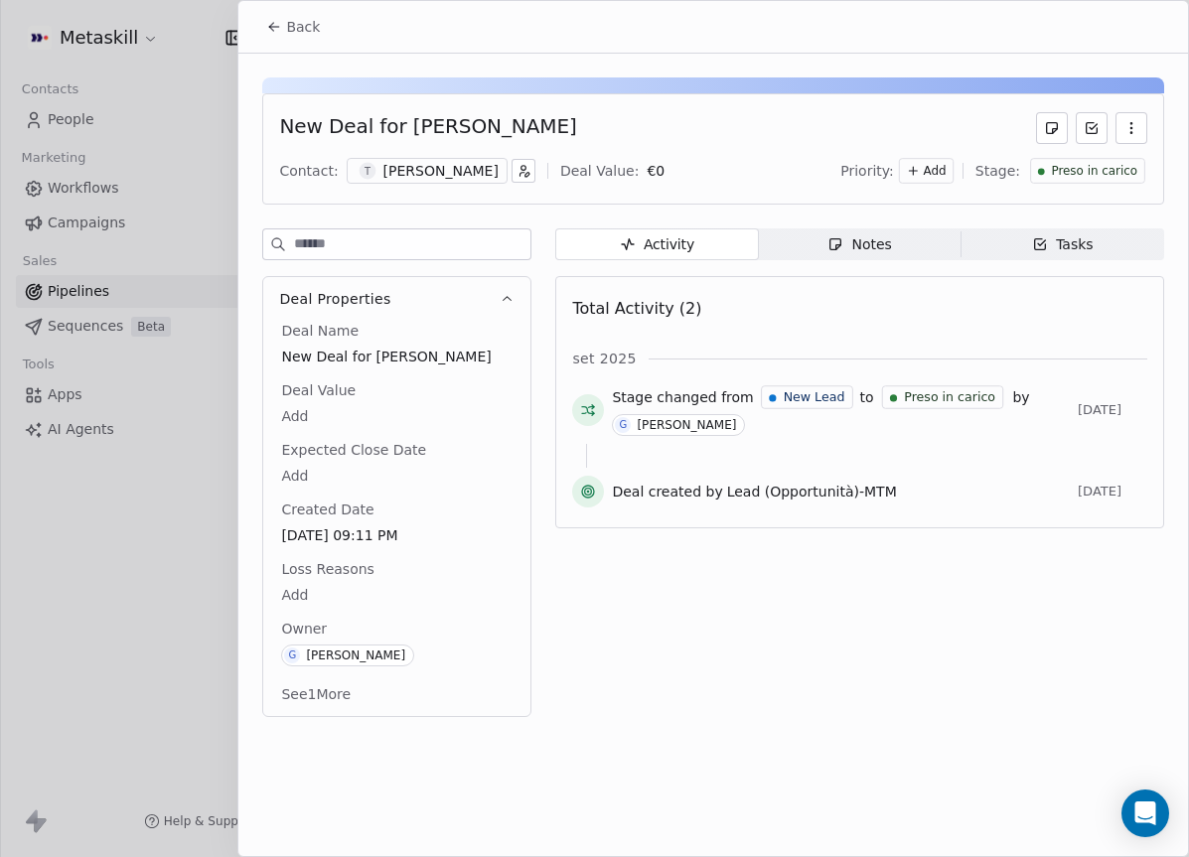
click at [487, 166] on div "[PERSON_NAME]" at bounding box center [441, 171] width 115 height 20
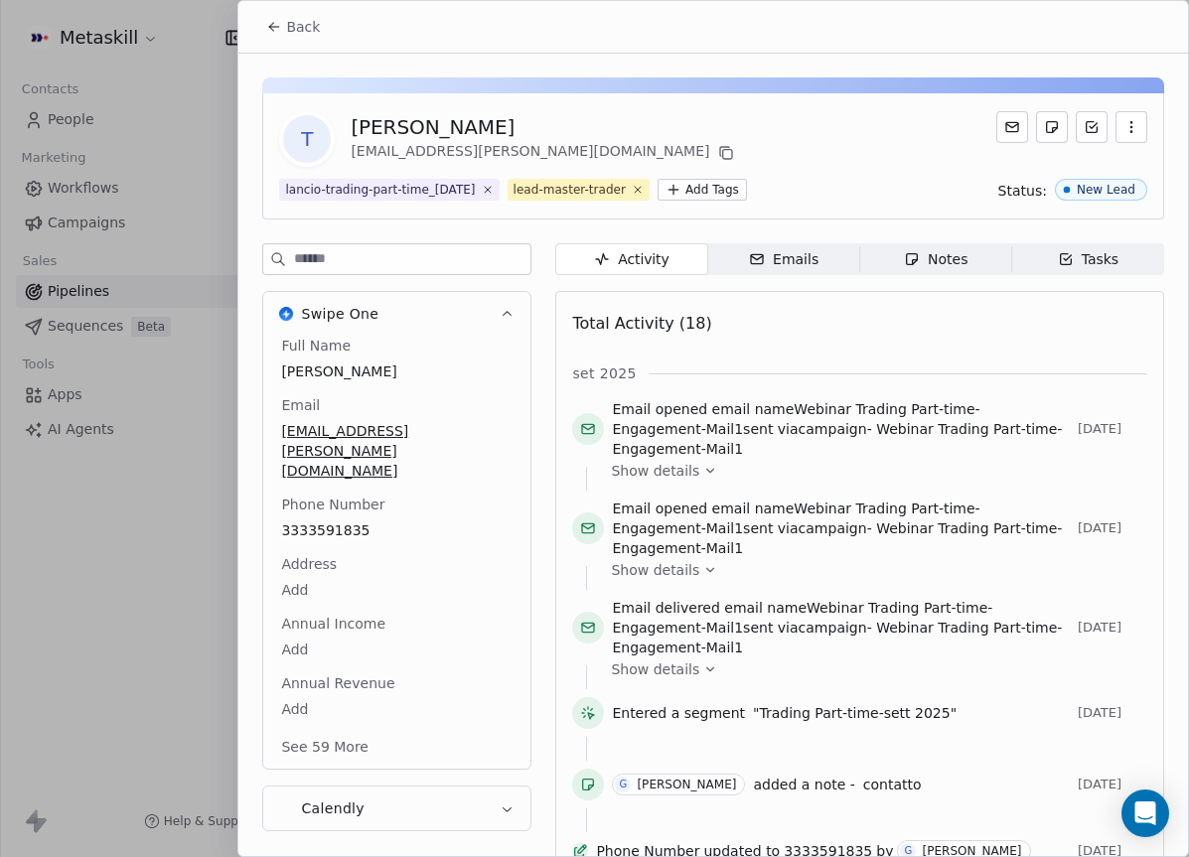
scroll to position [64, 0]
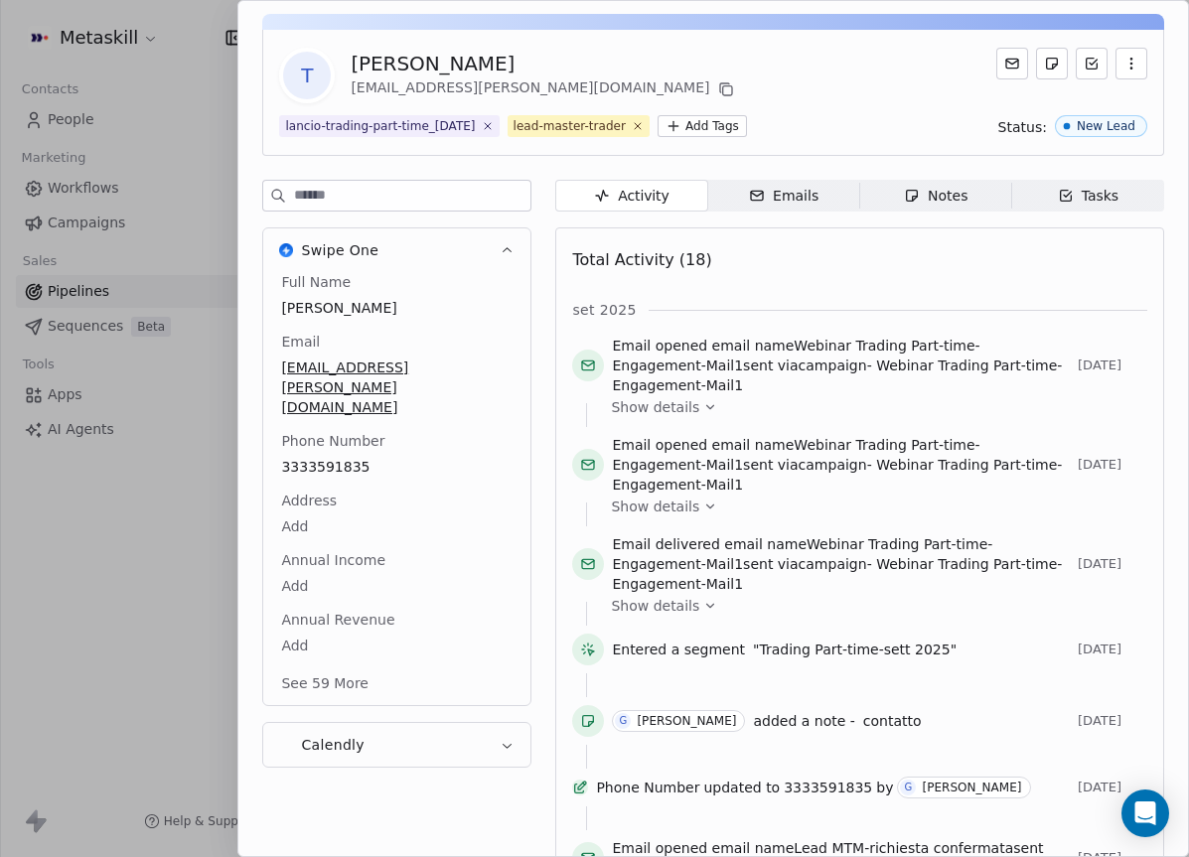
click at [350, 485] on div "Full Name Thomas Casagrande Email mas.casagrande.46@gmail.com Phone Number 3333…" at bounding box center [396, 484] width 239 height 425
click at [356, 458] on span "3333591835" at bounding box center [397, 468] width 230 height 20
click at [356, 433] on input "**********" at bounding box center [396, 440] width 230 height 40
click at [699, 168] on html "Metaskill Contacts People Marketing Workflows Campaigns Sales Pipelines Sequenc…" at bounding box center [594, 428] width 1189 height 857
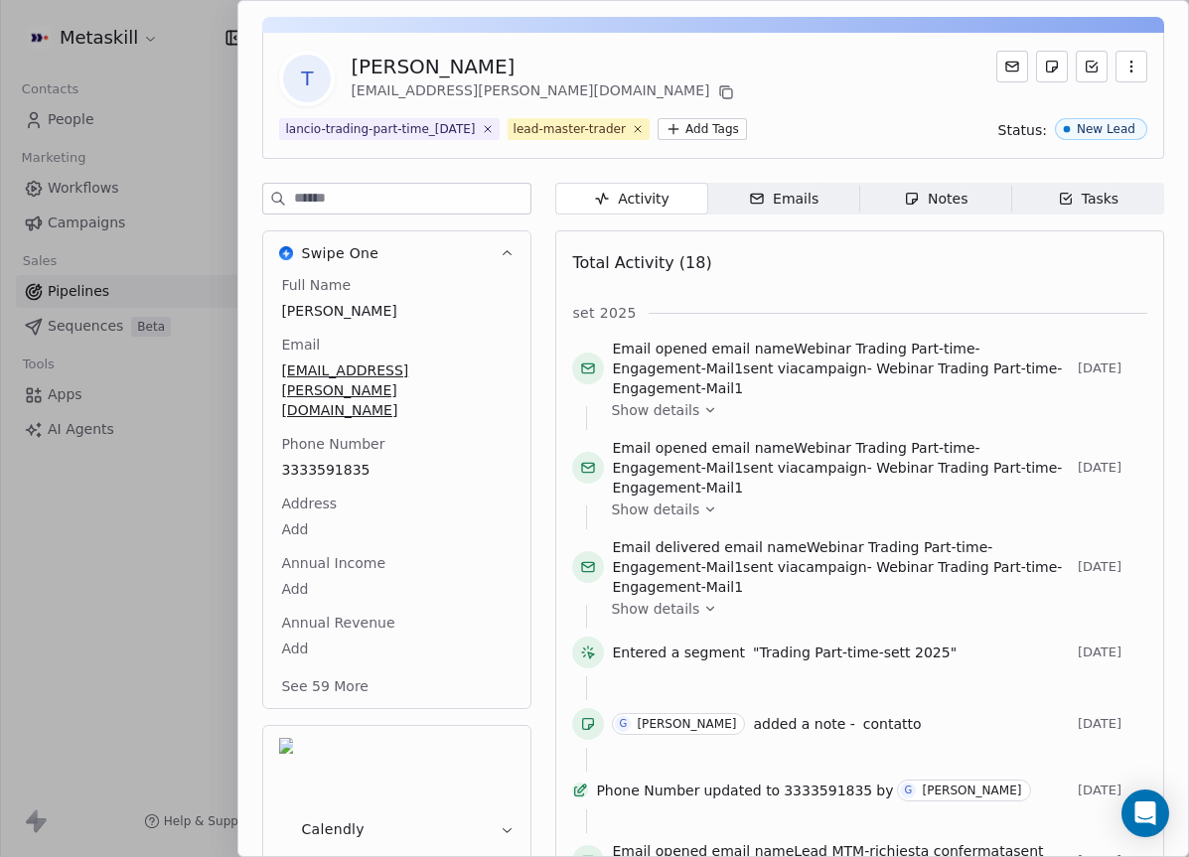
scroll to position [60, 0]
click at [912, 190] on div "Notes" at bounding box center [936, 200] width 64 height 21
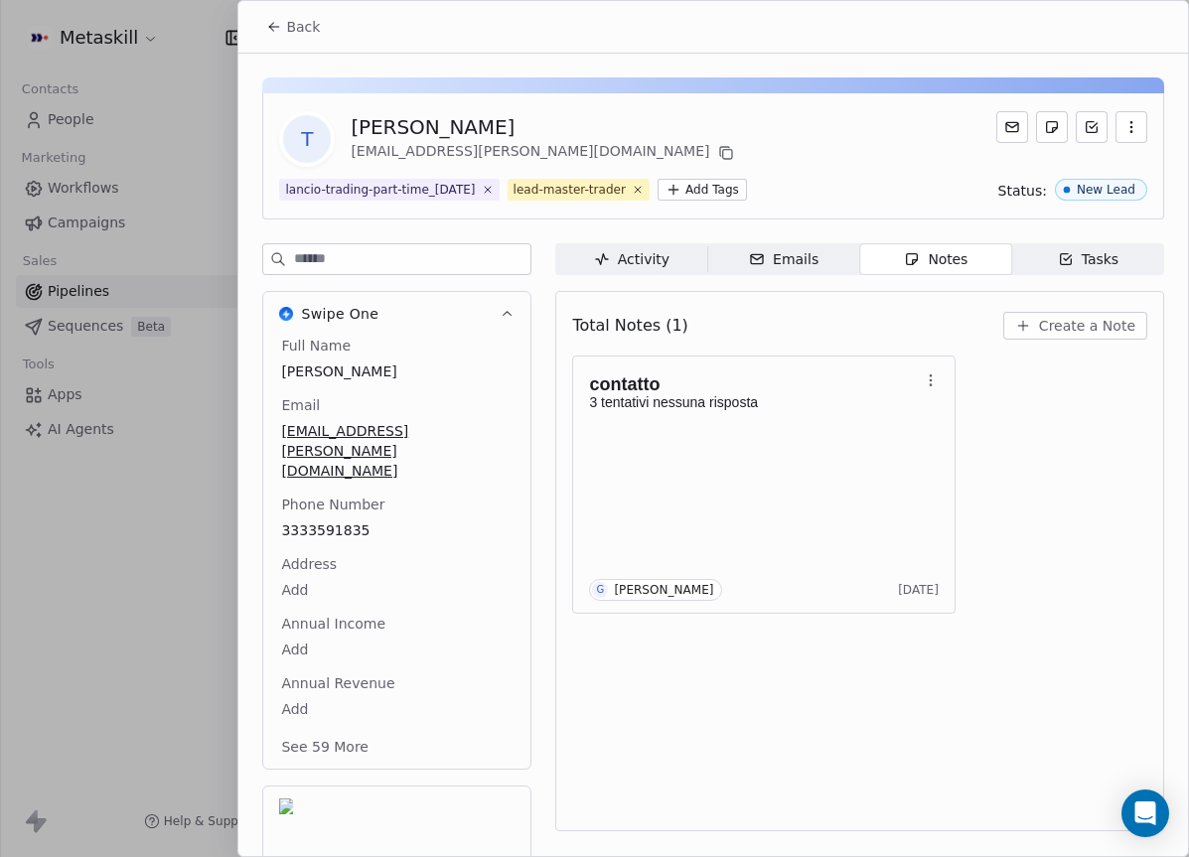
click at [1085, 323] on span "Create a Note" at bounding box center [1087, 326] width 96 height 20
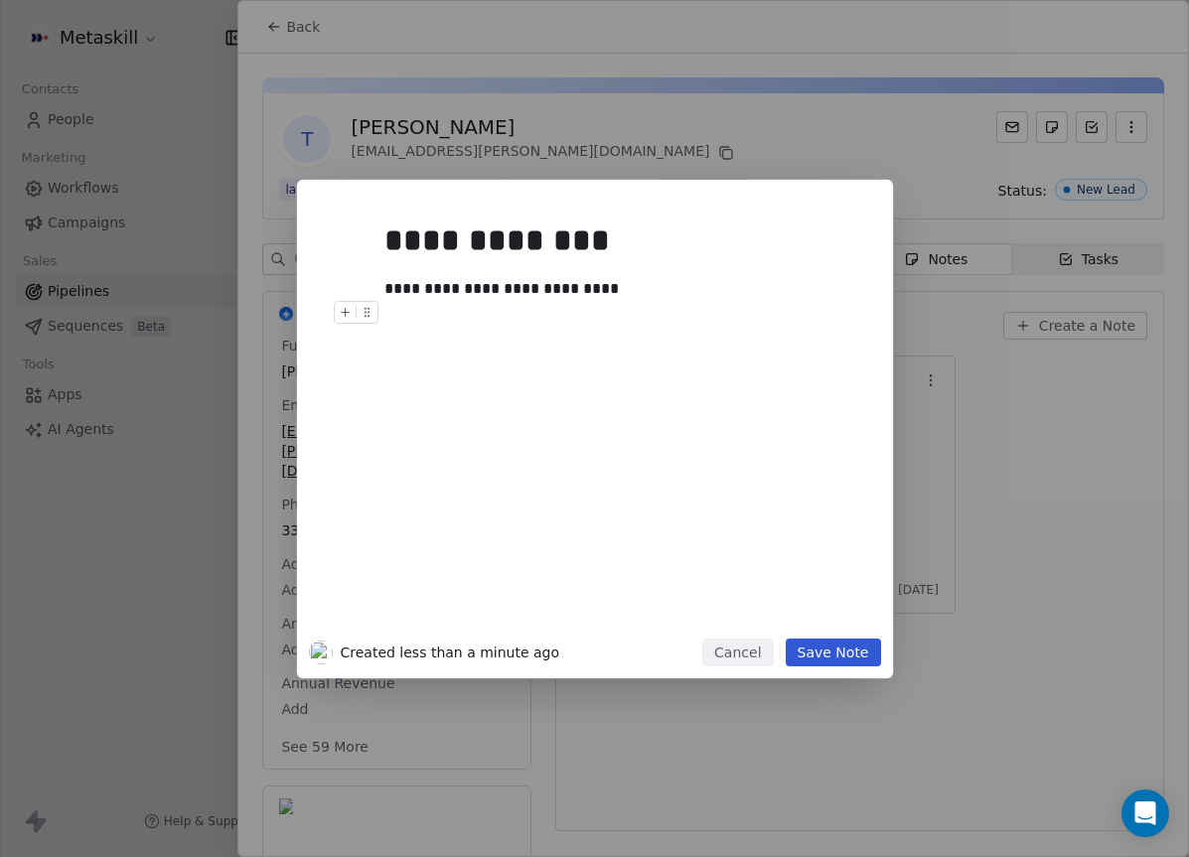
click at [856, 660] on button "Save Note" at bounding box center [833, 653] width 95 height 28
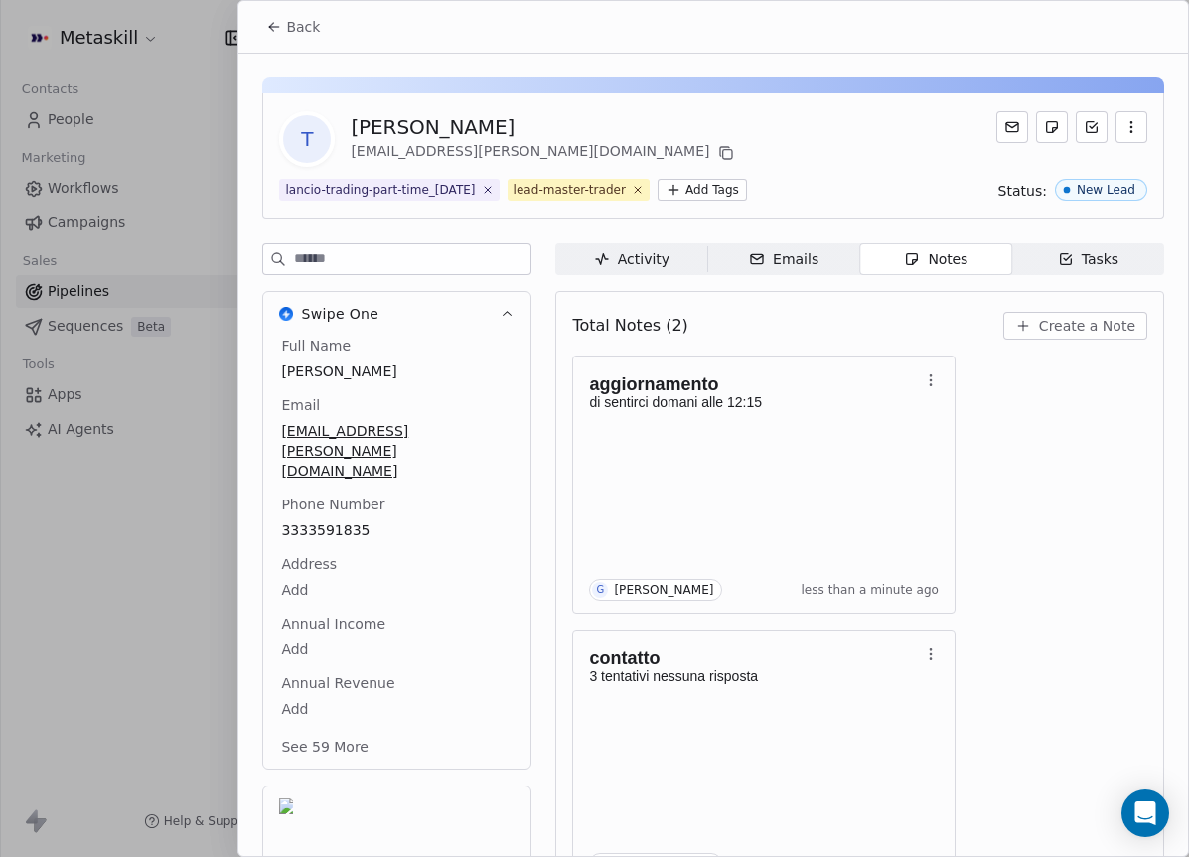
click at [455, 130] on div "[PERSON_NAME]" at bounding box center [544, 127] width 386 height 28
click at [456, 130] on div "[PERSON_NAME]" at bounding box center [544, 127] width 386 height 28
click at [456, 128] on div "[PERSON_NAME]" at bounding box center [544, 127] width 386 height 28
click at [447, 123] on div "[PERSON_NAME]" at bounding box center [544, 127] width 386 height 28
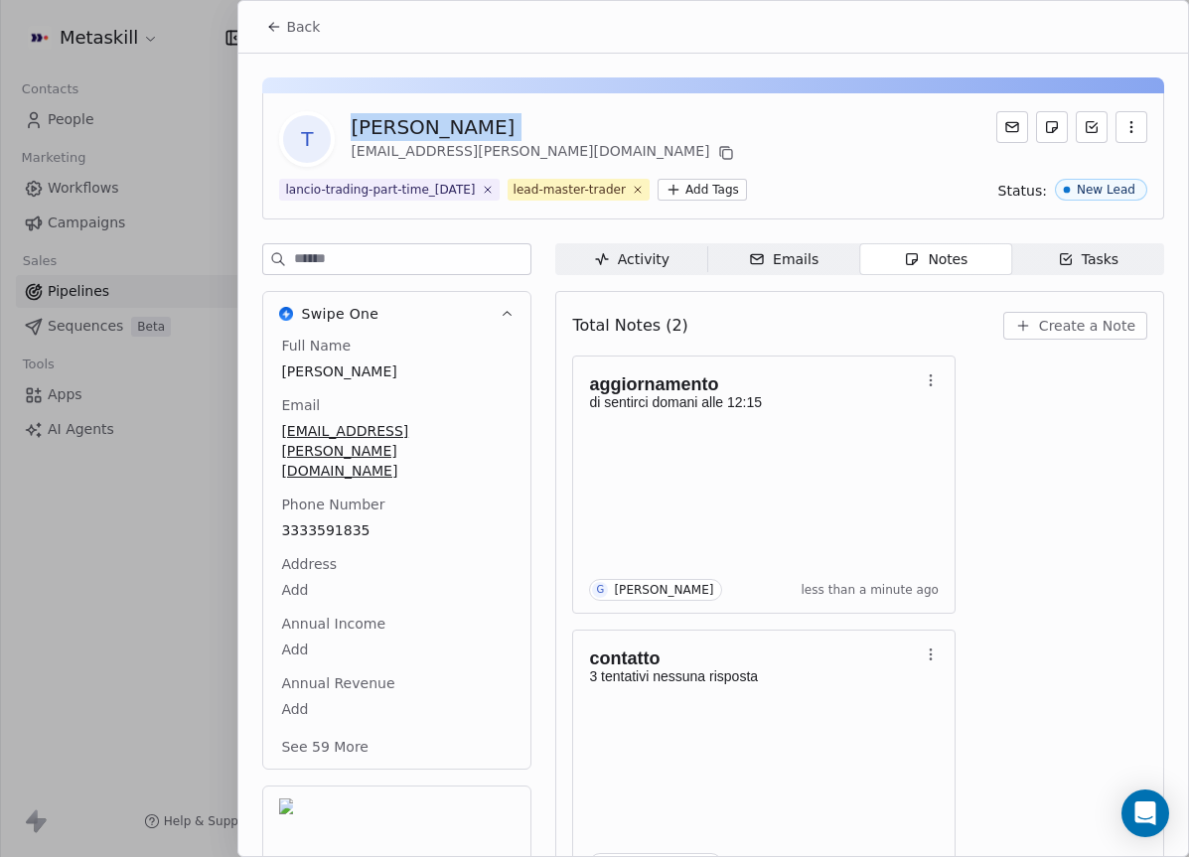
click at [448, 123] on div "[PERSON_NAME]" at bounding box center [544, 127] width 386 height 28
copy div "[PERSON_NAME]"
click at [283, 26] on button "Back" at bounding box center [292, 27] width 77 height 36
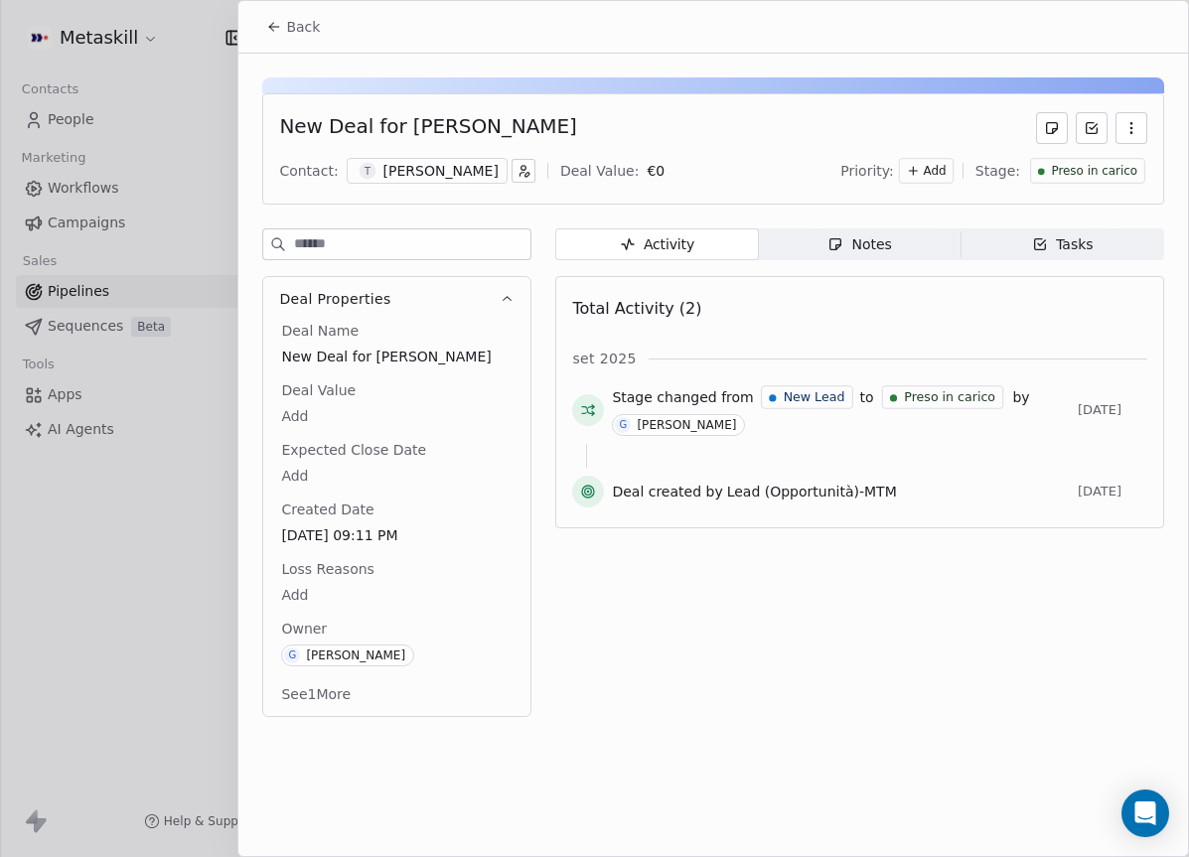
click at [1074, 178] on span "Preso in carico" at bounding box center [1094, 171] width 86 height 17
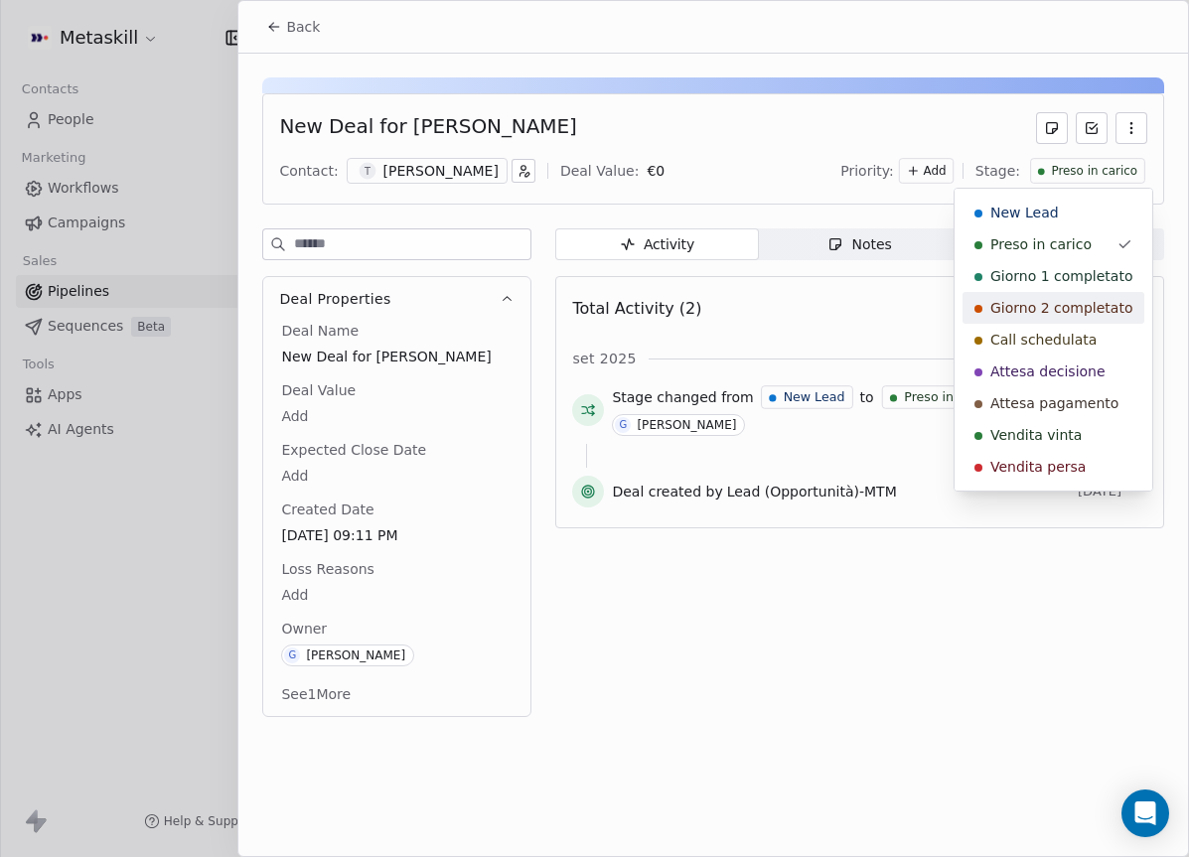
click at [1063, 333] on span "Call schedulata" at bounding box center [1044, 340] width 106 height 20
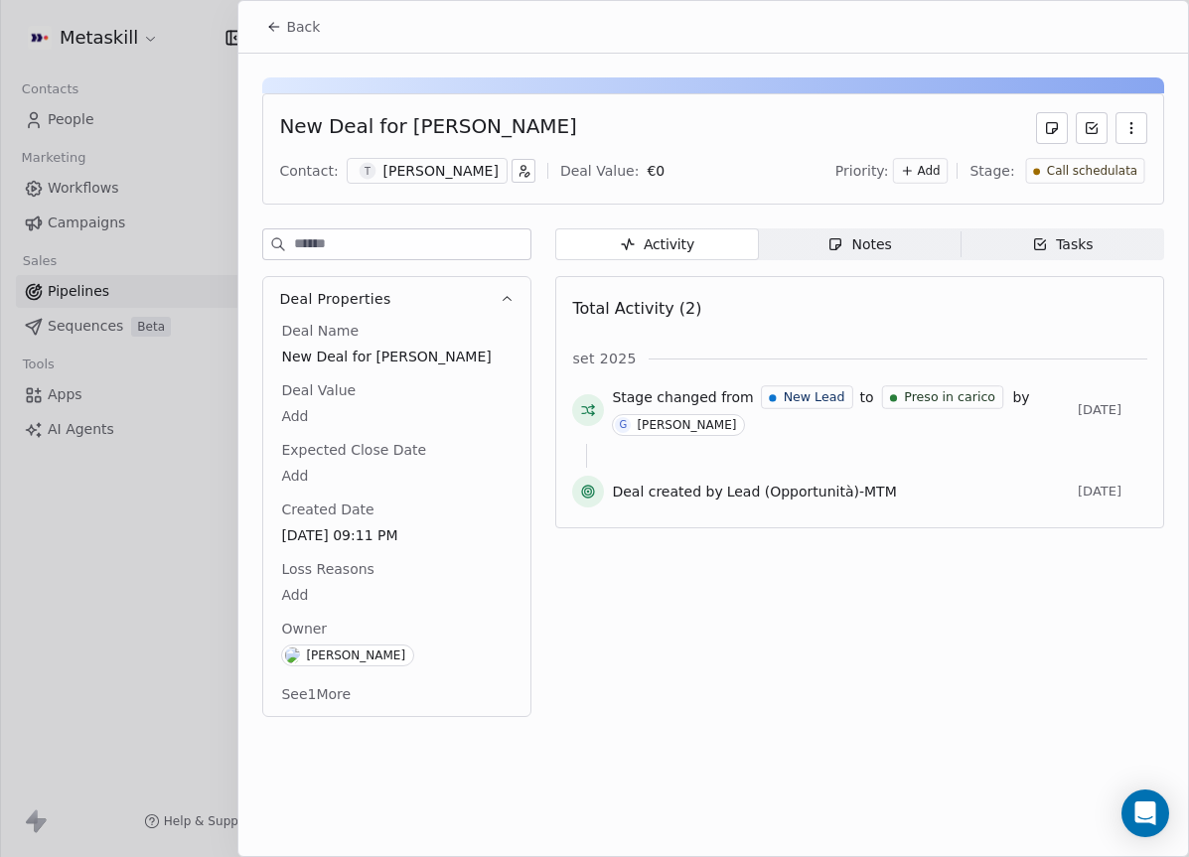
click at [280, 22] on icon at bounding box center [274, 27] width 16 height 16
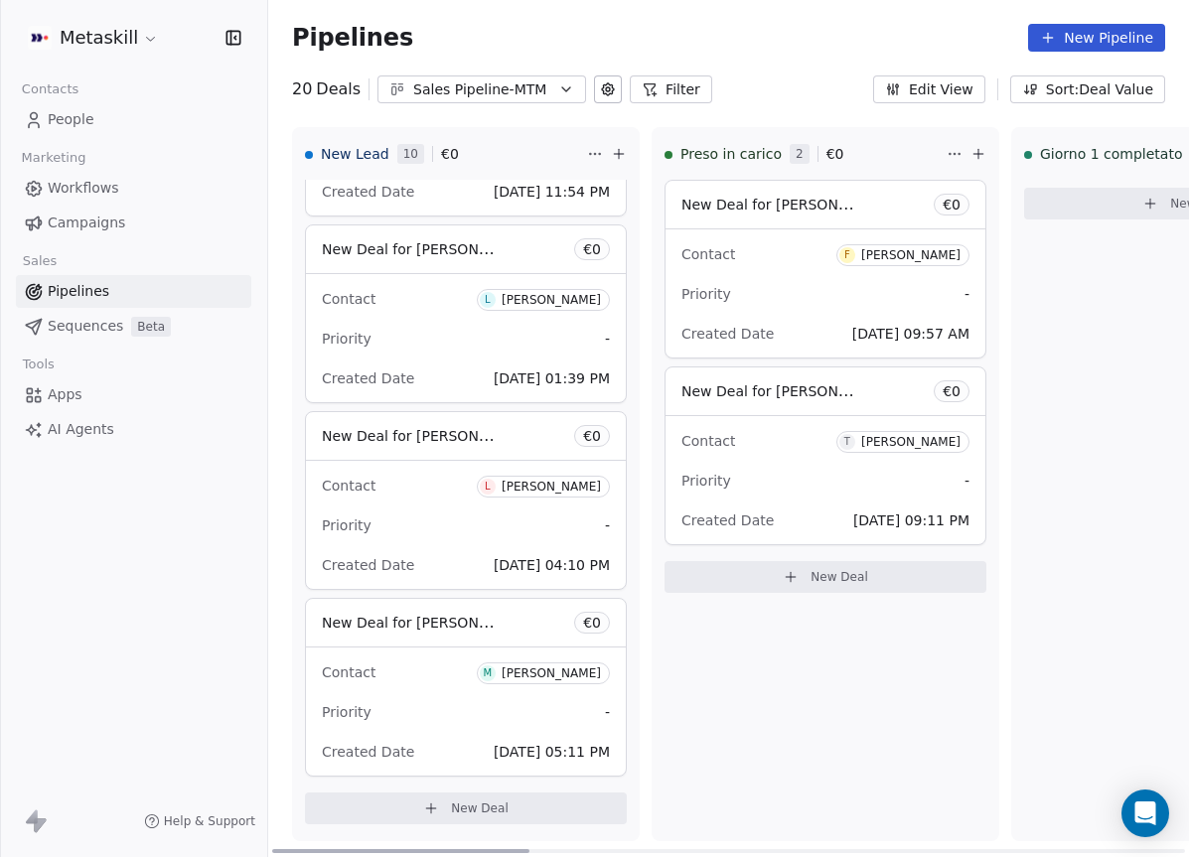
click at [903, 259] on div "[PERSON_NAME]" at bounding box center [910, 255] width 99 height 14
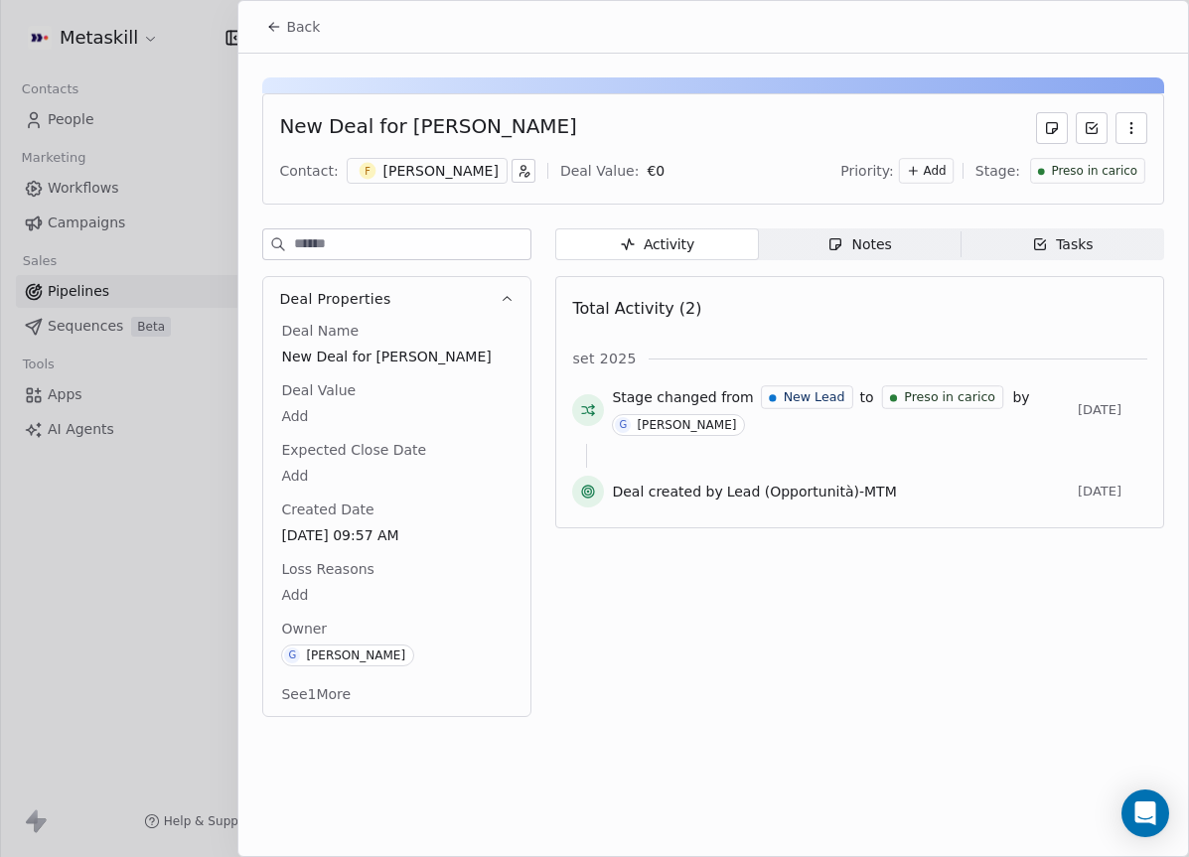
click at [419, 162] on div "[PERSON_NAME]" at bounding box center [441, 171] width 115 height 20
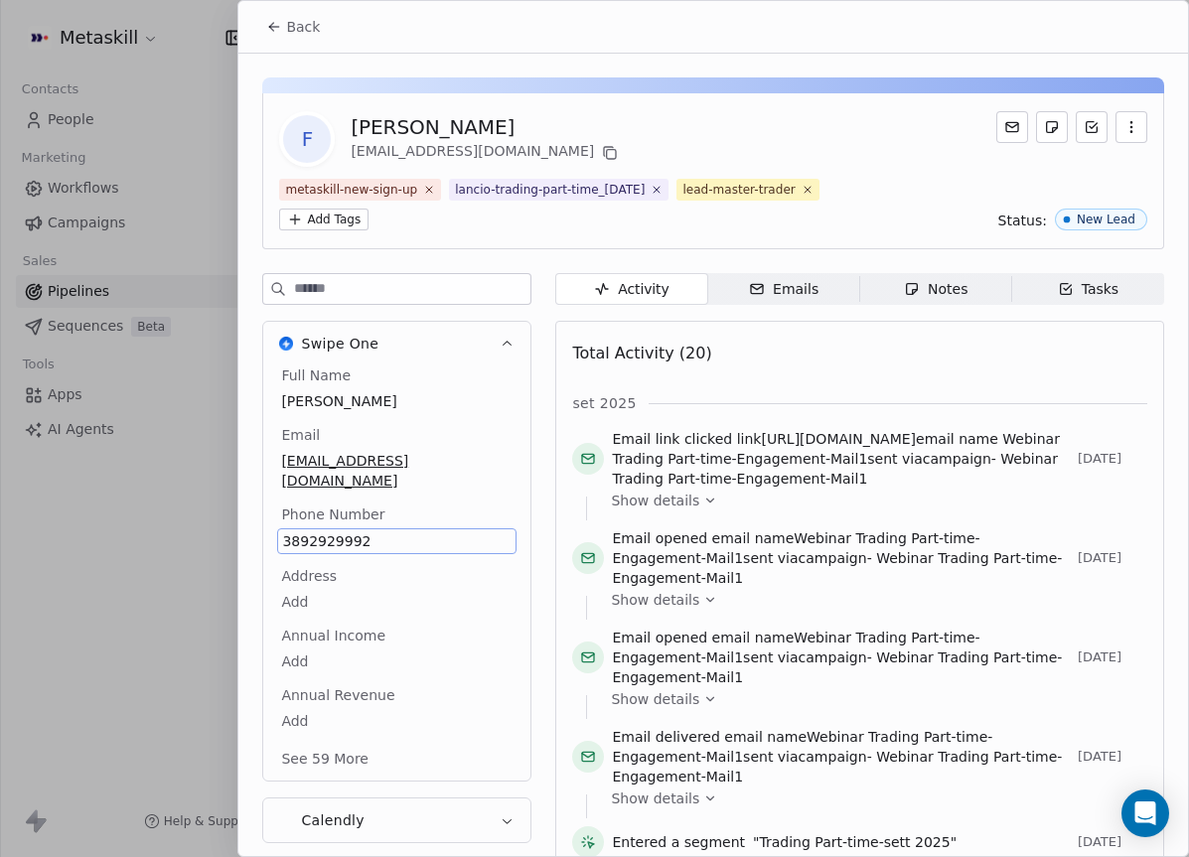
scroll to position [93, 0]
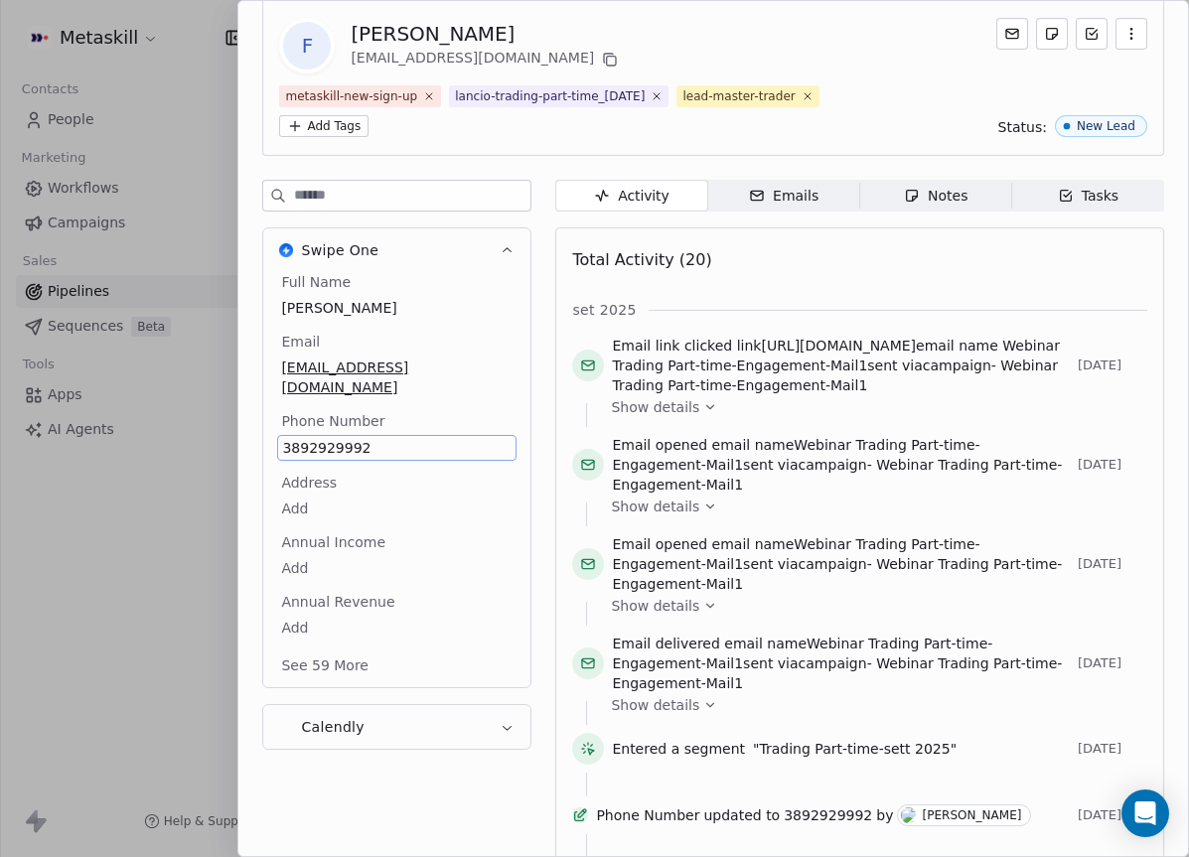
click at [349, 523] on div "Full Name Fabio Puglie Email fabio.puglie95@gmail.com Phone Number 3892929992 A…" at bounding box center [396, 475] width 239 height 407
click at [370, 438] on span "3892929992" at bounding box center [397, 448] width 230 height 20
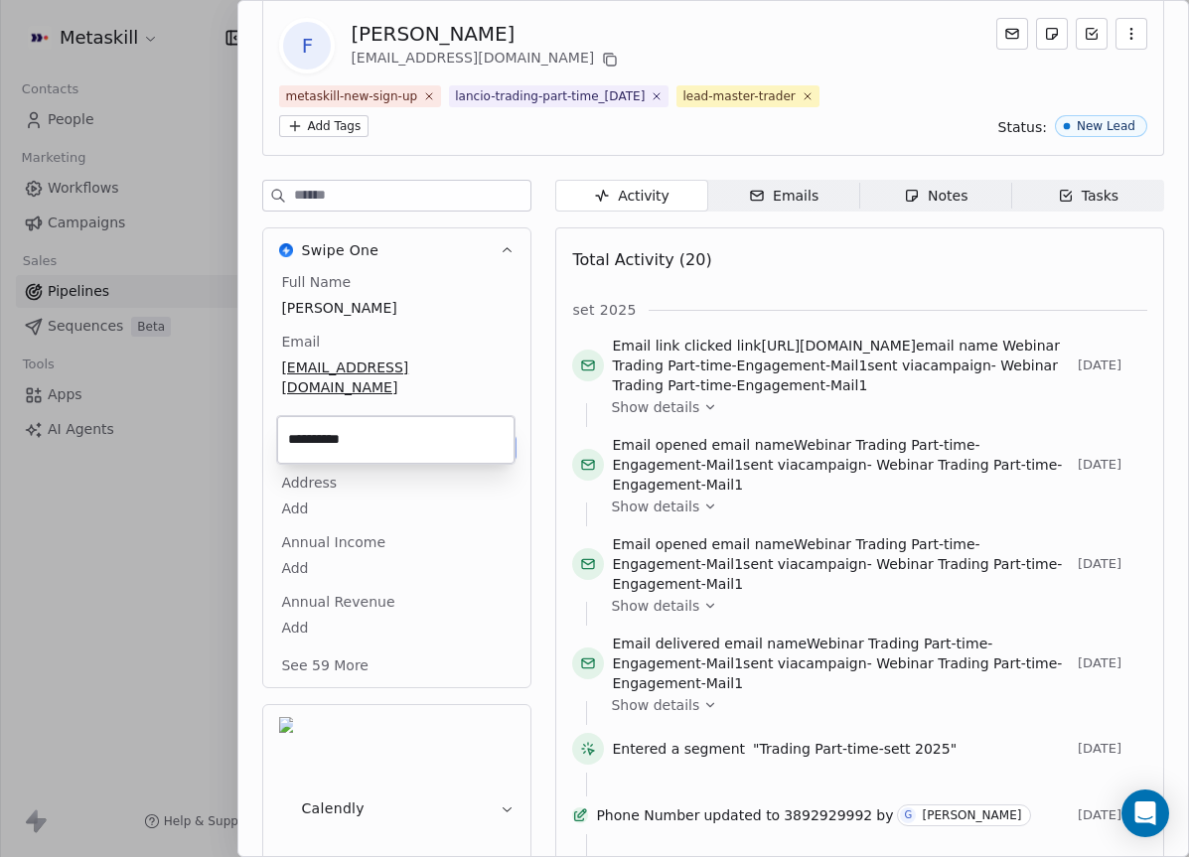
drag, startPoint x: 989, startPoint y: 200, endPoint x: 979, endPoint y: 201, distance: 10.0
click at [988, 201] on html "Metaskill Contacts People Marketing Workflows Campaigns Sales Pipelines Sequenc…" at bounding box center [594, 428] width 1189 height 857
click at [960, 197] on div "Notes" at bounding box center [936, 196] width 64 height 21
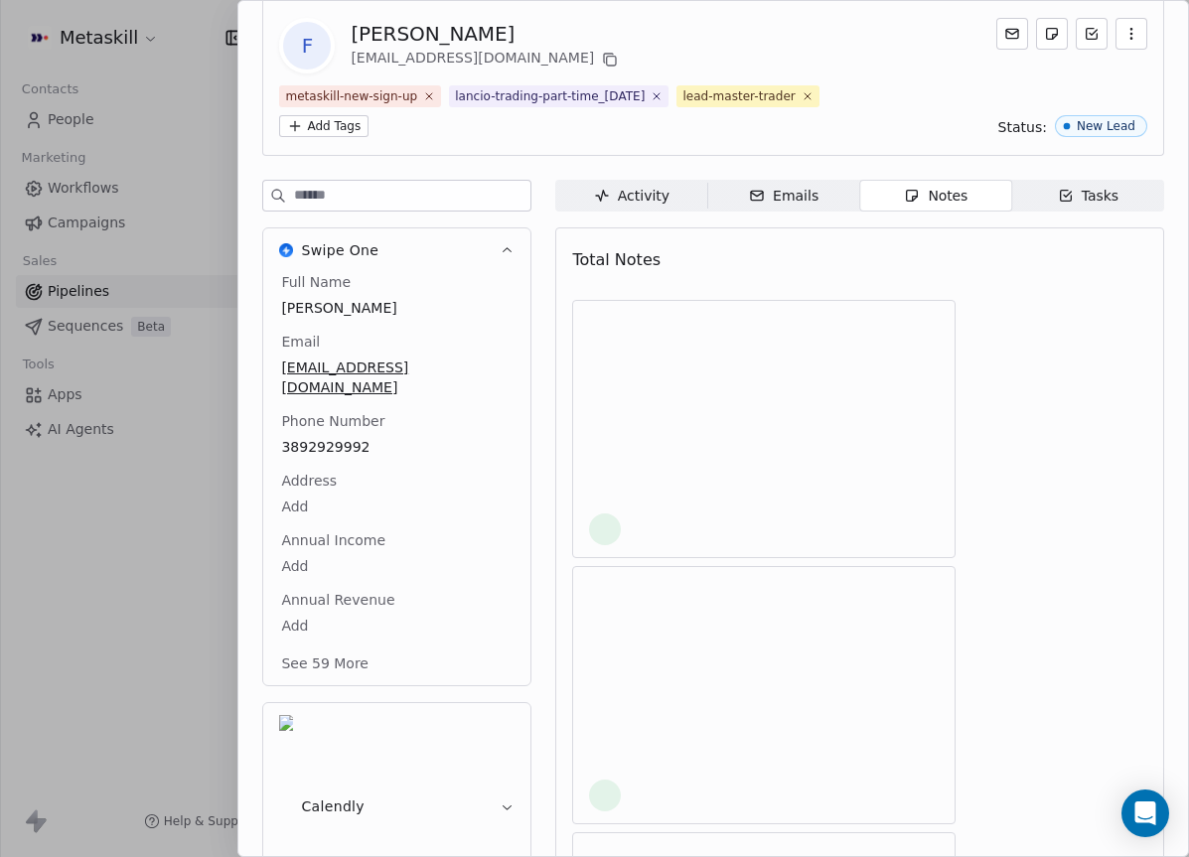
scroll to position [17, 0]
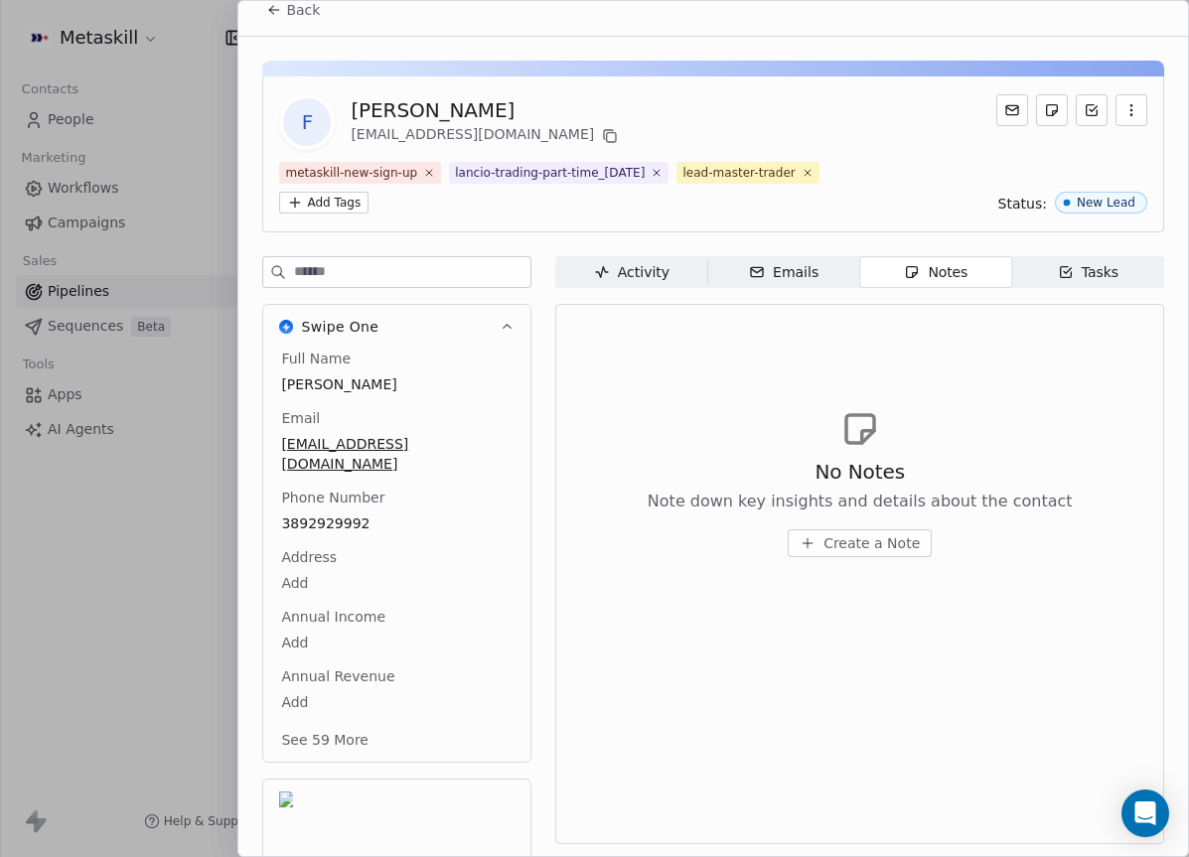
click at [837, 536] on span "Create a Note" at bounding box center [872, 544] width 96 height 20
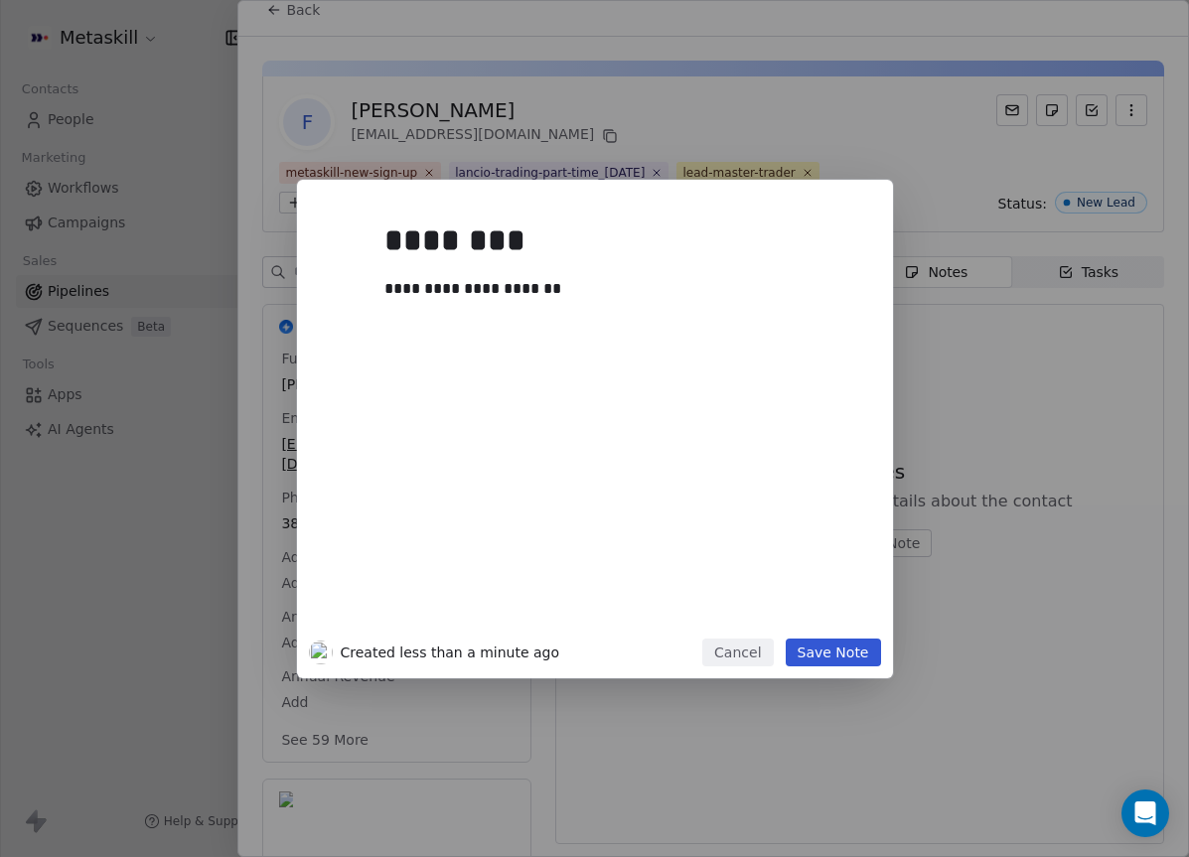
click at [842, 656] on button "Save Note" at bounding box center [833, 653] width 95 height 28
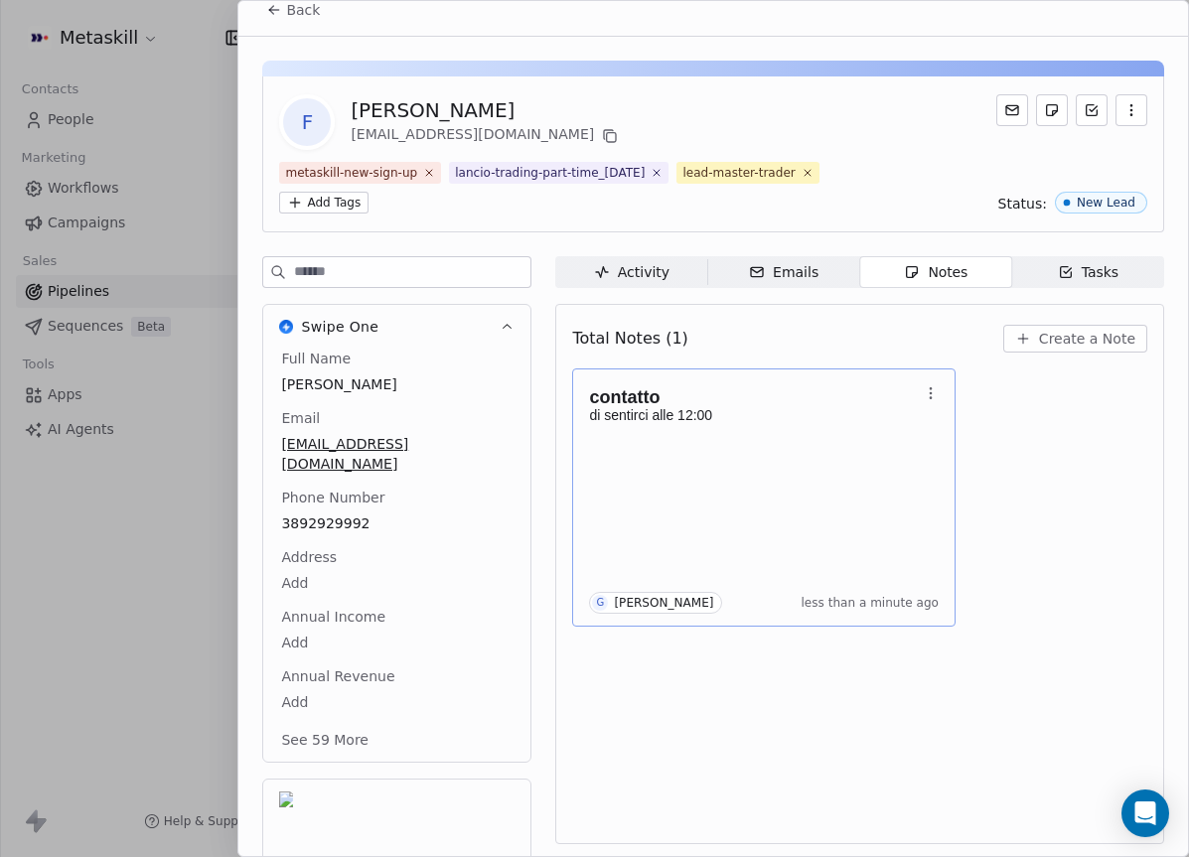
click at [703, 413] on p "di sentirci alle 12:00" at bounding box center [754, 415] width 330 height 16
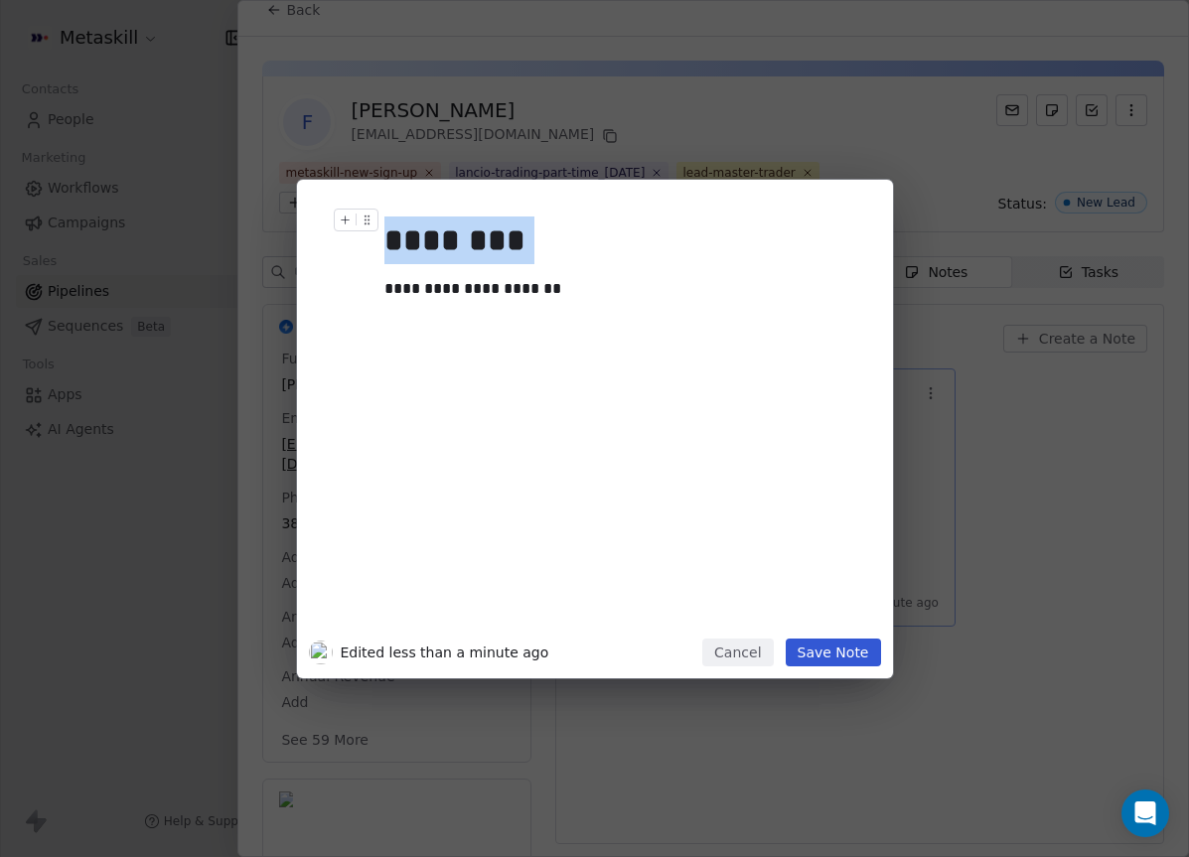
drag, startPoint x: 526, startPoint y: 248, endPoint x: 139, endPoint y: 223, distance: 387.4
click at [139, 224] on div "**********" at bounding box center [594, 429] width 1189 height 499
click at [828, 648] on button "Save Note" at bounding box center [833, 653] width 95 height 28
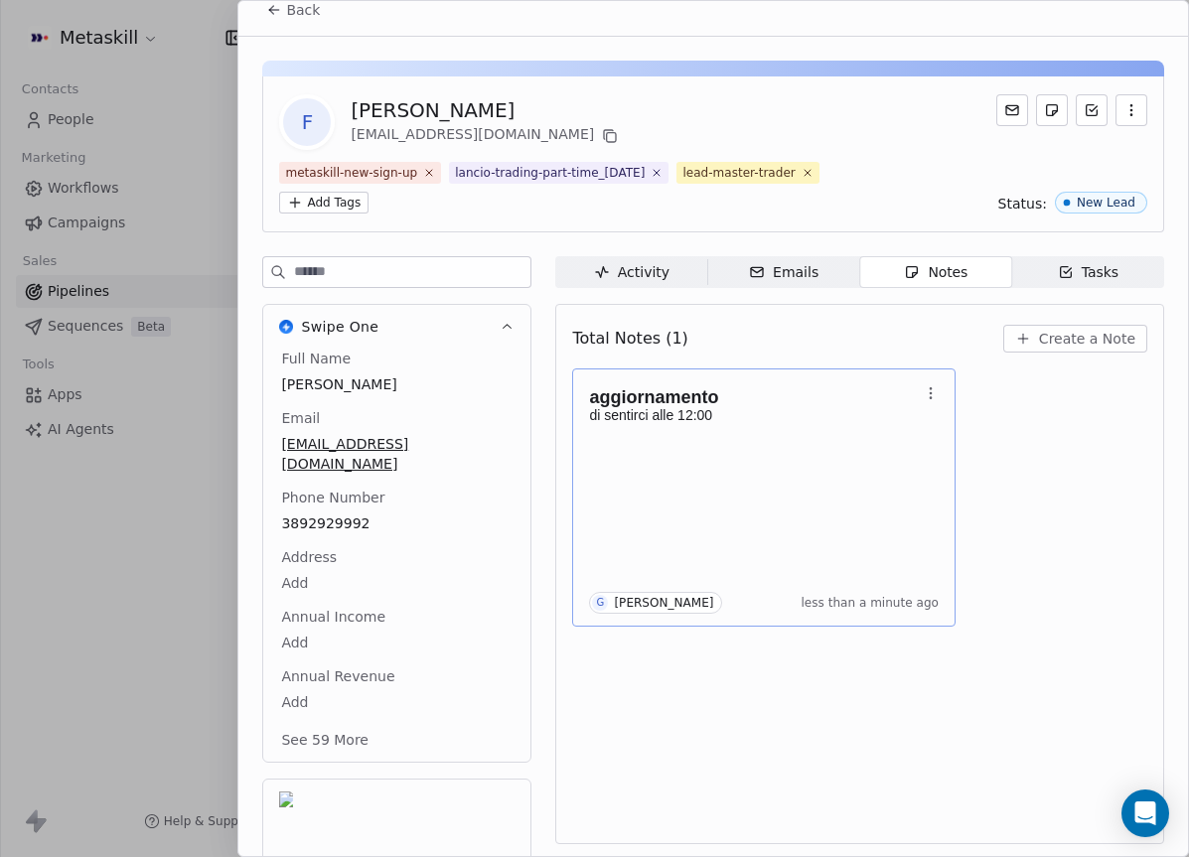
drag, startPoint x: 302, startPoint y: 21, endPoint x: 308, endPoint y: 30, distance: 10.7
click at [302, 20] on button "Back" at bounding box center [292, 10] width 77 height 36
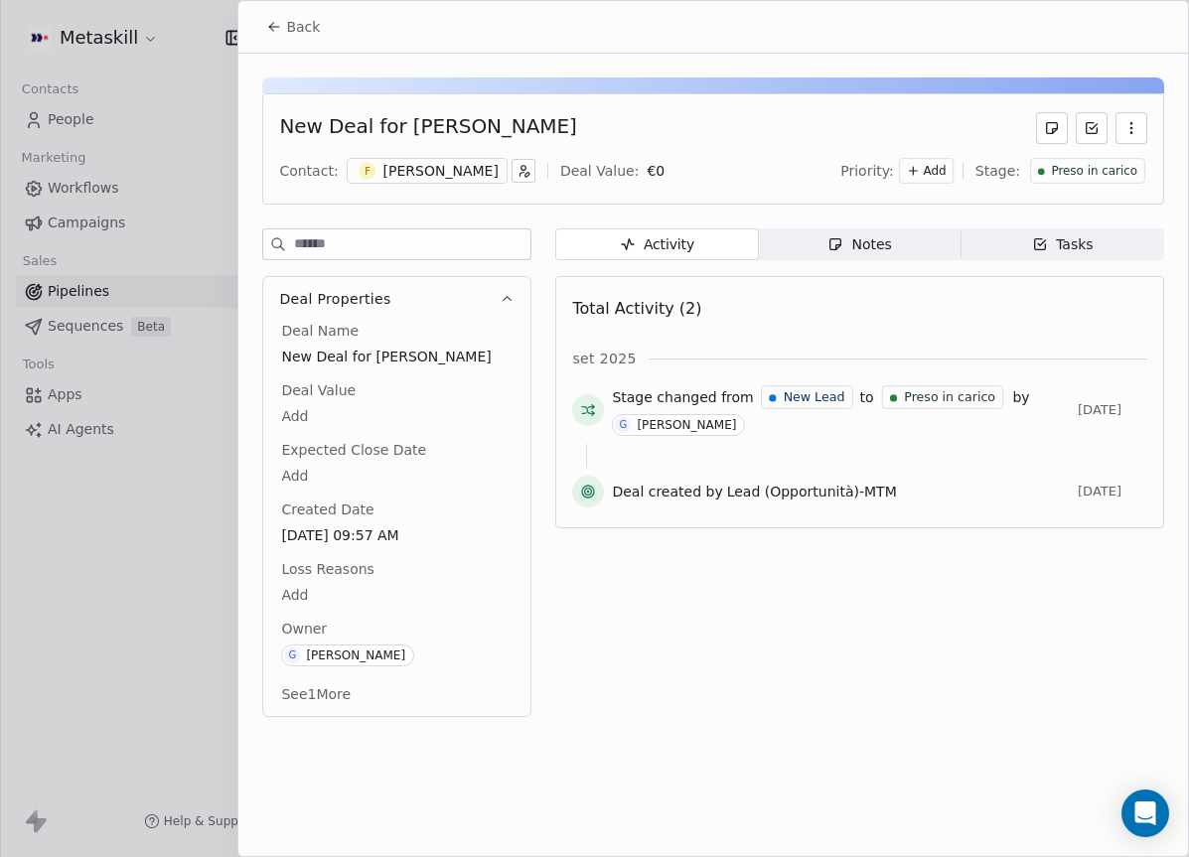
click at [1126, 177] on span "Preso in carico" at bounding box center [1094, 171] width 86 height 17
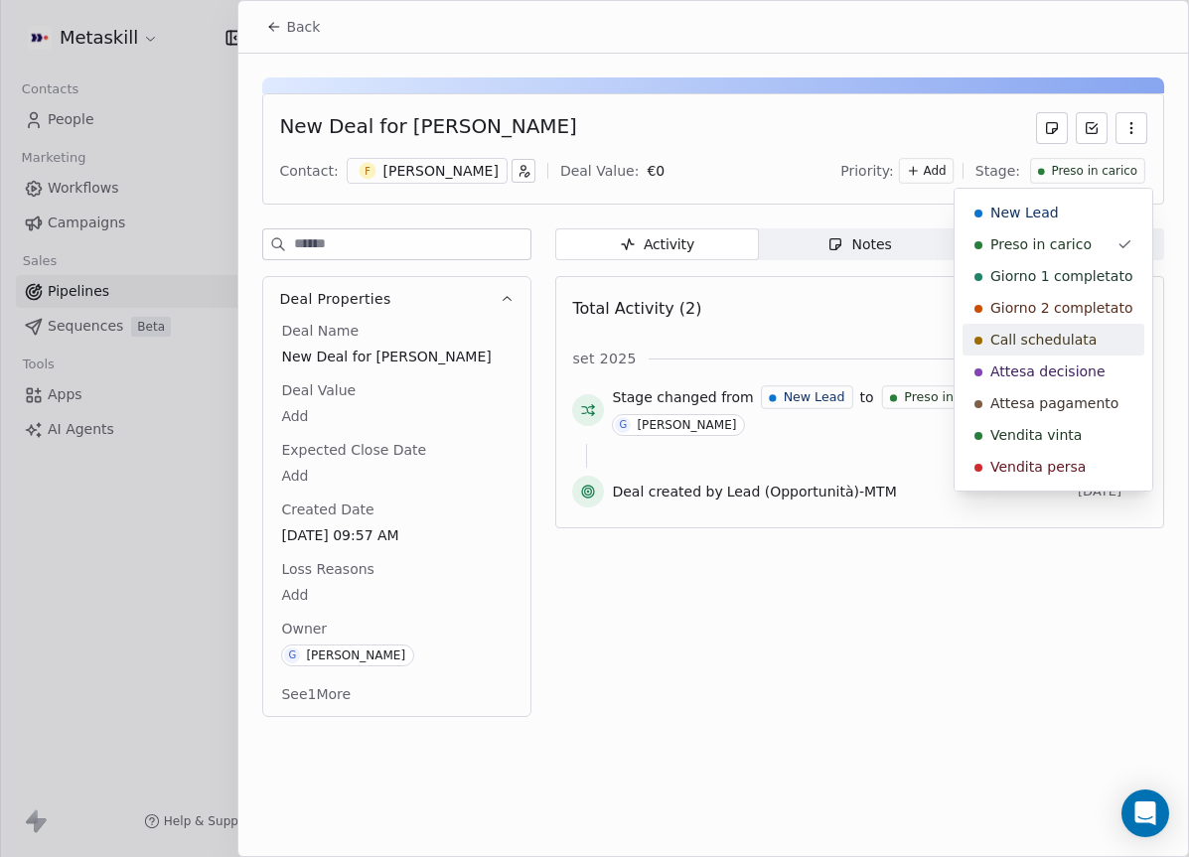
click at [1071, 330] on span "Call schedulata" at bounding box center [1044, 340] width 106 height 20
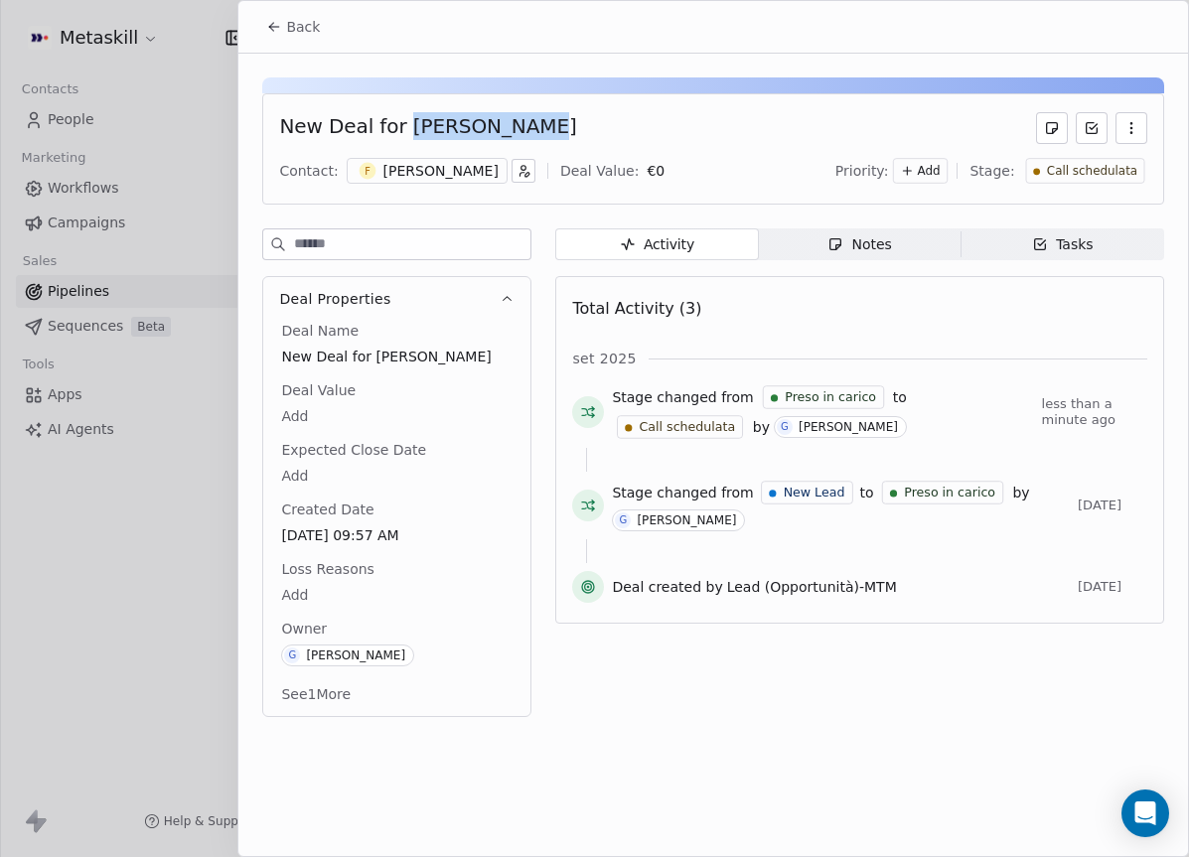
drag, startPoint x: 401, startPoint y: 125, endPoint x: 506, endPoint y: 129, distance: 104.4
click at [506, 129] on div "New Deal for [PERSON_NAME]" at bounding box center [713, 128] width 868 height 32
copy div "[PERSON_NAME]"
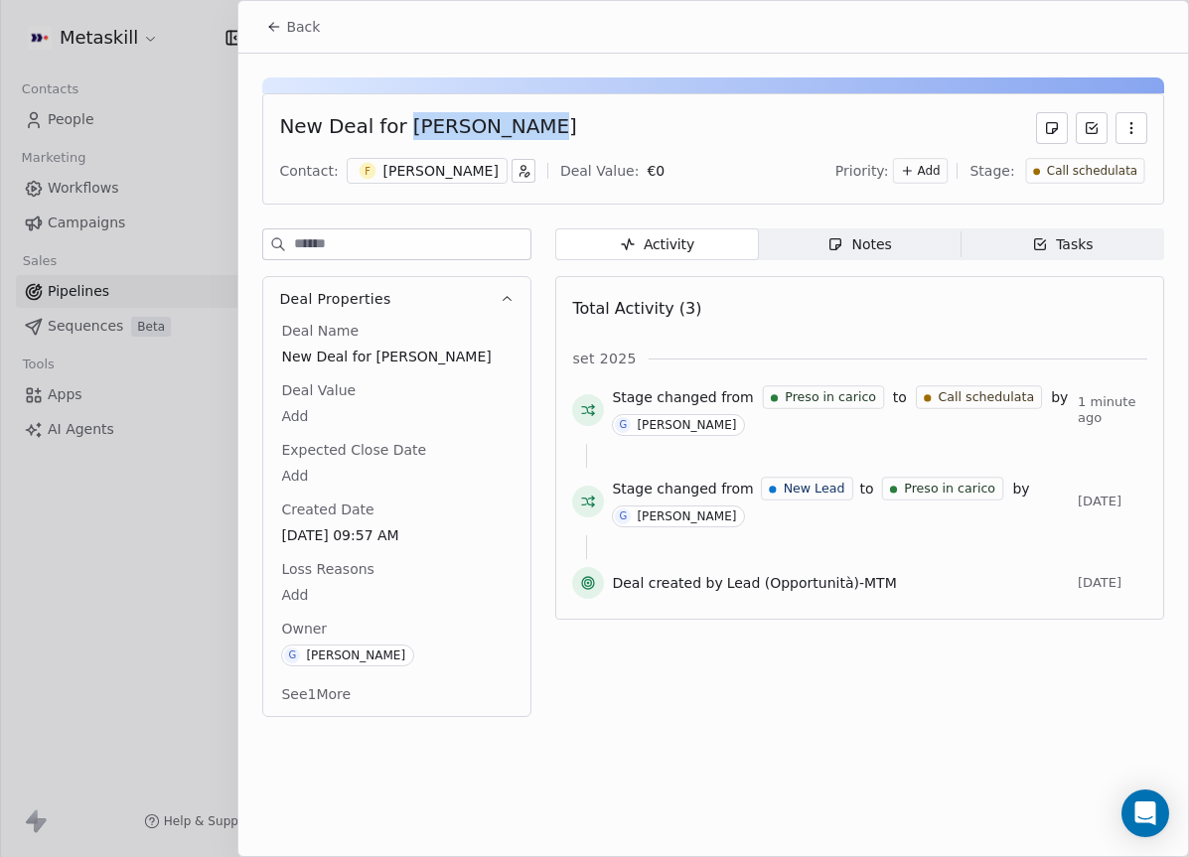
copy div "[PERSON_NAME]"
click at [294, 21] on span "Back" at bounding box center [303, 27] width 34 height 20
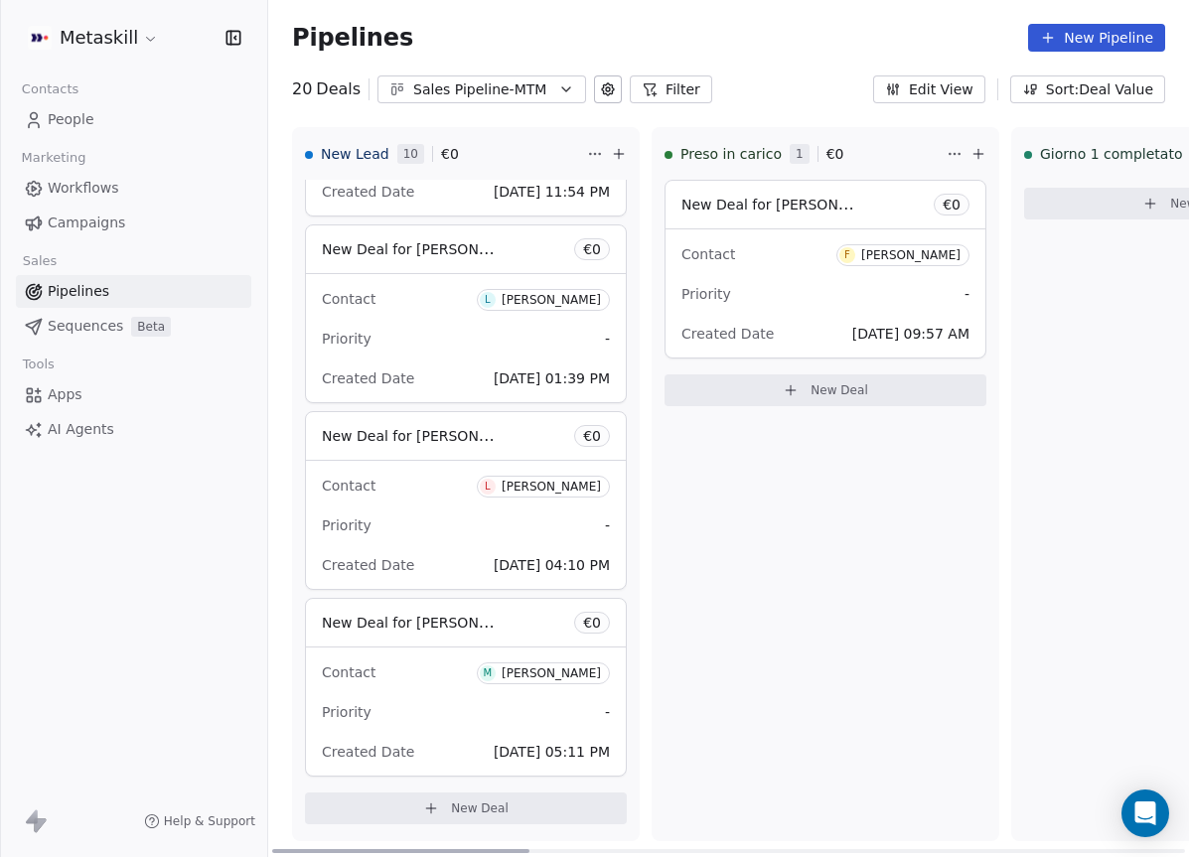
click at [832, 301] on div "Priority -" at bounding box center [826, 294] width 288 height 32
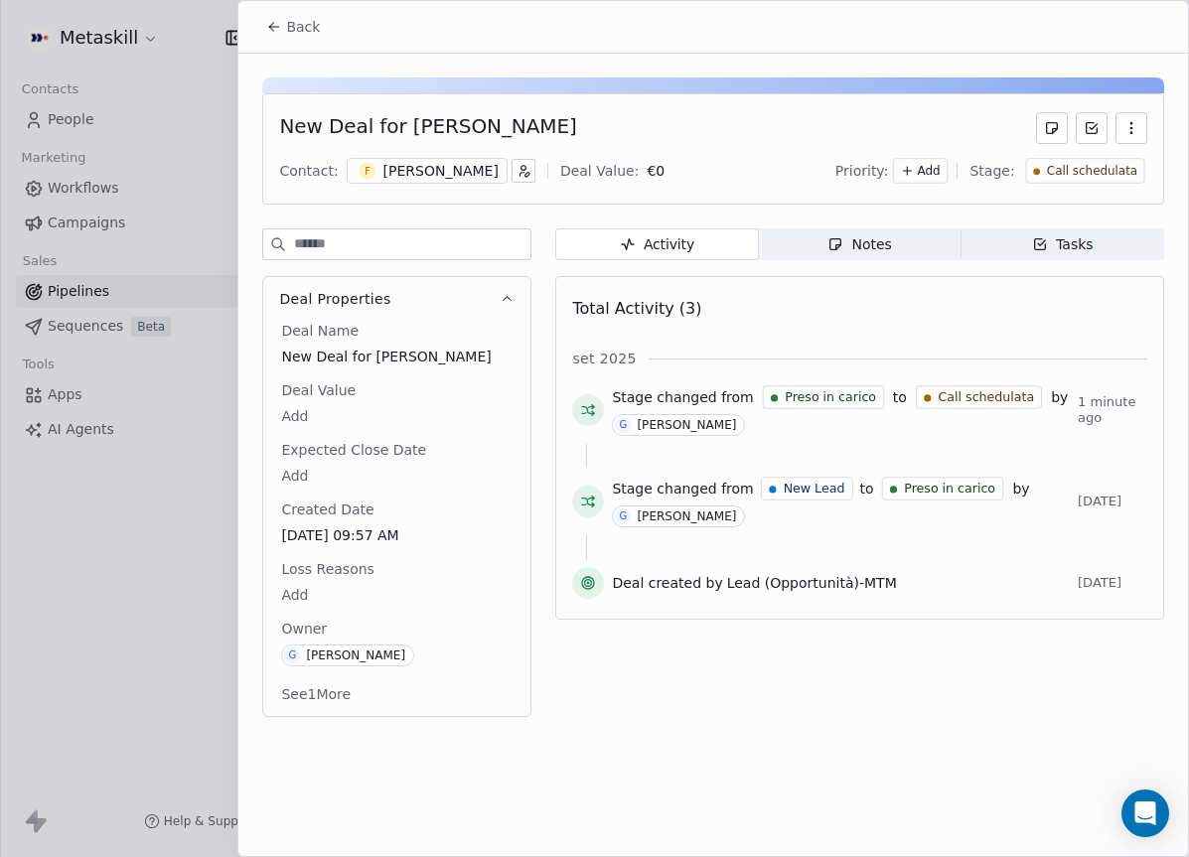
click at [851, 251] on div "Notes" at bounding box center [860, 244] width 64 height 21
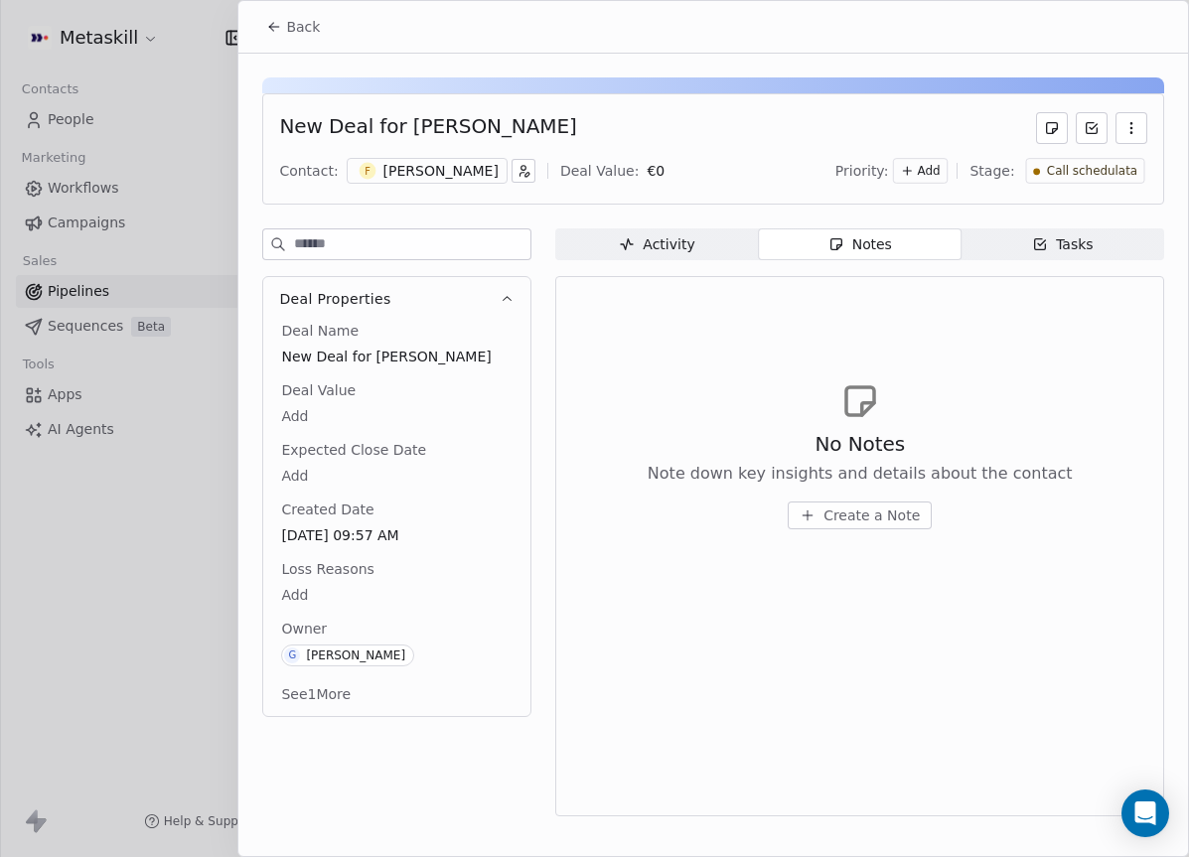
click at [437, 167] on div "[PERSON_NAME]" at bounding box center [441, 171] width 115 height 20
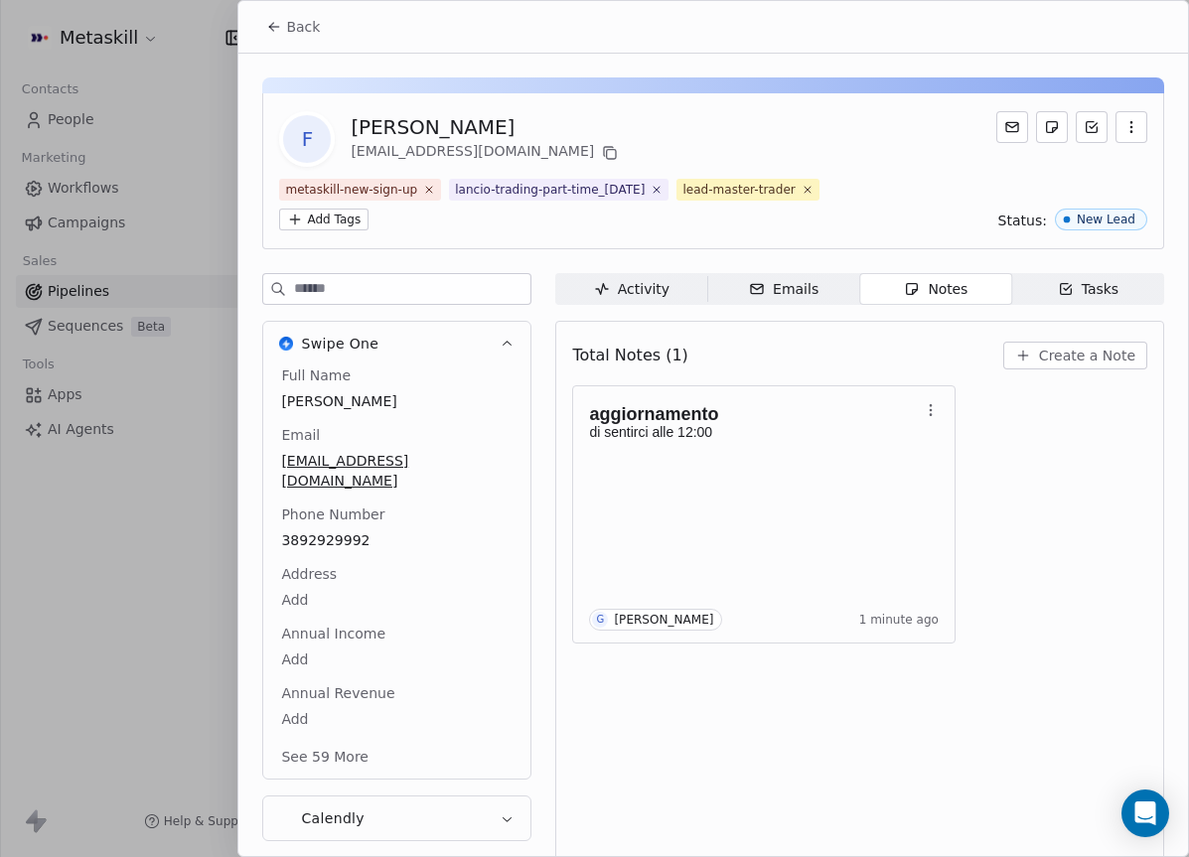
click at [807, 266] on div "F Fabio Puglie fabio.puglie95@gmail.com metaskill-new-sign-up lancio-trading-pa…" at bounding box center [713, 464] width 950 height 820
click at [803, 273] on span "Emails Emails" at bounding box center [784, 289] width 152 height 32
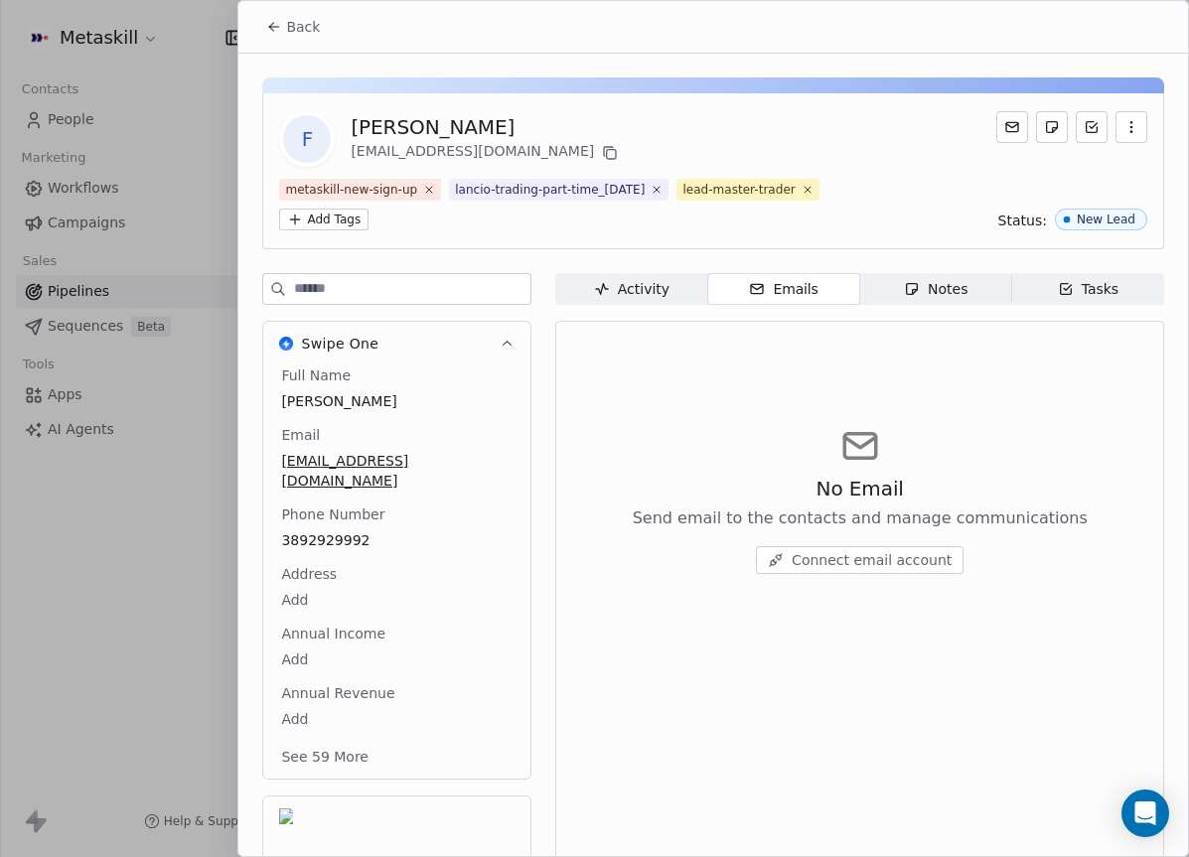
click at [926, 286] on div "Notes" at bounding box center [936, 289] width 64 height 21
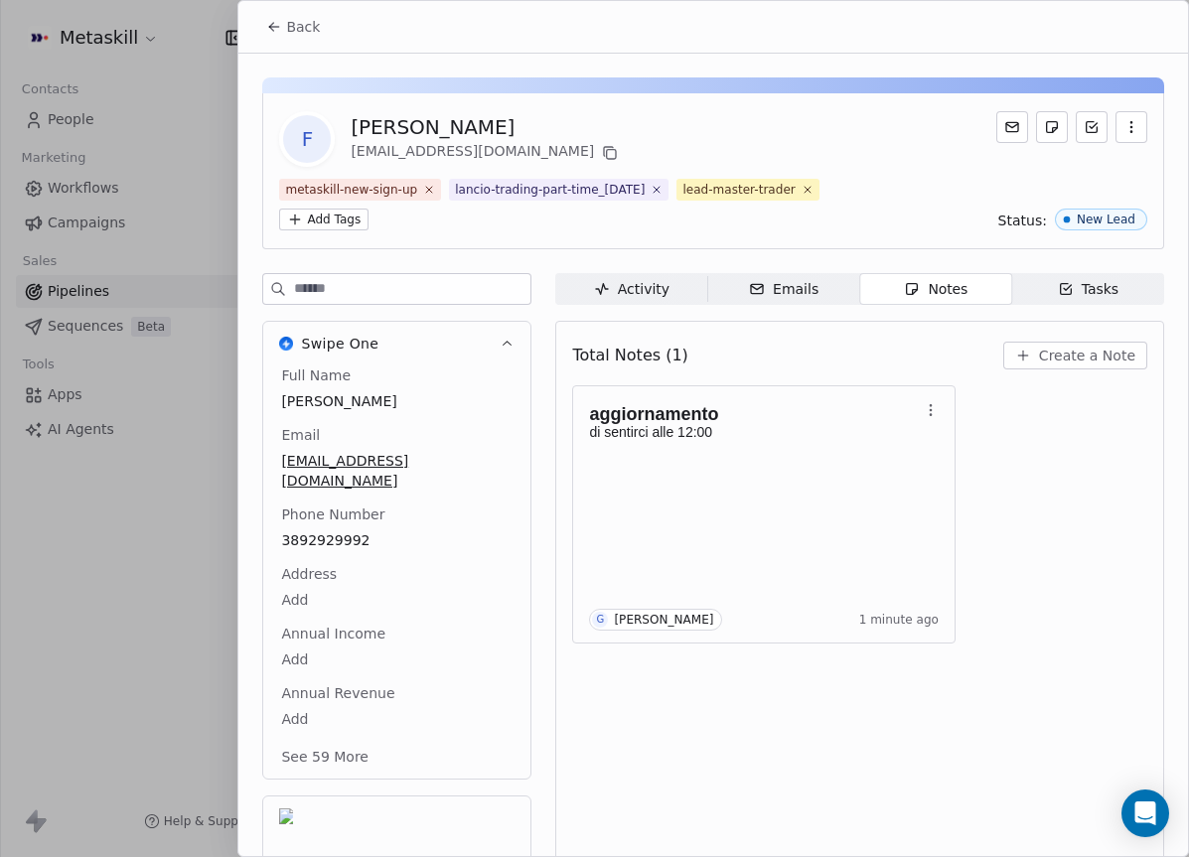
click at [283, 28] on button "Back" at bounding box center [292, 27] width 77 height 36
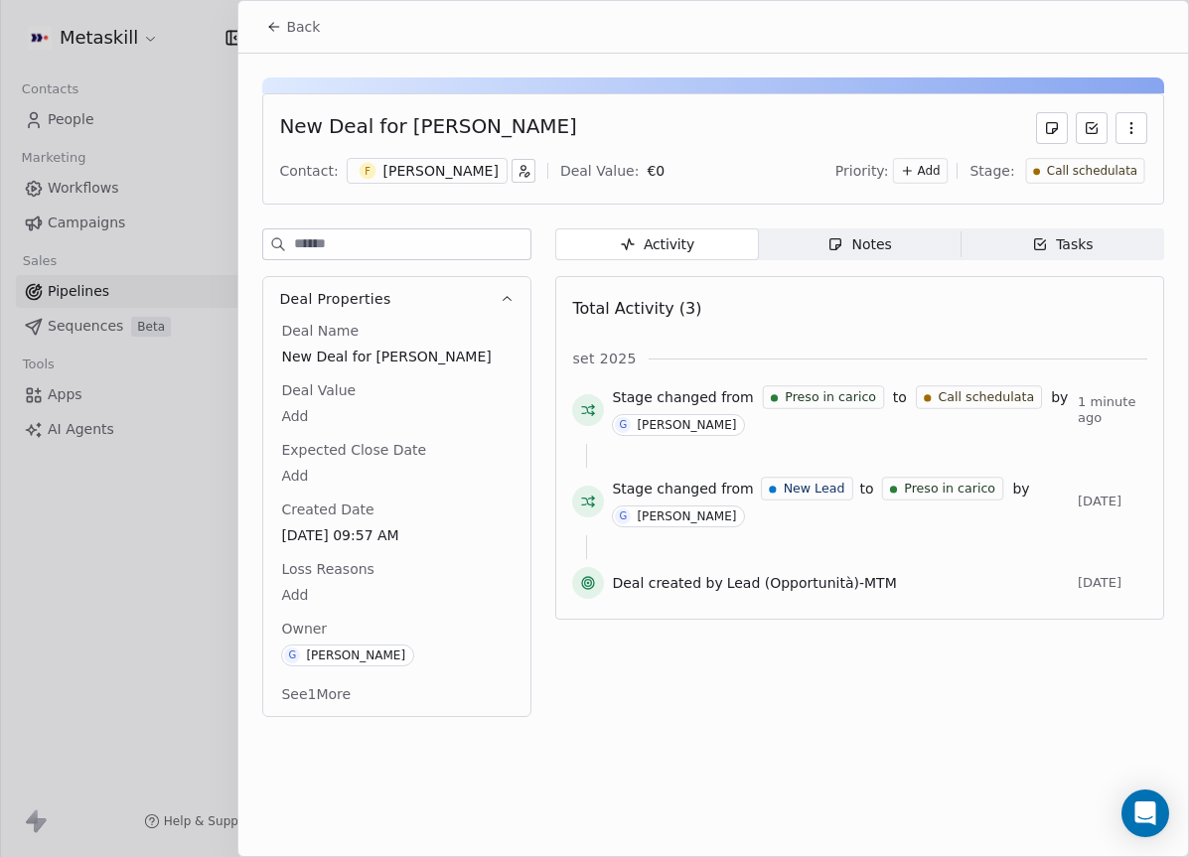
click at [285, 28] on button "Back" at bounding box center [292, 27] width 77 height 36
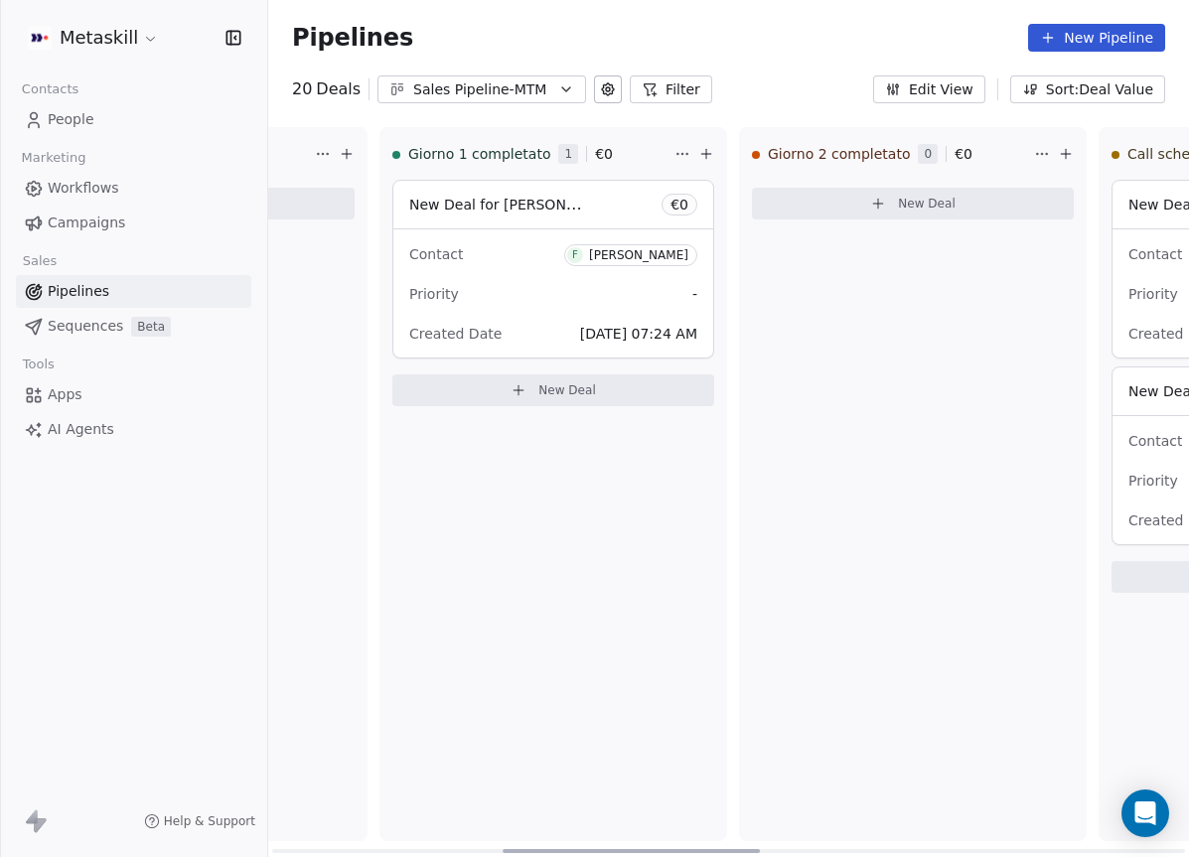
drag, startPoint x: 508, startPoint y: 851, endPoint x: 680, endPoint y: 816, distance: 175.6
click at [682, 849] on div at bounding box center [631, 851] width 257 height 4
click at [624, 251] on div "[PERSON_NAME]" at bounding box center [643, 255] width 99 height 14
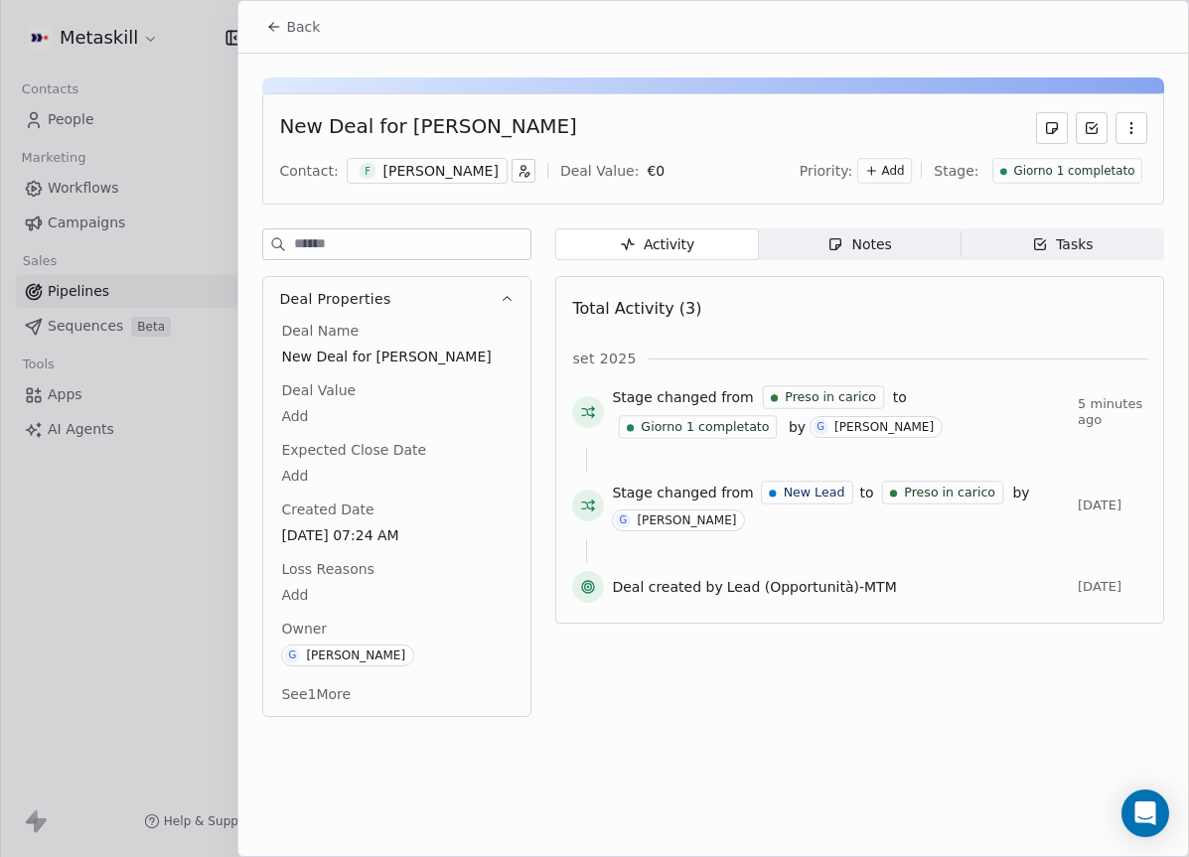
click at [462, 163] on div "[PERSON_NAME]" at bounding box center [441, 171] width 115 height 20
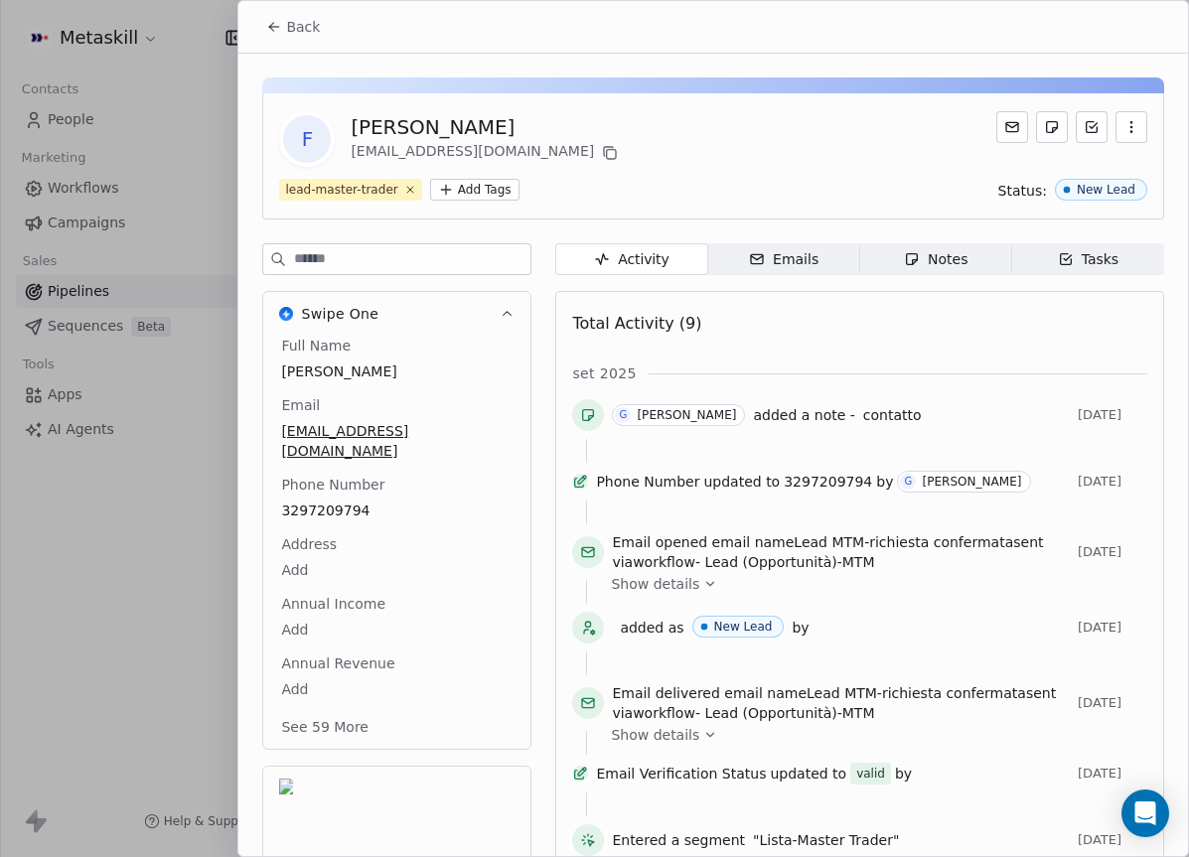
scroll to position [64, 0]
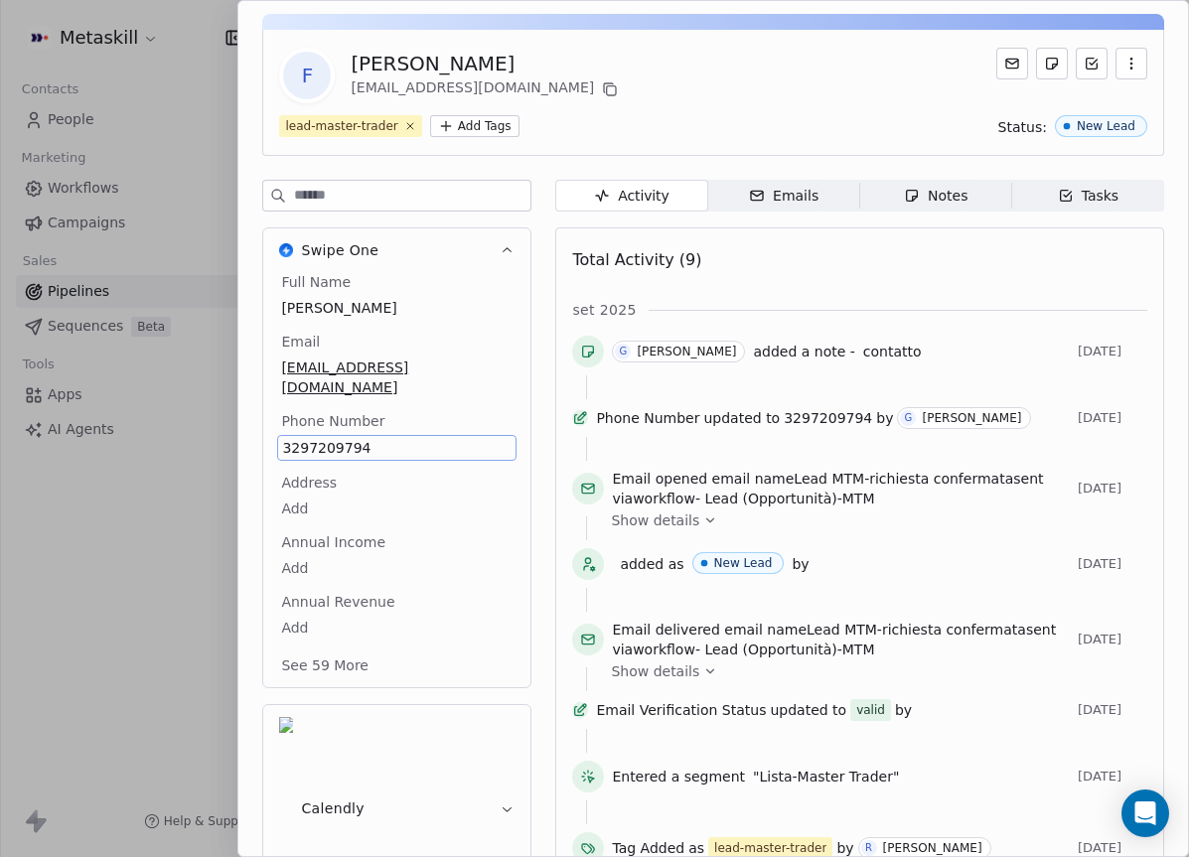
click at [350, 483] on div "Full Name [PERSON_NAME] Email [EMAIL_ADDRESS][DOMAIN_NAME] Phone Number [PHONE_…" at bounding box center [396, 475] width 239 height 407
click at [356, 438] on span "3297209794" at bounding box center [397, 448] width 230 height 20
click at [357, 438] on span "3297209794" at bounding box center [397, 448] width 230 height 20
click at [614, 81] on html "Metaskill Contacts People Marketing Workflows Campaigns Sales Pipelines Sequenc…" at bounding box center [594, 428] width 1189 height 857
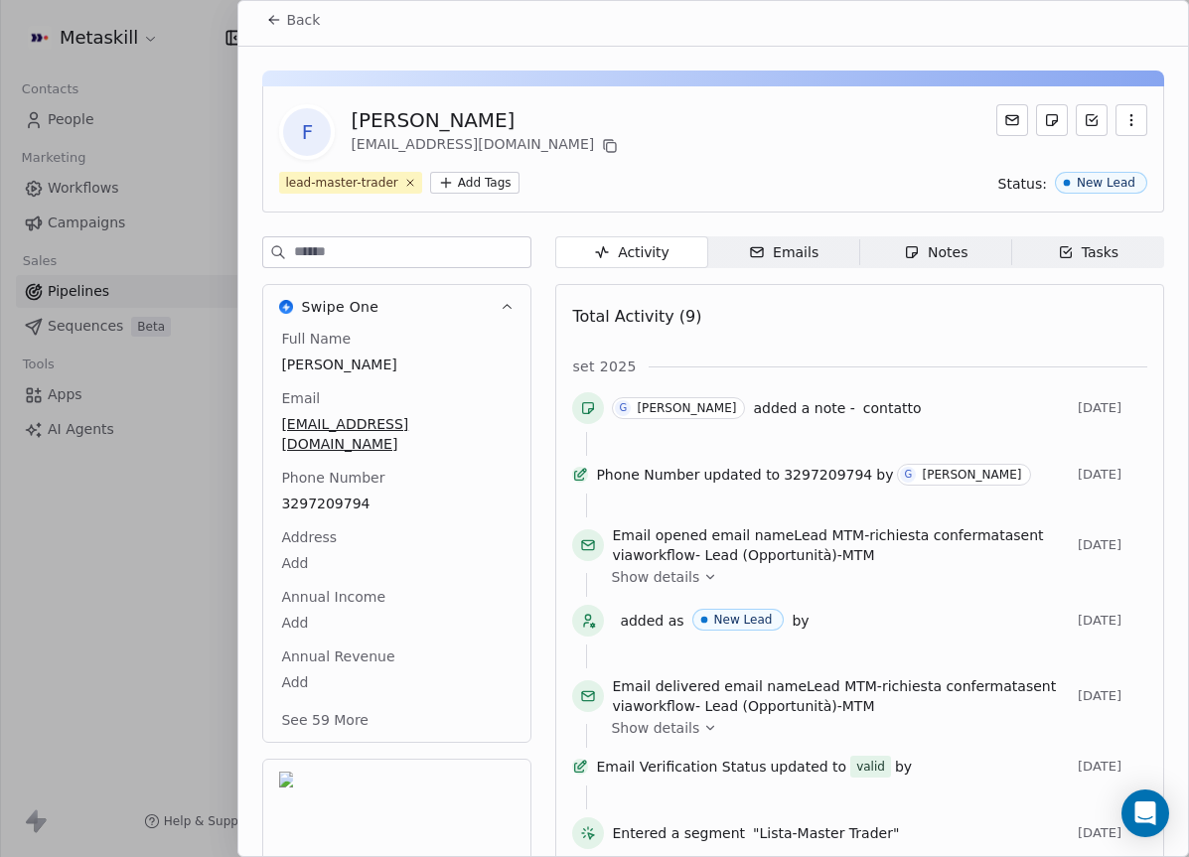
scroll to position [0, 0]
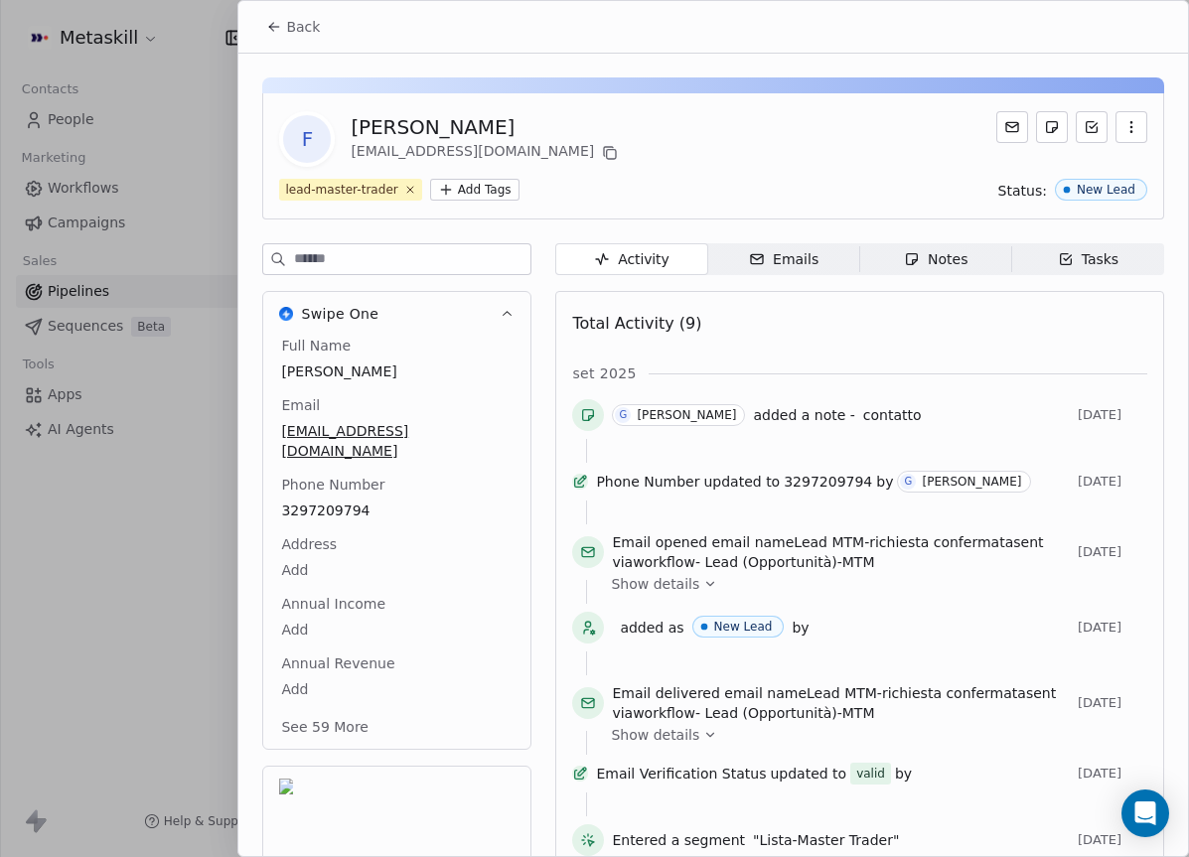
click at [316, 11] on button "Back" at bounding box center [292, 27] width 77 height 36
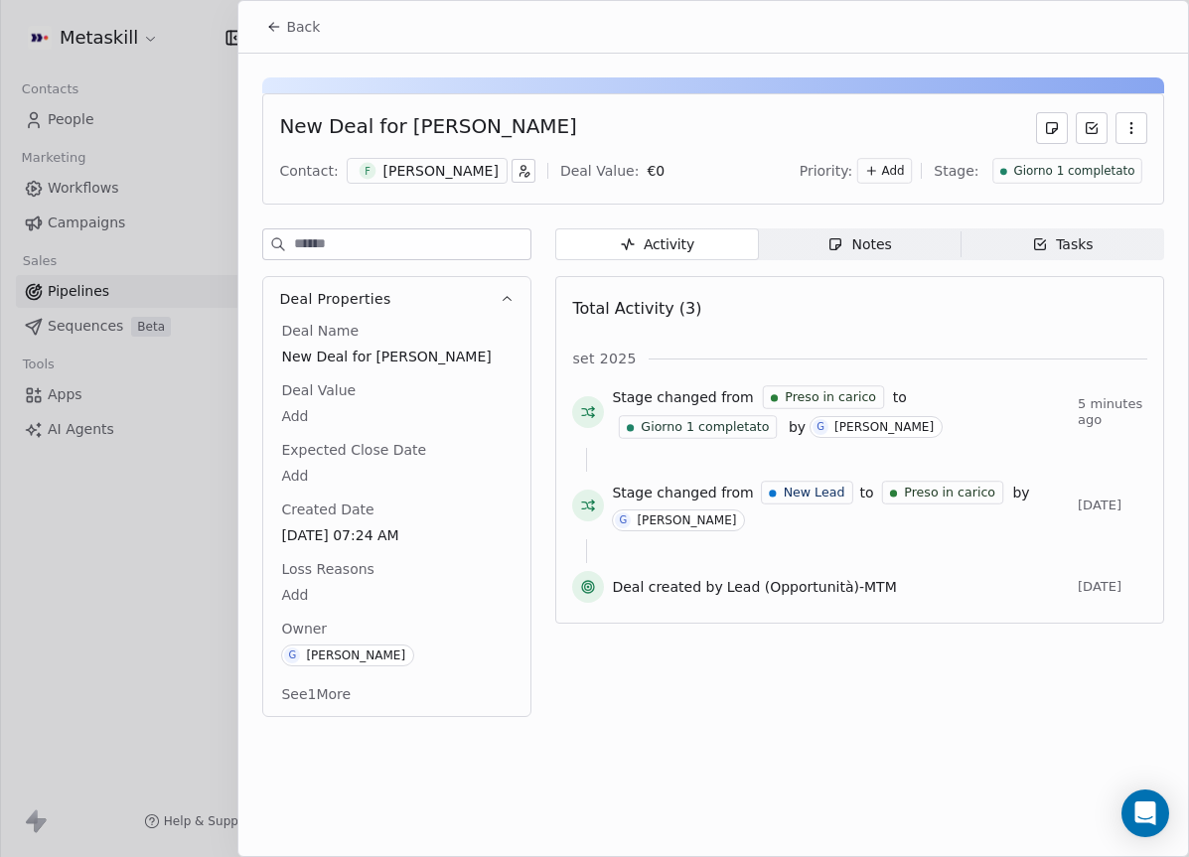
click at [1113, 167] on span "Giorno 1 completato" at bounding box center [1073, 171] width 121 height 17
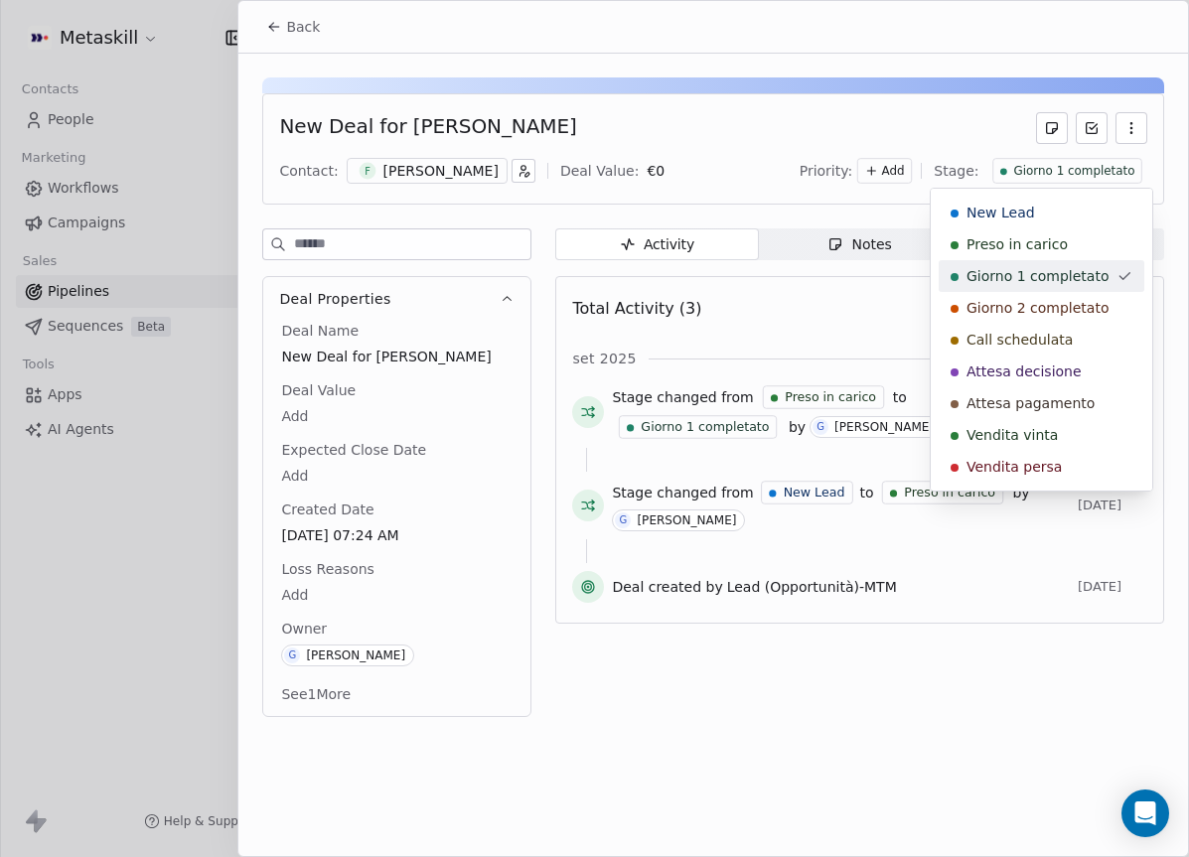
click at [1035, 273] on span "Giorno 1 completato" at bounding box center [1038, 276] width 142 height 20
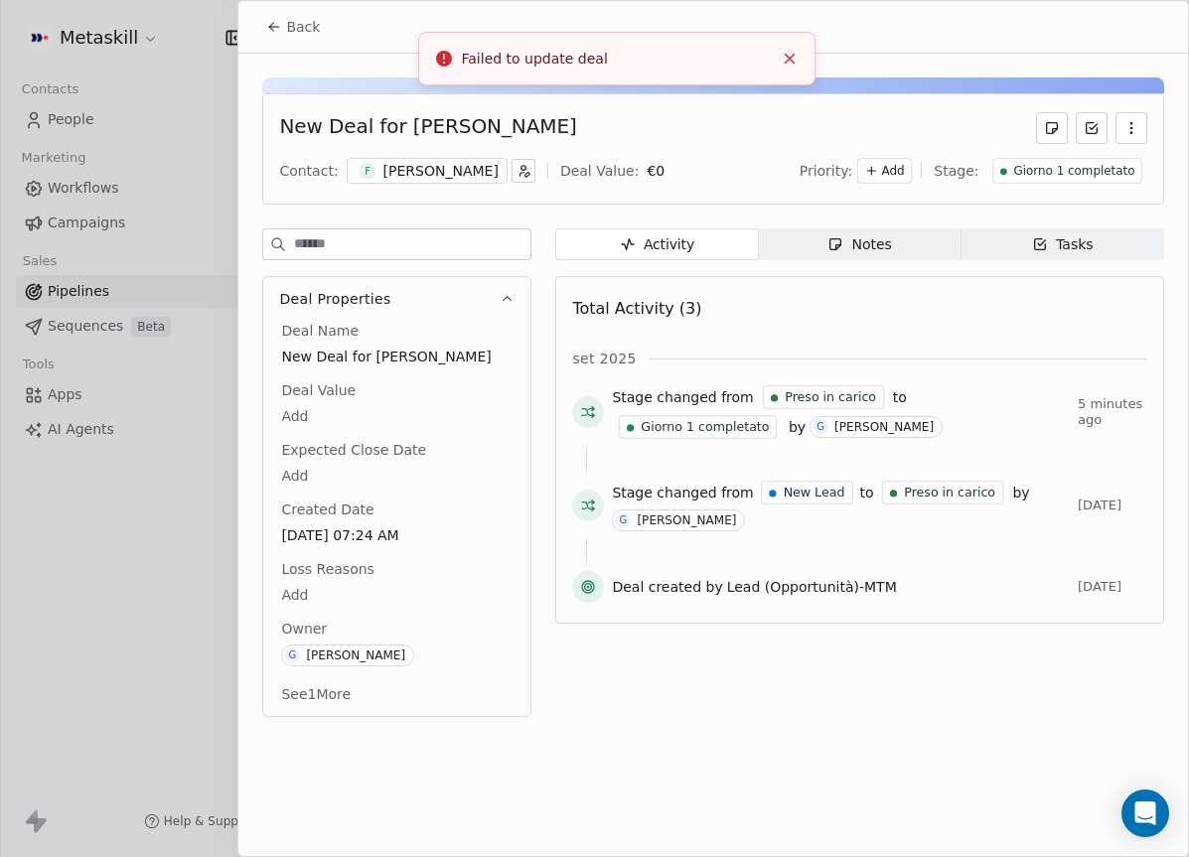
click at [1050, 247] on div "Tasks" at bounding box center [1063, 244] width 62 height 21
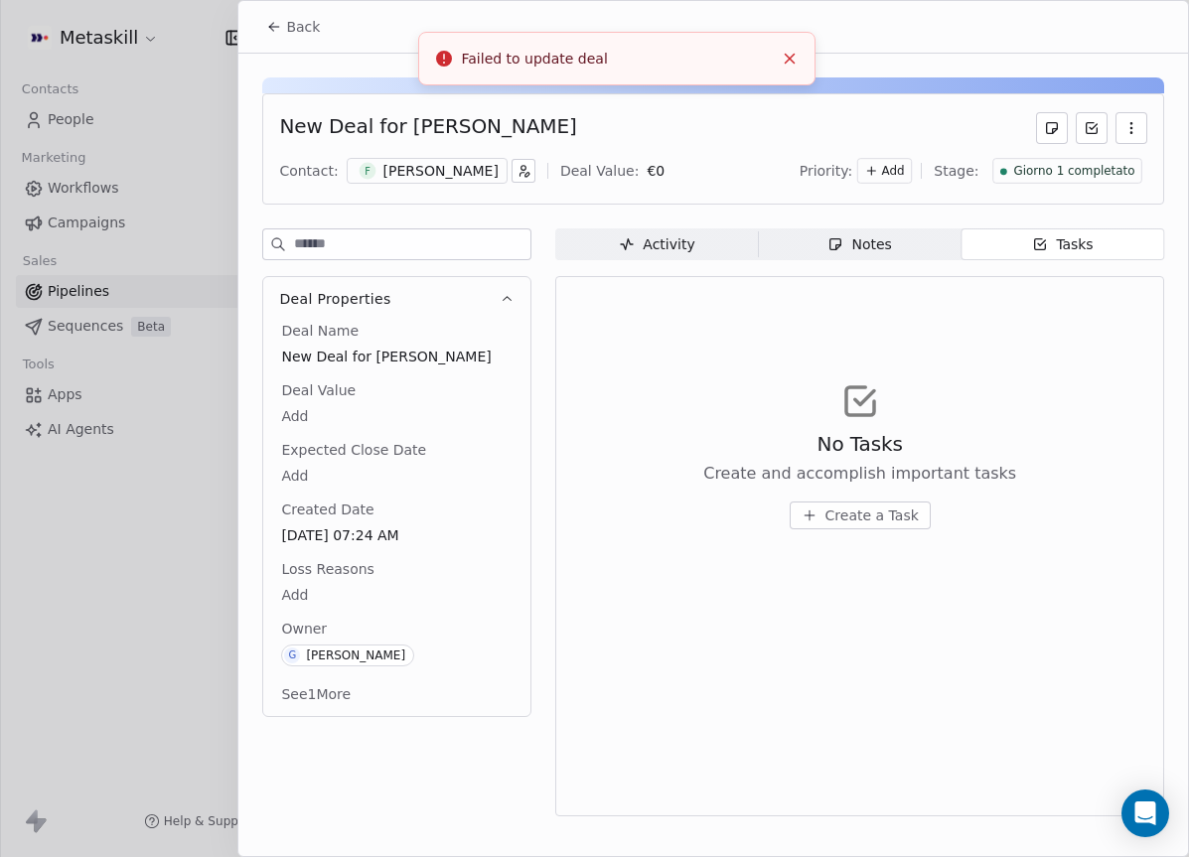
click at [1079, 177] on span "Giorno 1 completato" at bounding box center [1073, 171] width 121 height 17
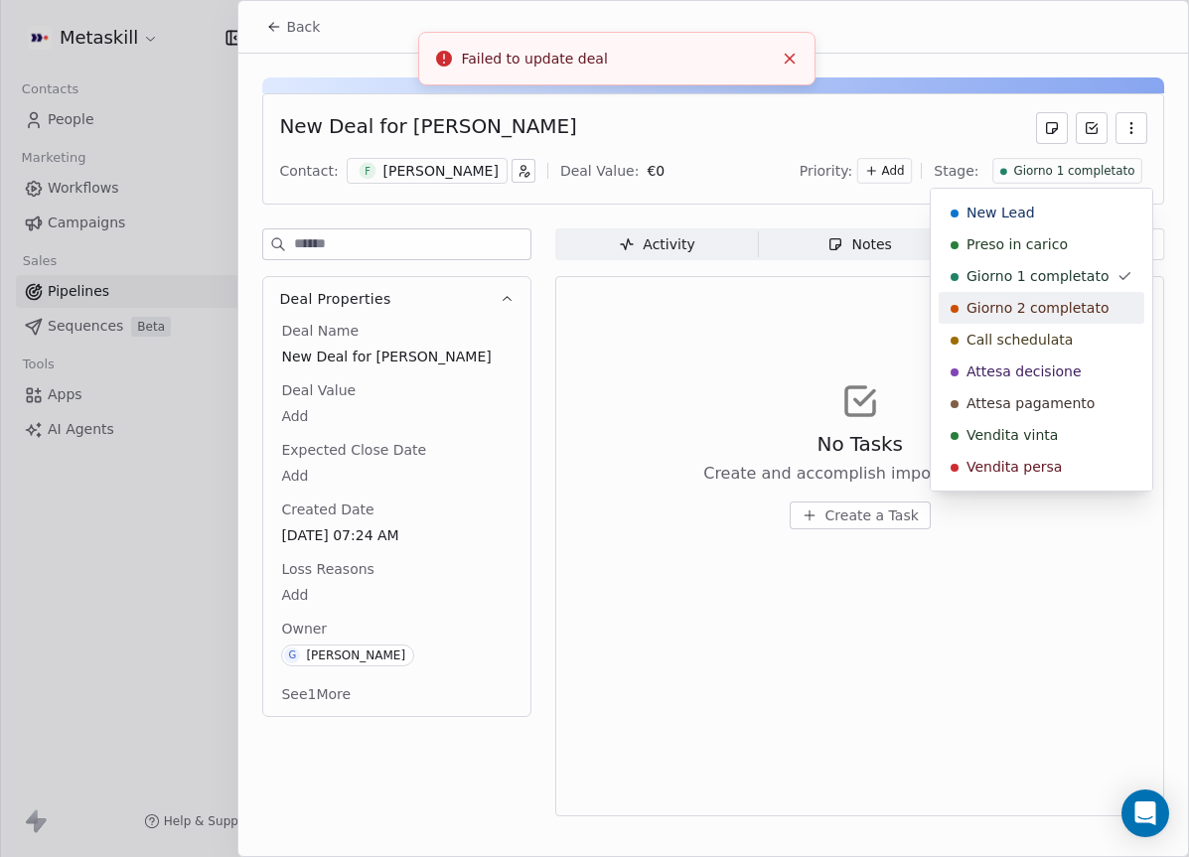
click at [1022, 304] on span "Giorno 2 completato" at bounding box center [1038, 308] width 142 height 20
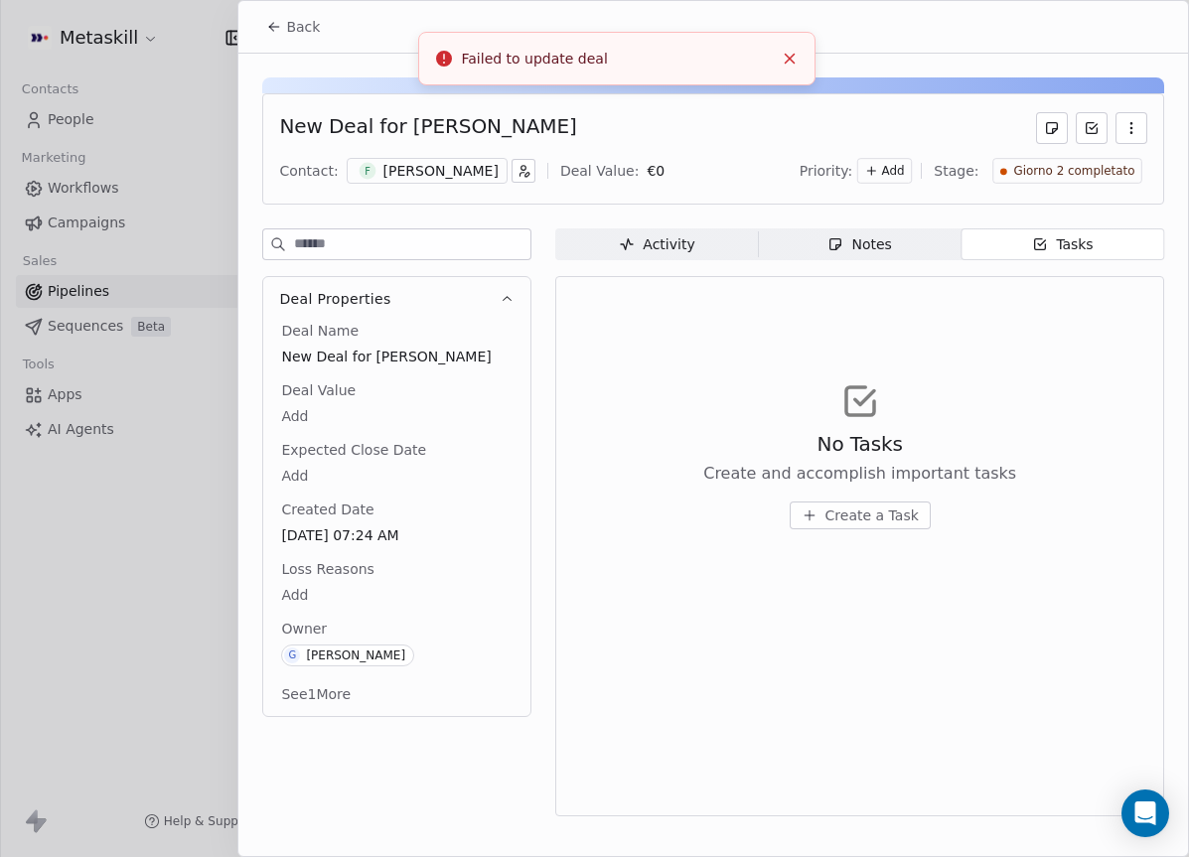
click at [230, 40] on div at bounding box center [594, 428] width 1189 height 857
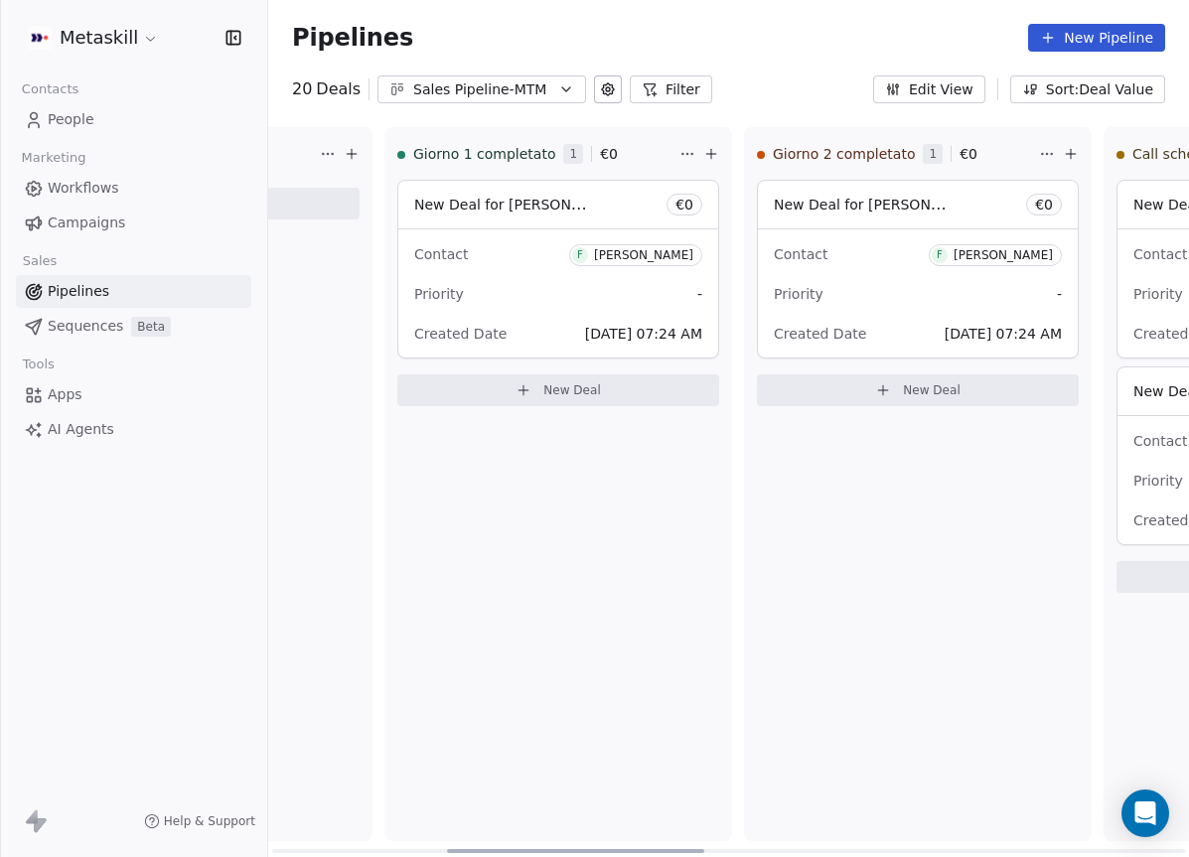
click at [927, 300] on div "Priority -" at bounding box center [918, 294] width 288 height 32
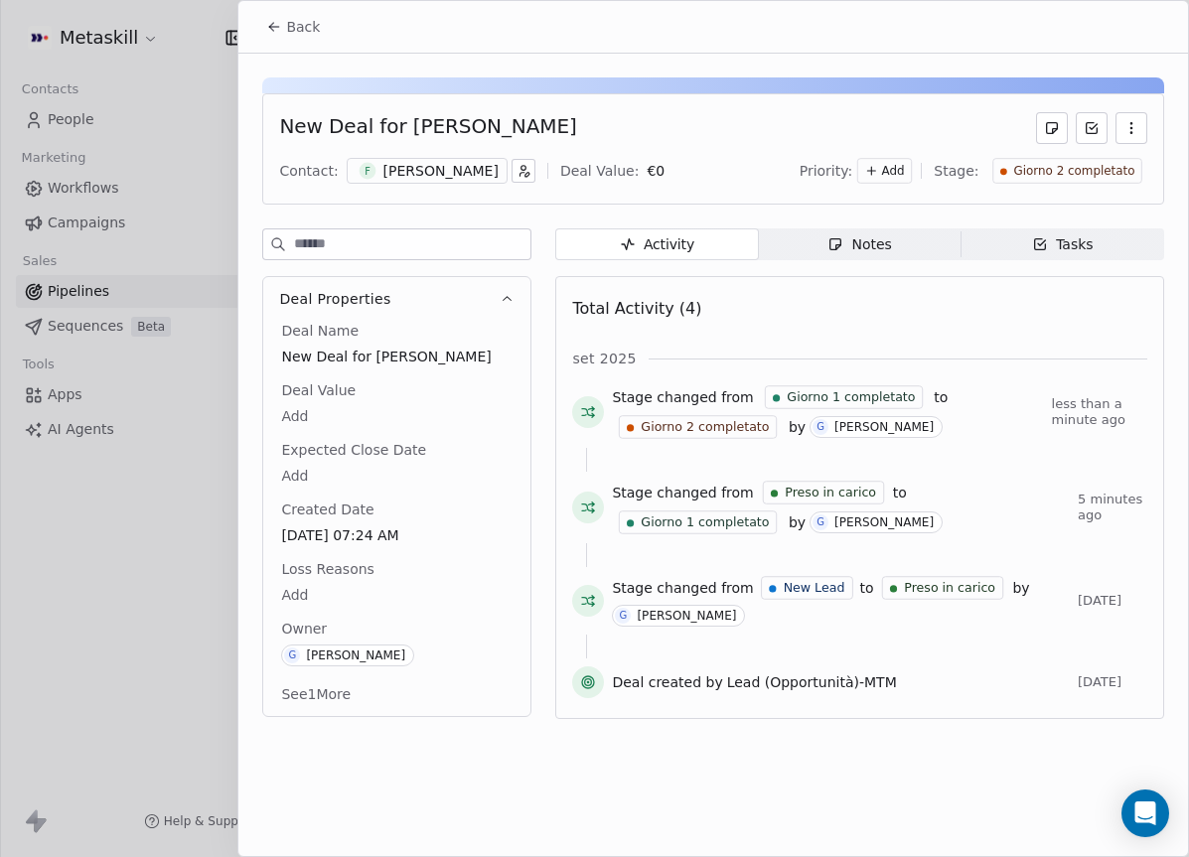
click at [408, 179] on div "[PERSON_NAME]" at bounding box center [441, 171] width 115 height 20
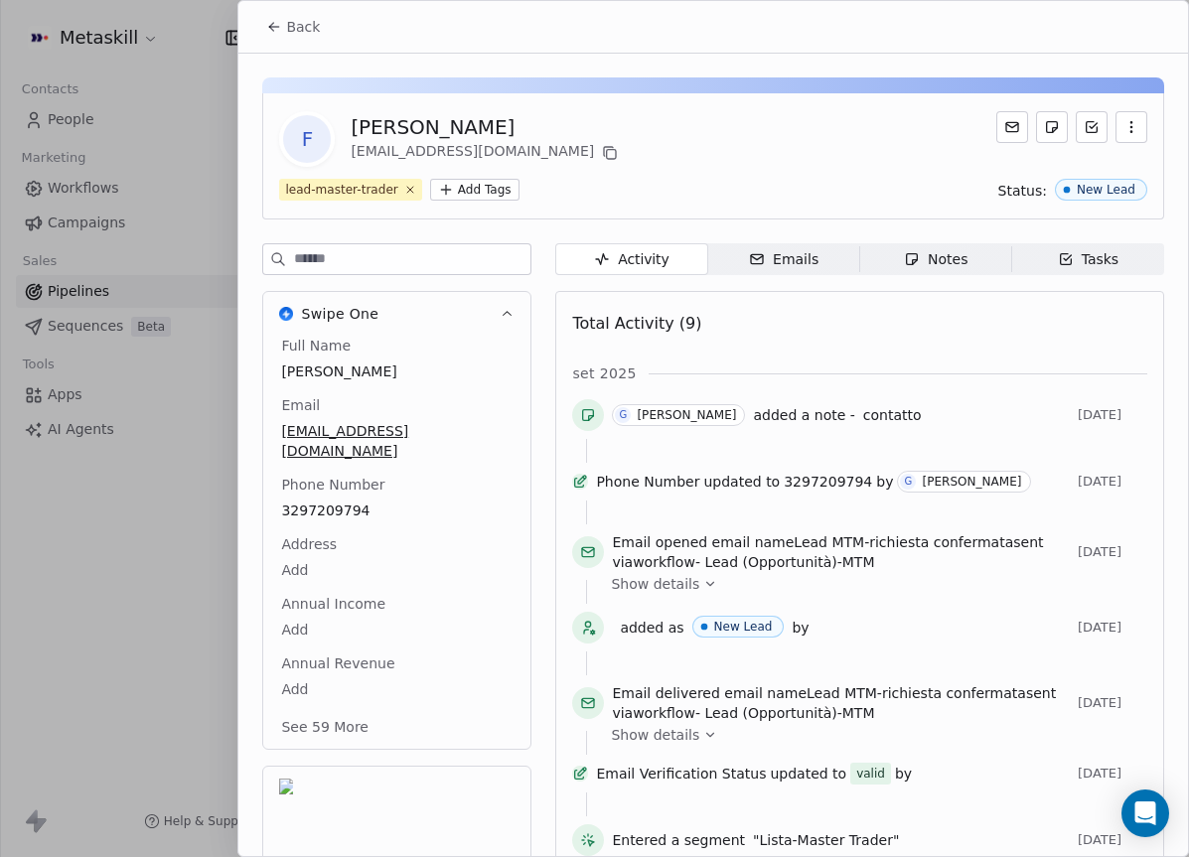
scroll to position [64, 0]
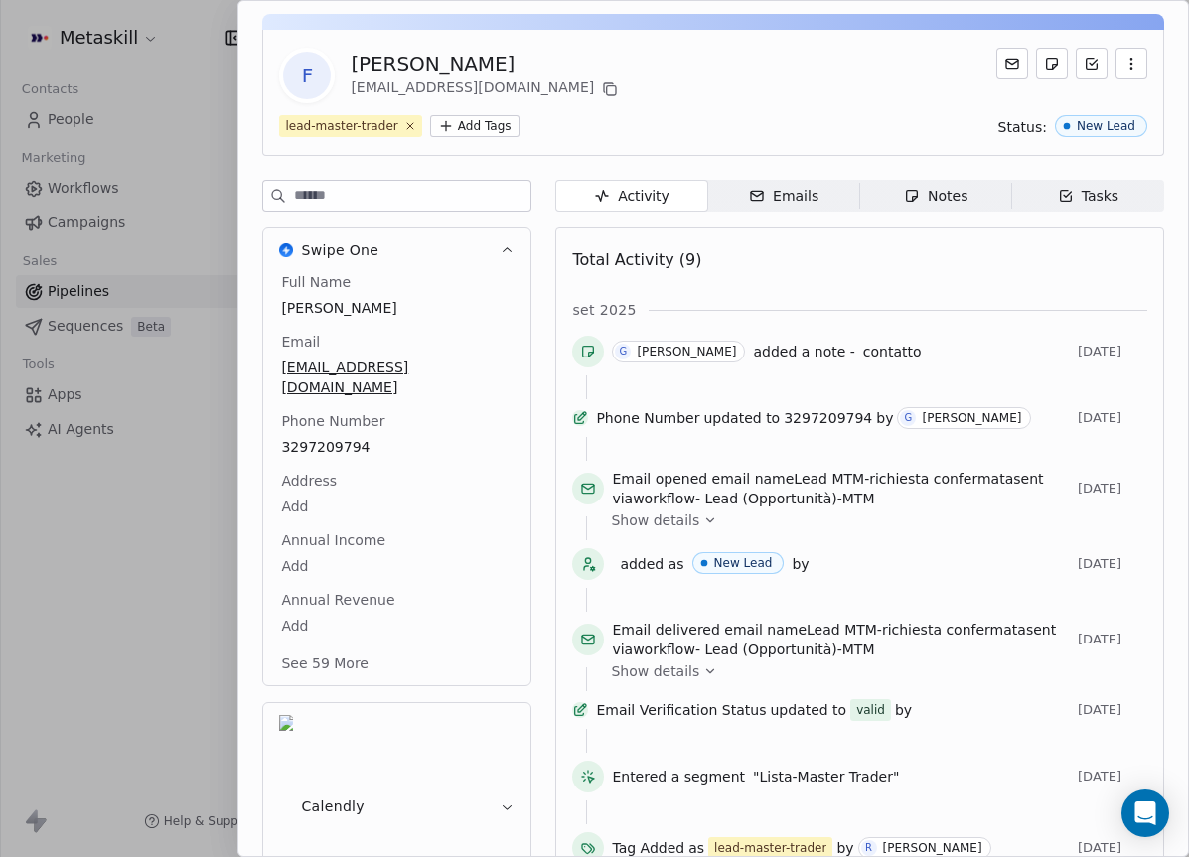
click at [340, 484] on div "Full Name [PERSON_NAME] Email [EMAIL_ADDRESS][DOMAIN_NAME] Phone Number [PHONE_…" at bounding box center [396, 474] width 239 height 405
click at [363, 440] on div "3297209794" at bounding box center [396, 448] width 239 height 26
click at [367, 438] on span "3297209794" at bounding box center [397, 448] width 230 height 20
click at [367, 433] on input "**********" at bounding box center [396, 440] width 230 height 40
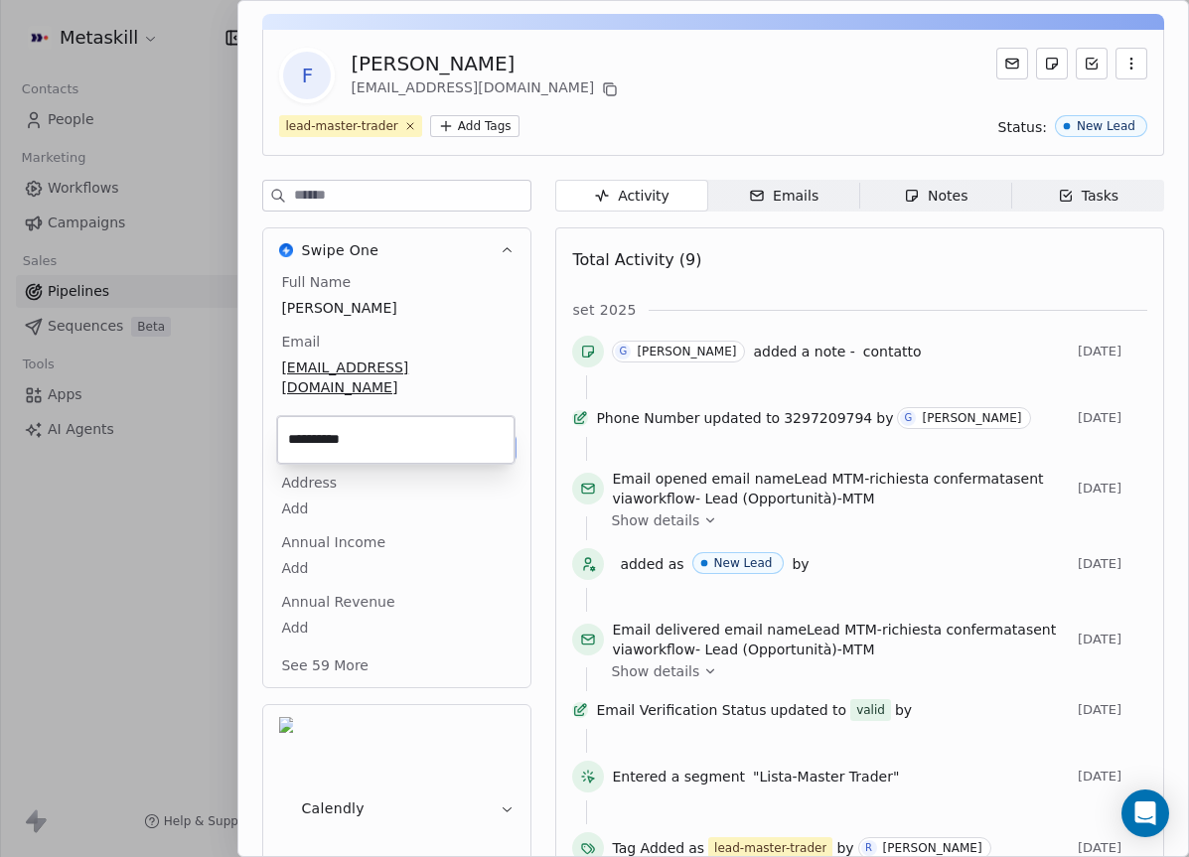
click at [881, 213] on html "Metaskill Contacts People Marketing Workflows Campaigns Sales Pipelines Sequenc…" at bounding box center [594, 428] width 1189 height 857
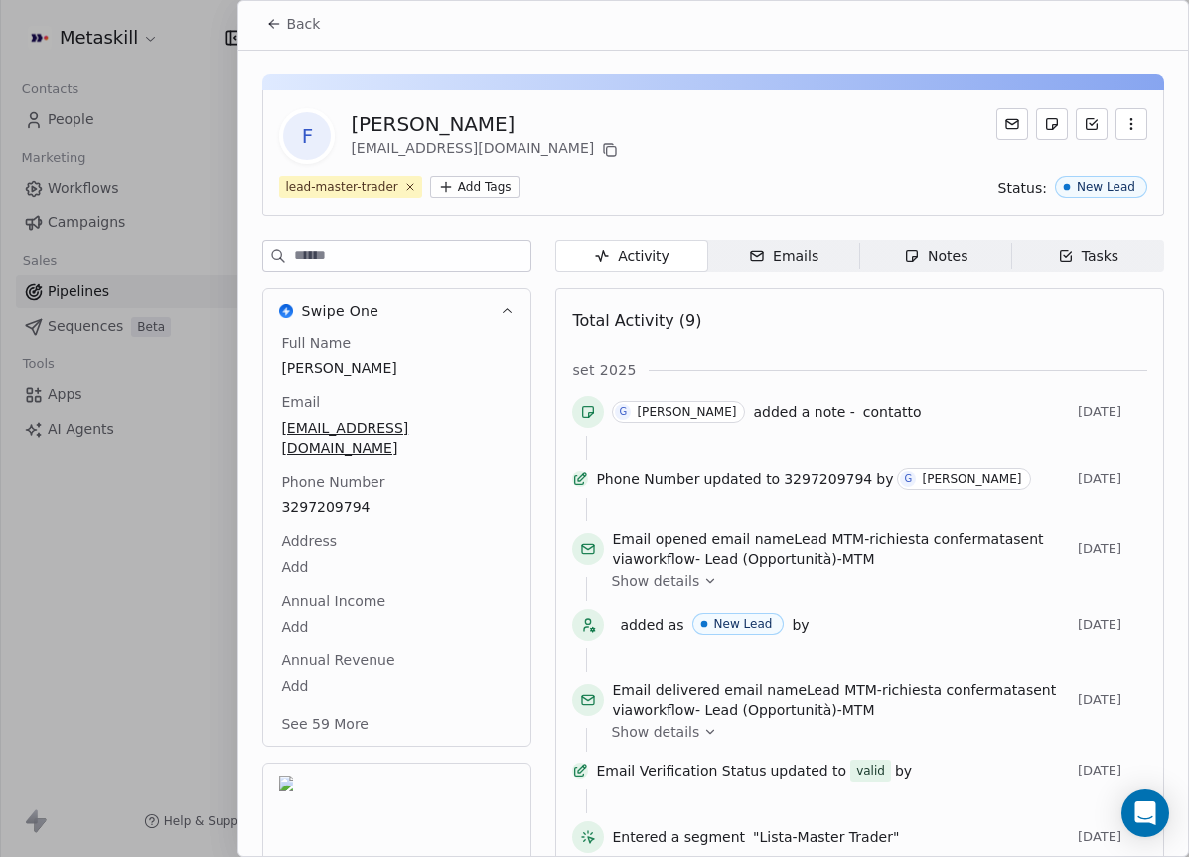
scroll to position [0, 0]
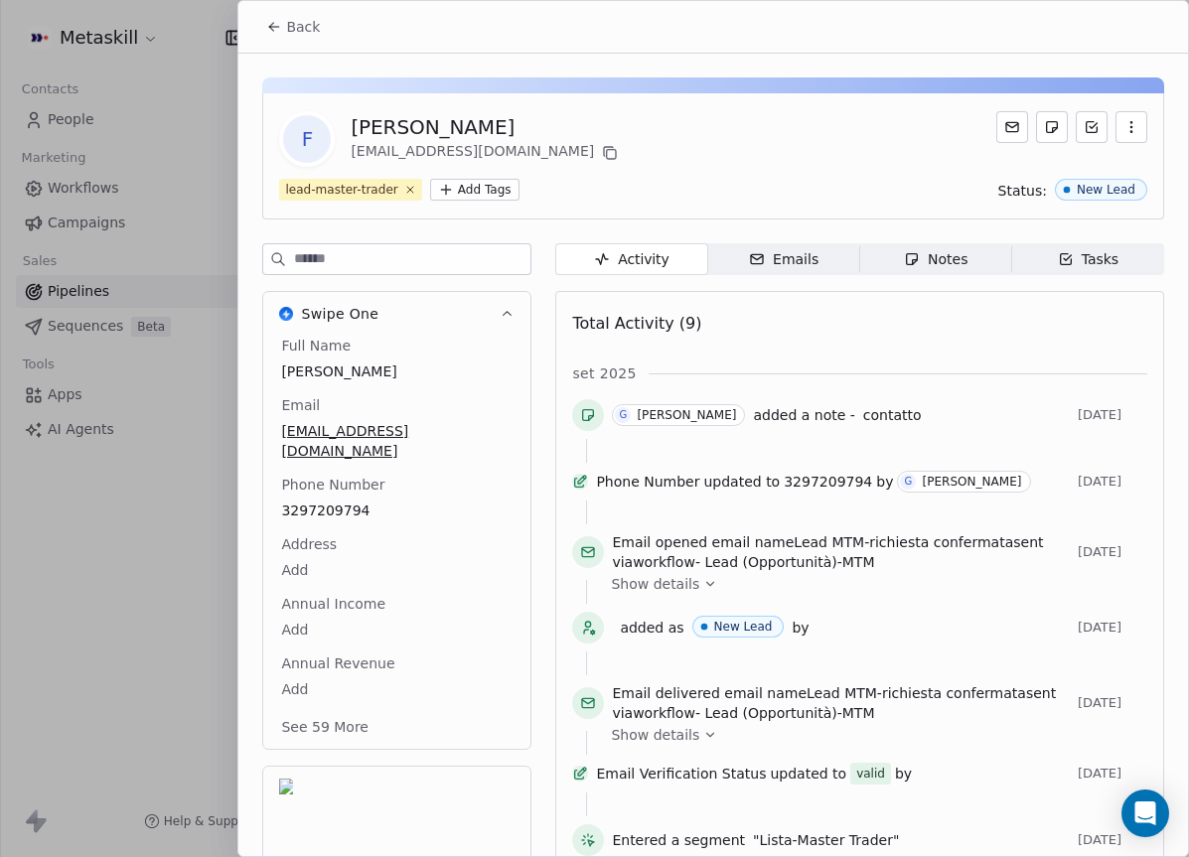
click at [272, 29] on icon at bounding box center [272, 29] width 4 height 4
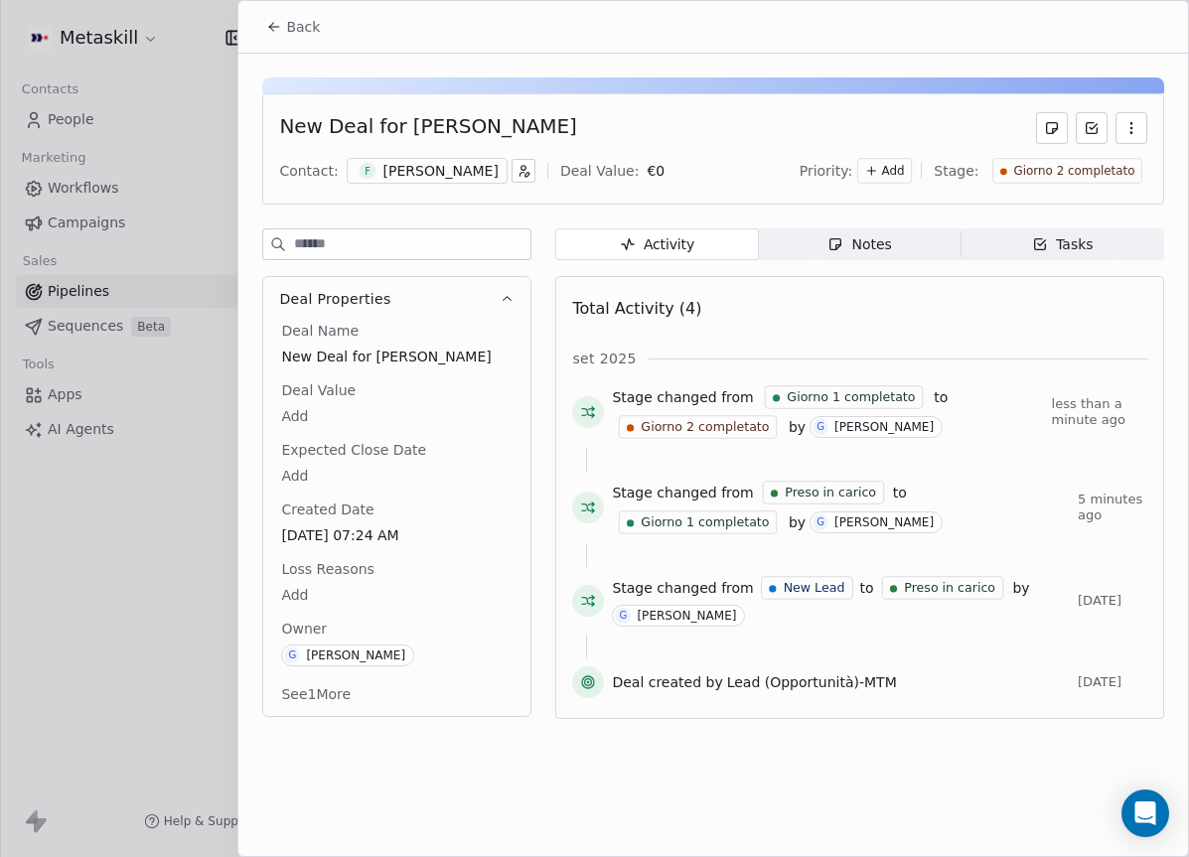
click at [1079, 171] on span "Giorno 2 completato" at bounding box center [1073, 171] width 121 height 17
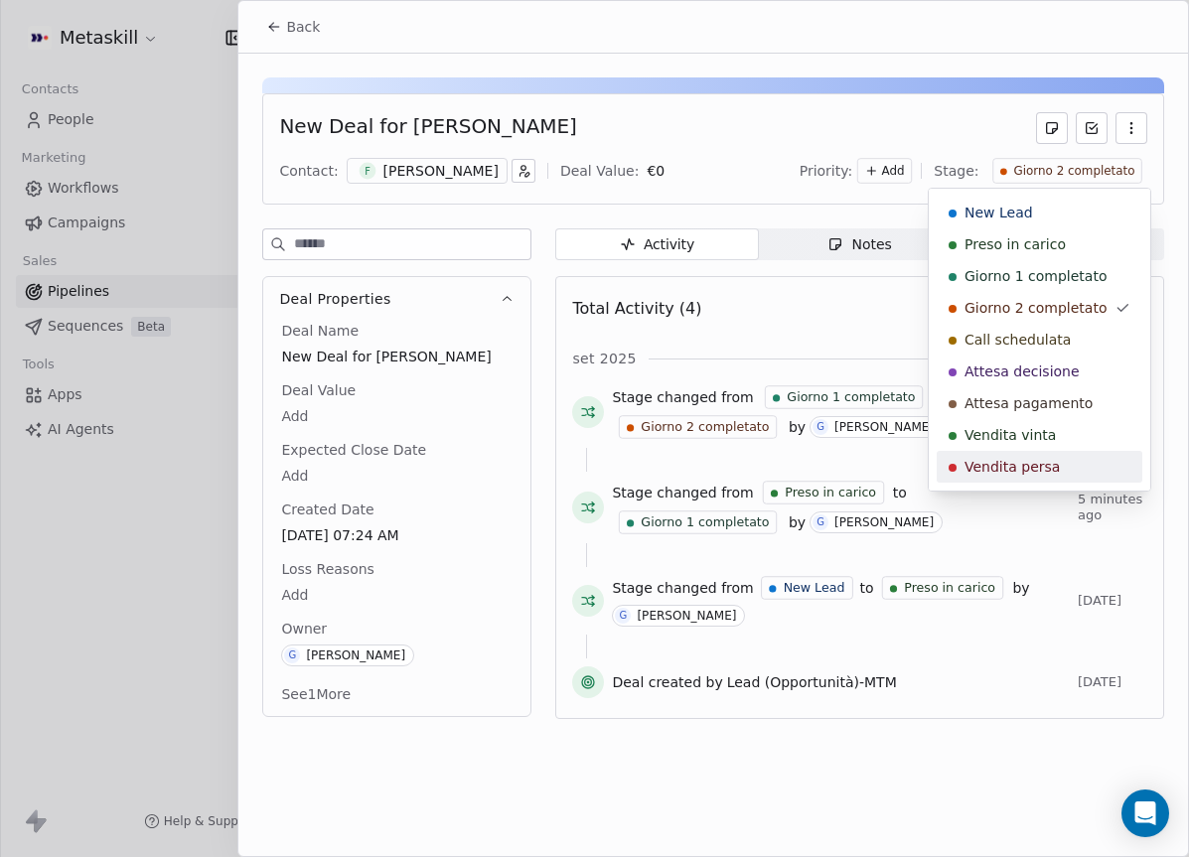
click at [1056, 473] on div "Vendita persa" at bounding box center [1040, 467] width 182 height 20
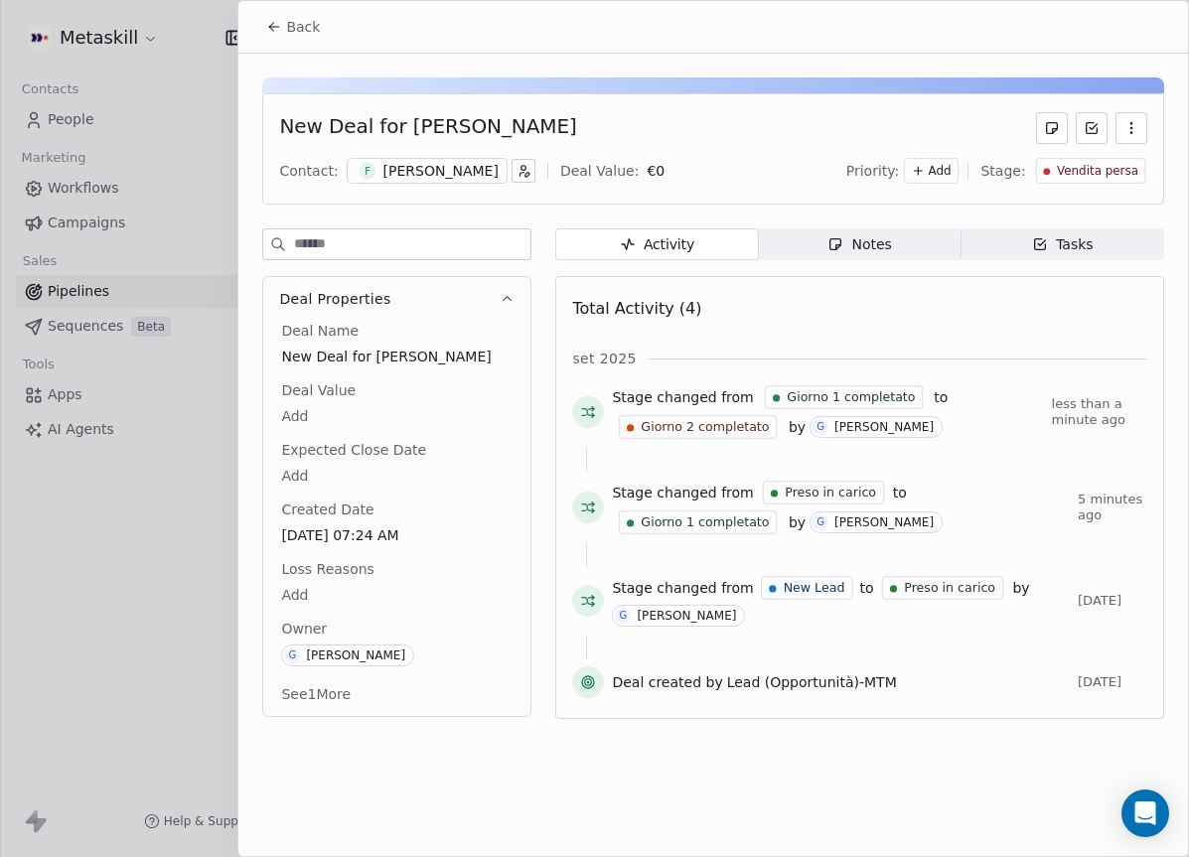
click at [429, 181] on div "F [PERSON_NAME]" at bounding box center [427, 171] width 161 height 26
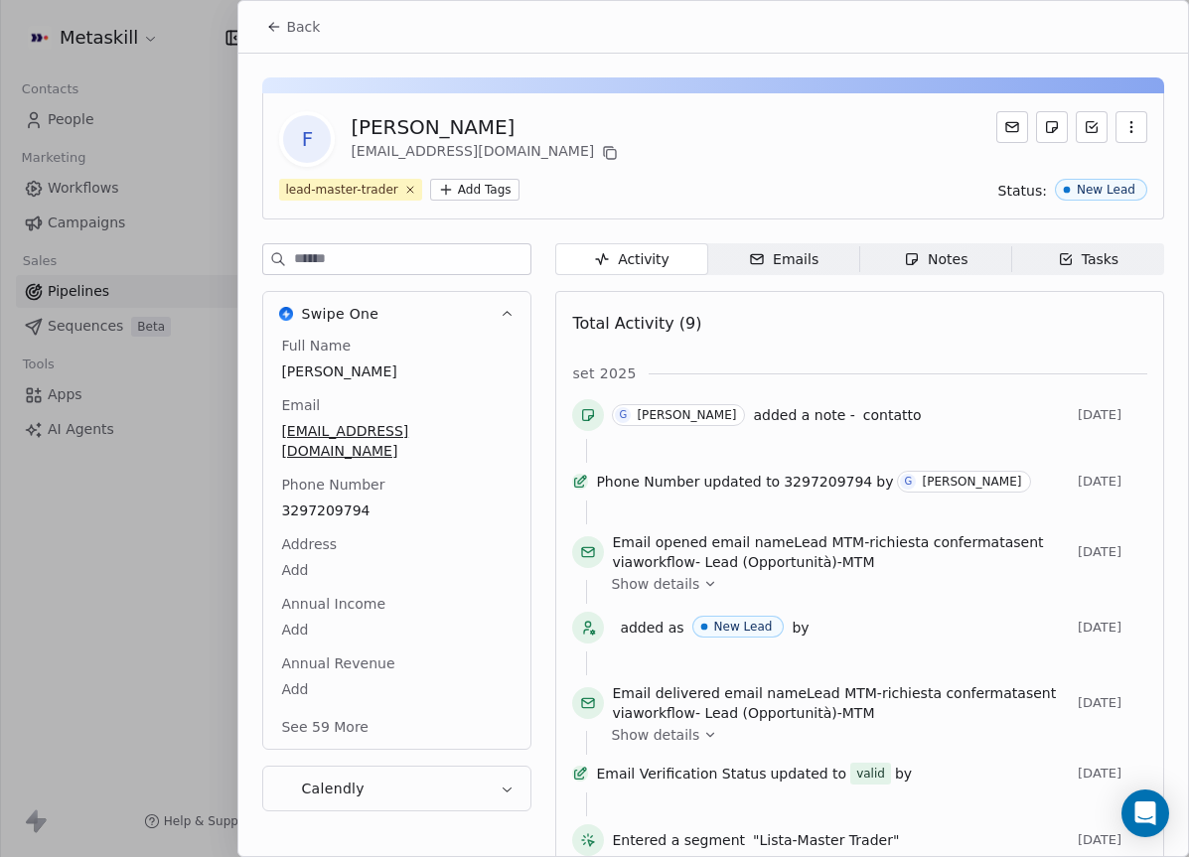
click at [919, 278] on div "Activity Activity Emails Emails Notes Notes Tasks Tasks Total Activity (9) set …" at bounding box center [859, 631] width 609 height 777
click at [913, 260] on icon "button" at bounding box center [912, 259] width 11 height 11
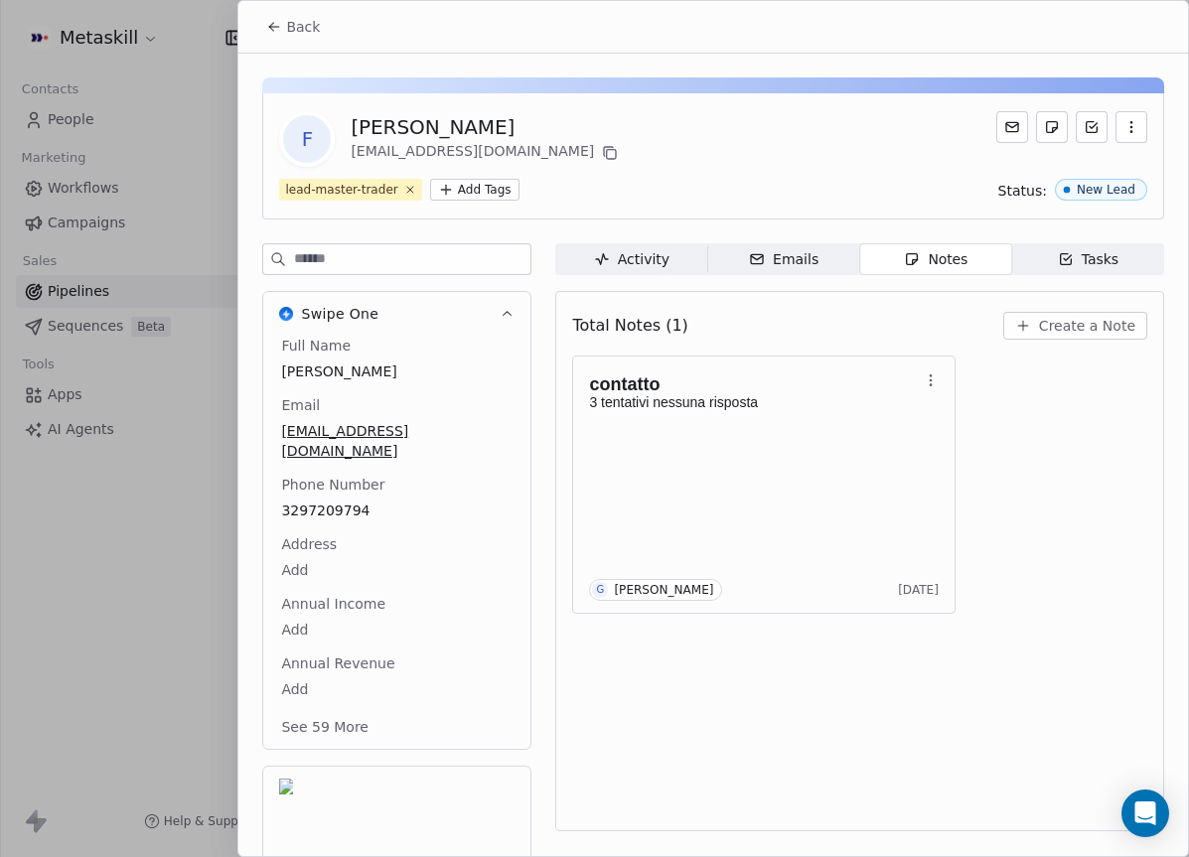
click at [292, 47] on div "Back" at bounding box center [713, 27] width 950 height 52
click at [296, 36] on span "Back" at bounding box center [303, 27] width 34 height 20
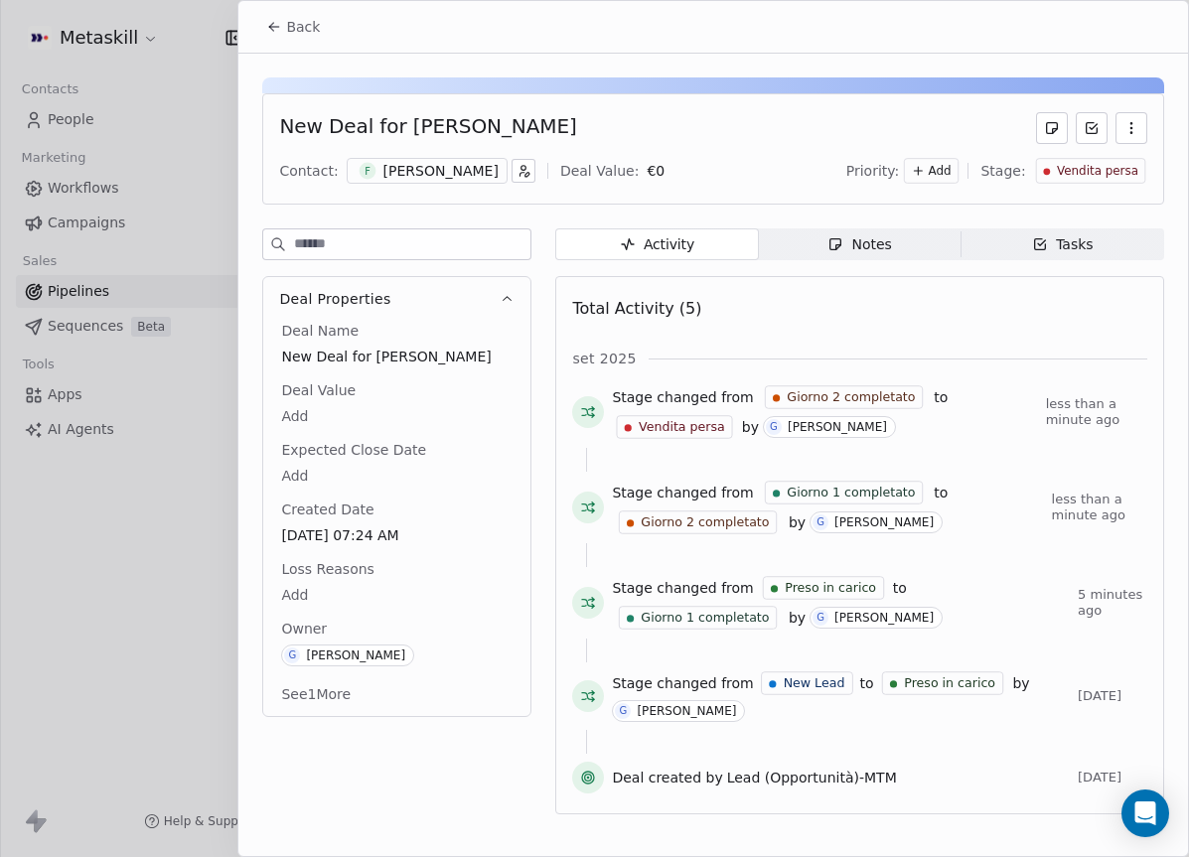
click at [362, 597] on body "Metaskill Contacts People Marketing Workflows Campaigns Sales Pipelines Sequenc…" at bounding box center [594, 428] width 1189 height 857
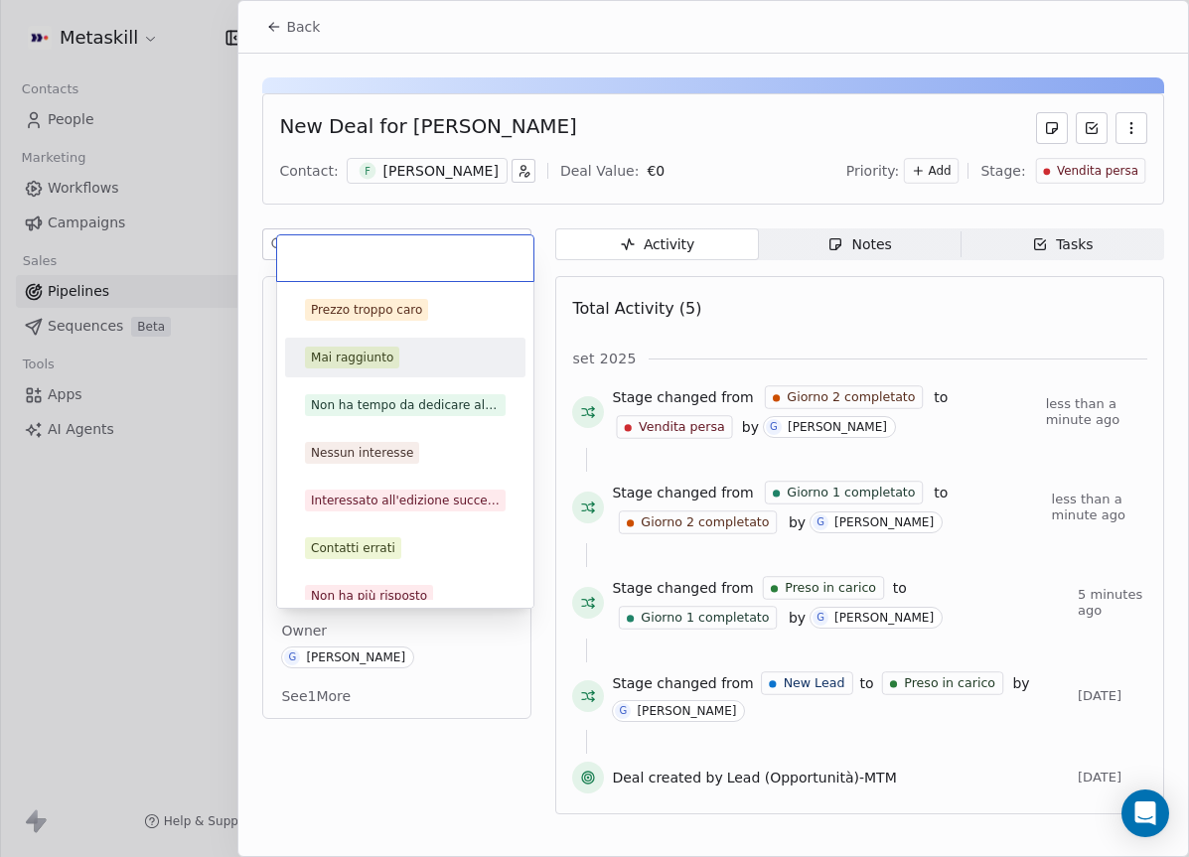
click at [399, 364] on div "Mai raggiunto" at bounding box center [405, 358] width 201 height 22
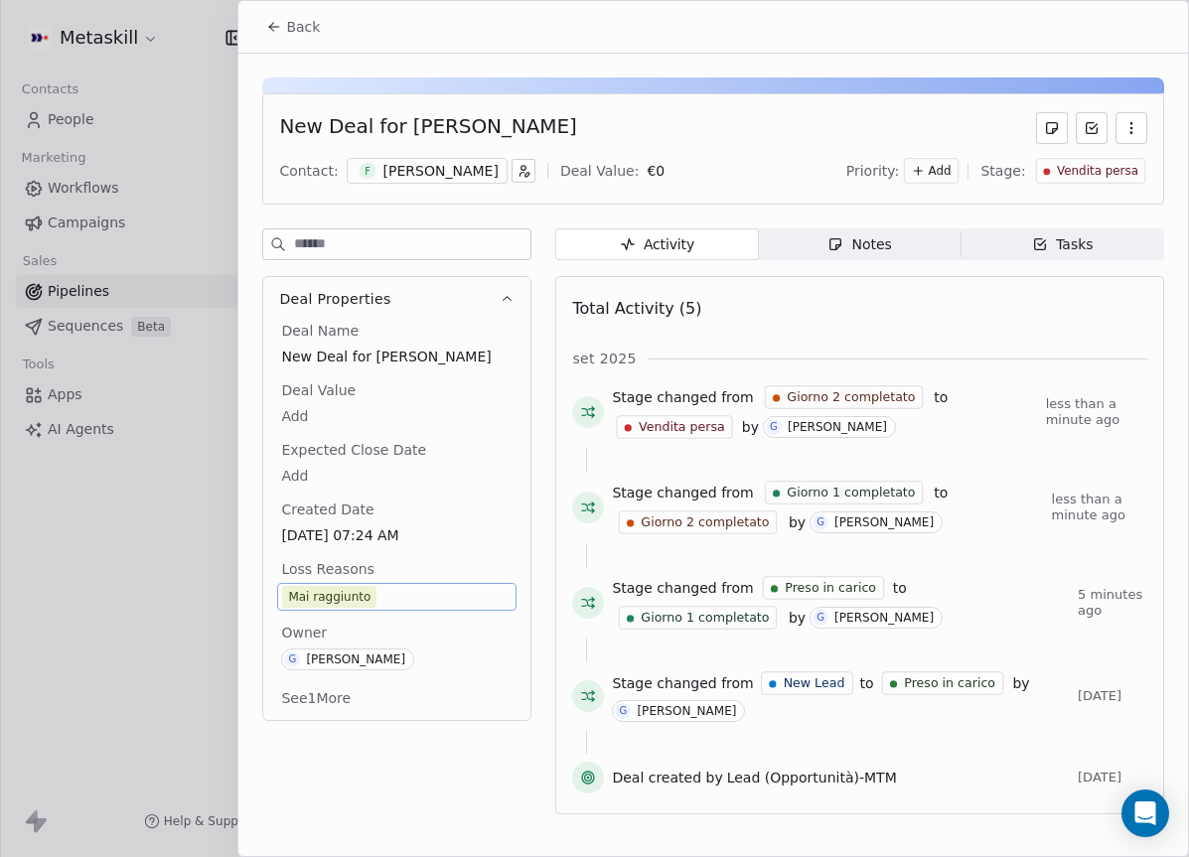
click at [290, 31] on span "Back" at bounding box center [303, 27] width 34 height 20
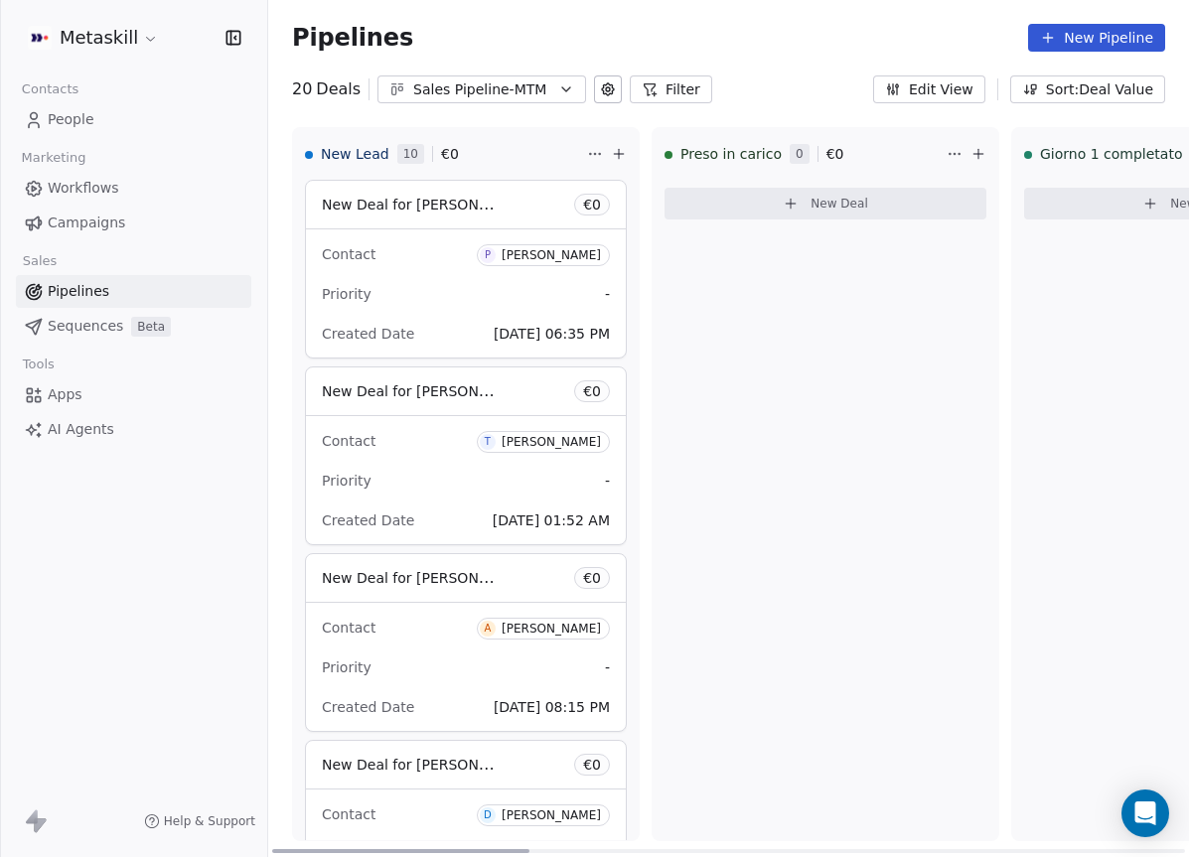
drag, startPoint x: 429, startPoint y: 848, endPoint x: 410, endPoint y: 804, distance: 47.6
click at [403, 849] on div at bounding box center [400, 851] width 257 height 4
